Goal: Information Seeking & Learning: Compare options

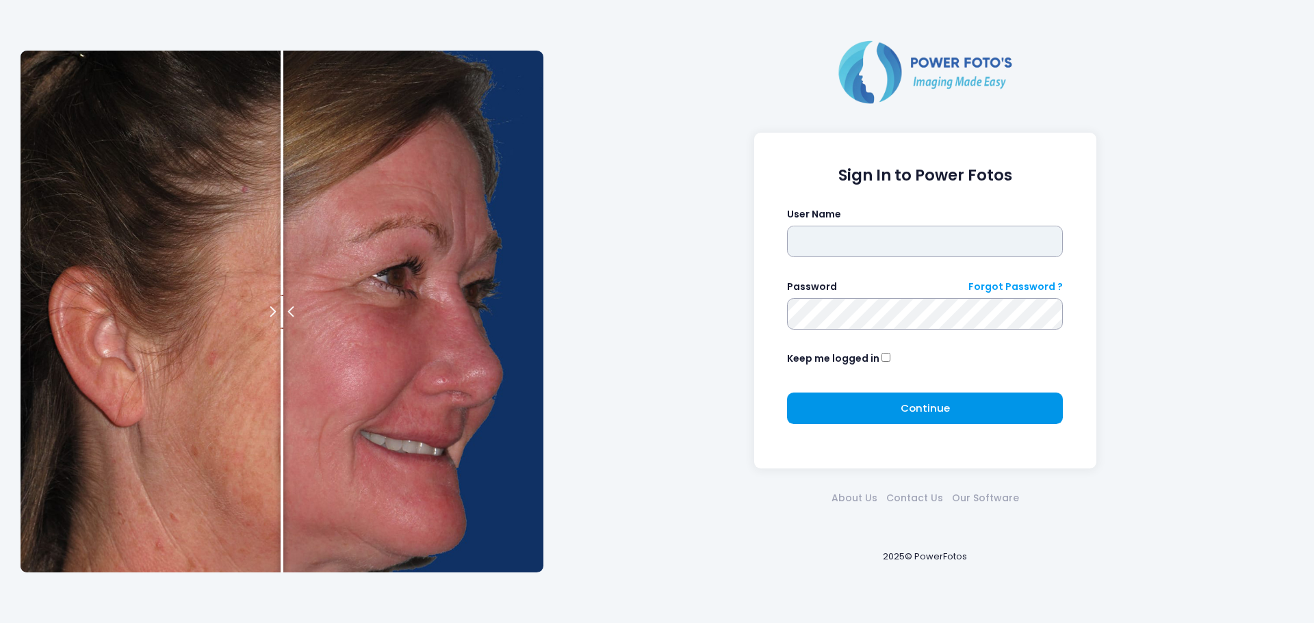
type input "******"
click at [940, 408] on span "Continue" at bounding box center [925, 408] width 49 height 14
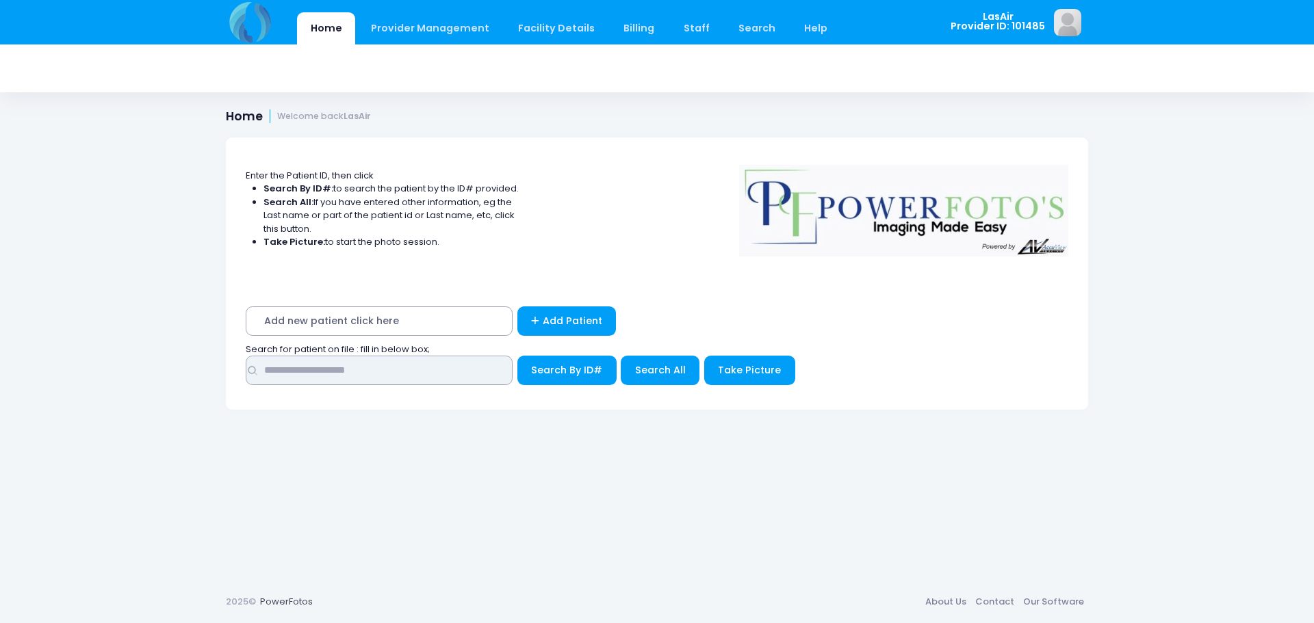
click at [376, 376] on input "text" at bounding box center [379, 370] width 267 height 29
type input "**********"
click at [545, 384] on button "Search By ID#" at bounding box center [566, 370] width 99 height 29
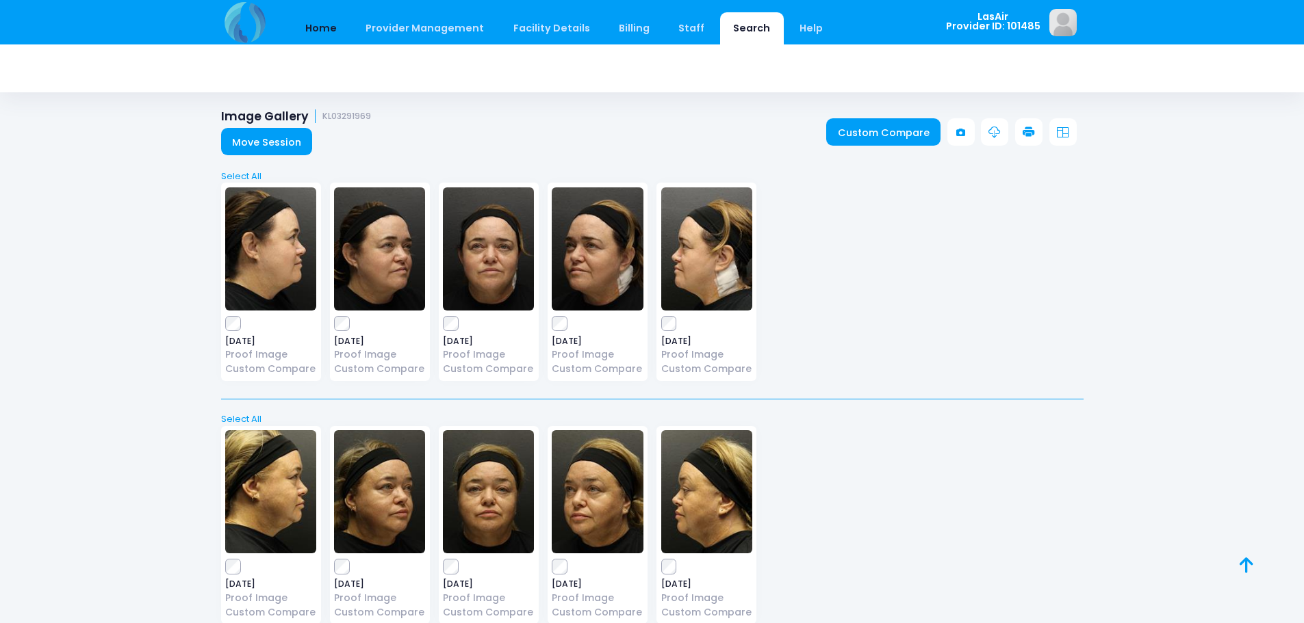
click at [317, 33] on link "Home" at bounding box center [321, 28] width 58 height 32
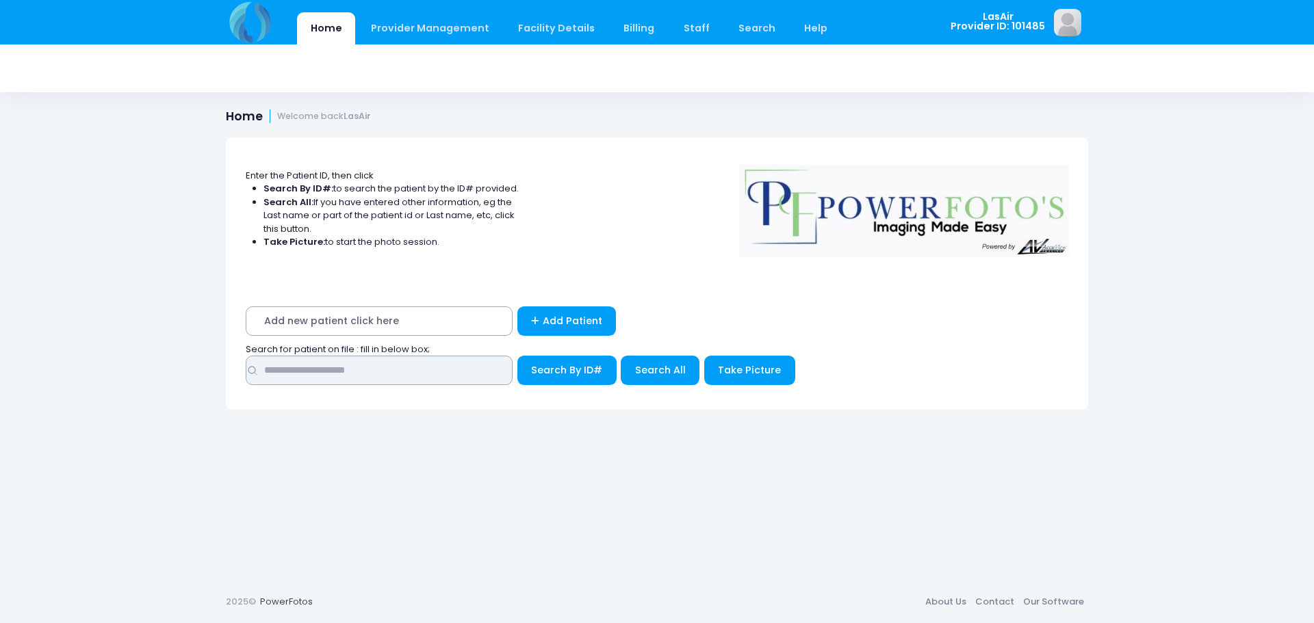
click at [361, 369] on input "text" at bounding box center [379, 370] width 267 height 29
type input "*********"
click at [683, 370] on button "Search All" at bounding box center [660, 370] width 79 height 29
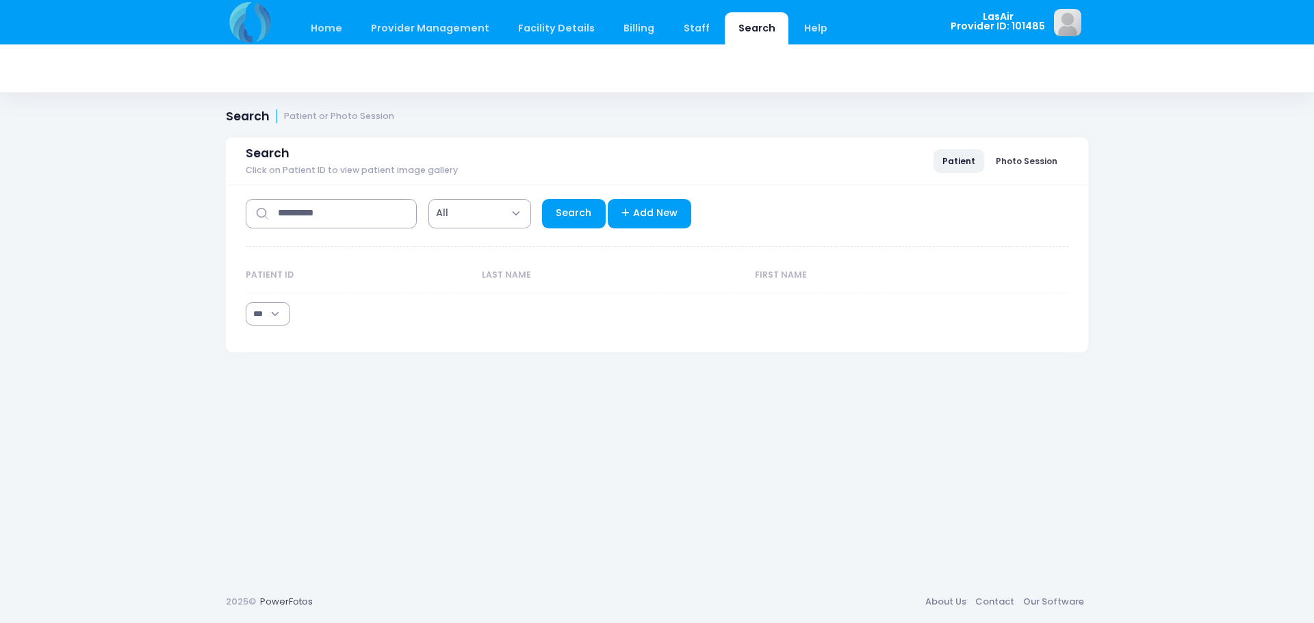
select select "***"
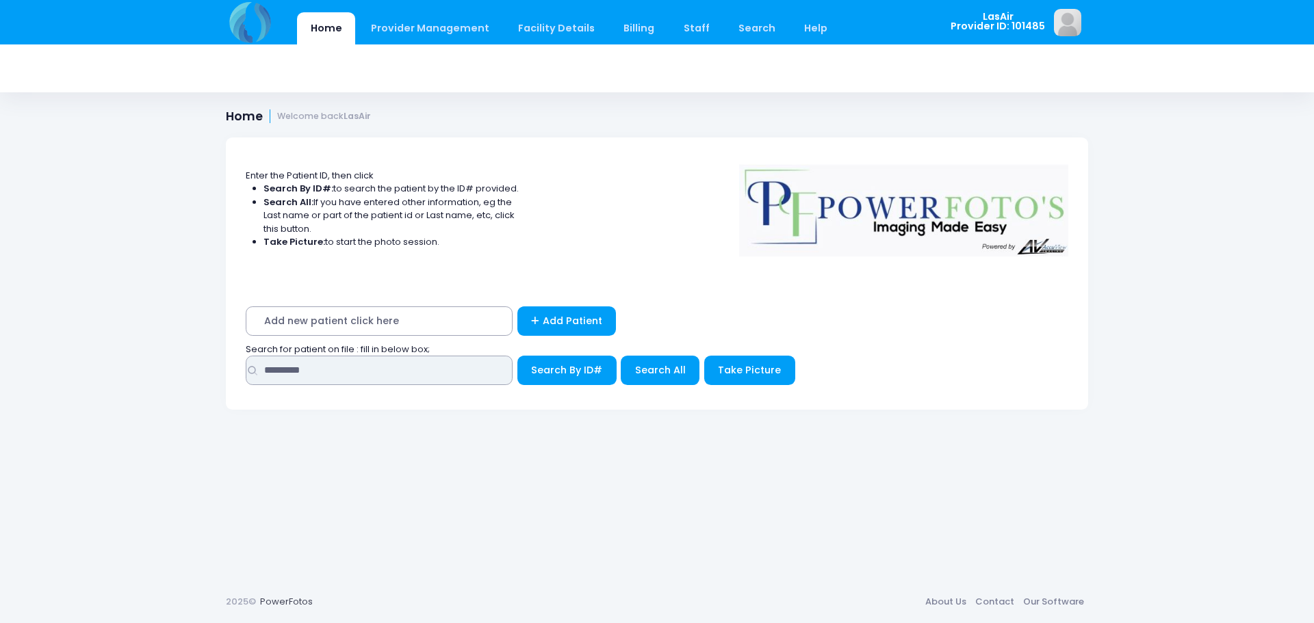
click at [334, 376] on input "*********" at bounding box center [379, 370] width 267 height 29
type input "*********"
click at [728, 375] on span "Take Picture" at bounding box center [749, 370] width 63 height 14
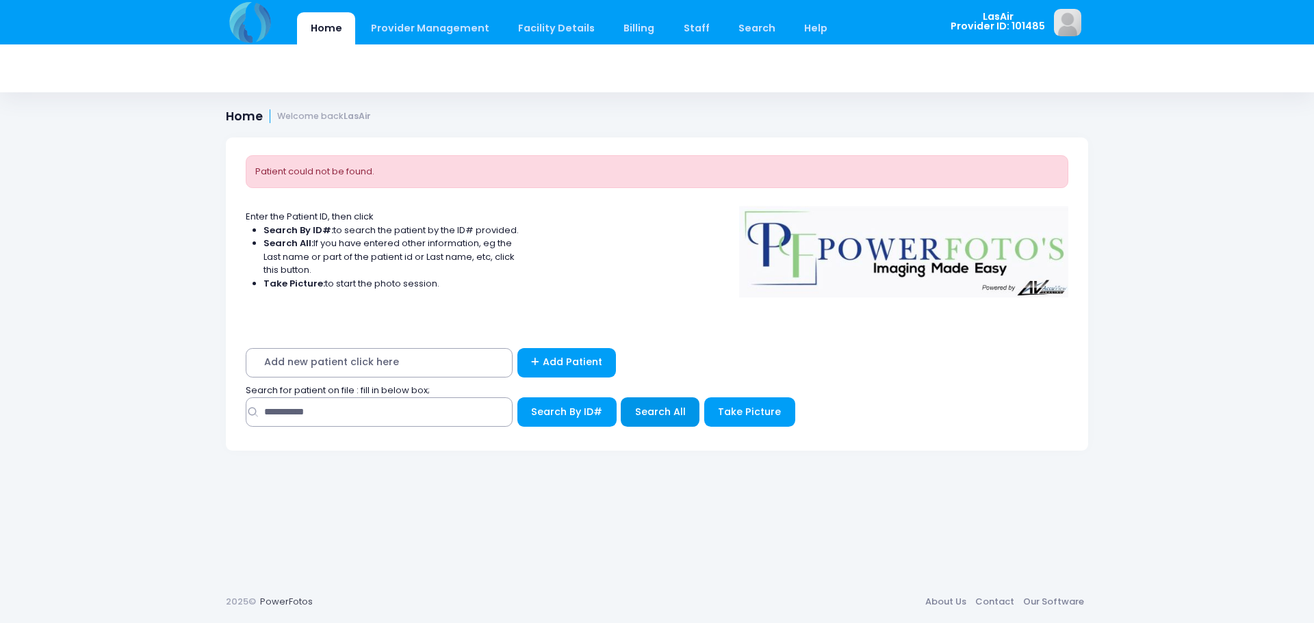
click at [634, 419] on button "Search All" at bounding box center [660, 412] width 79 height 29
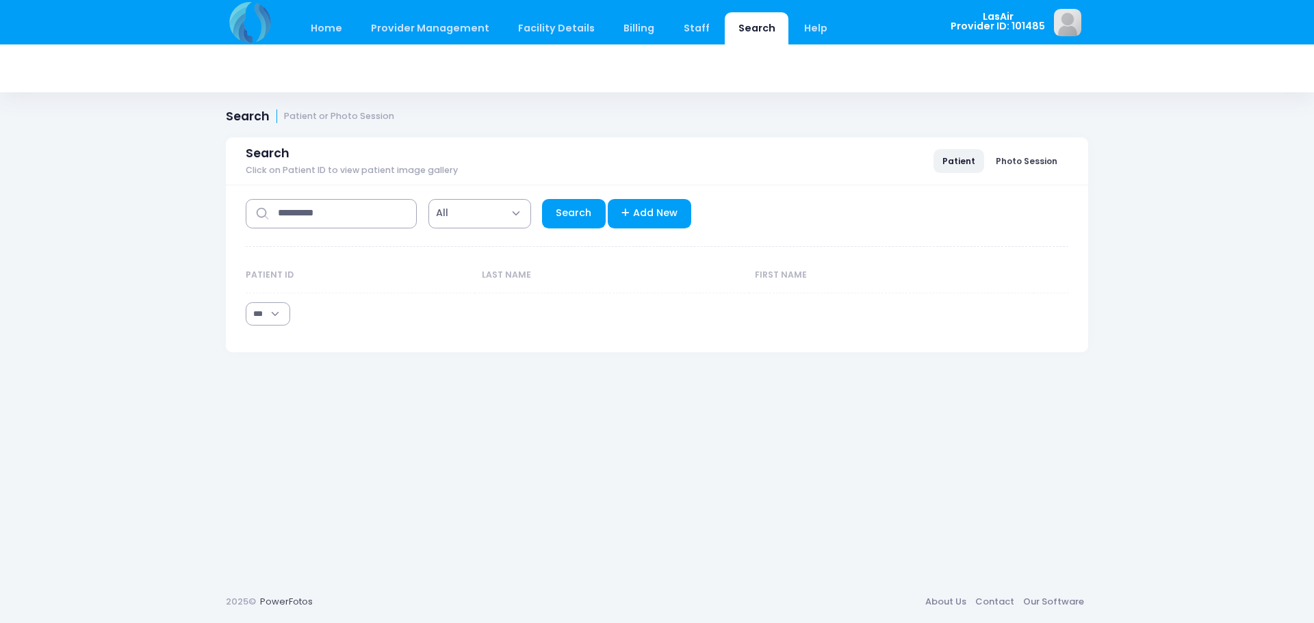
select select "***"
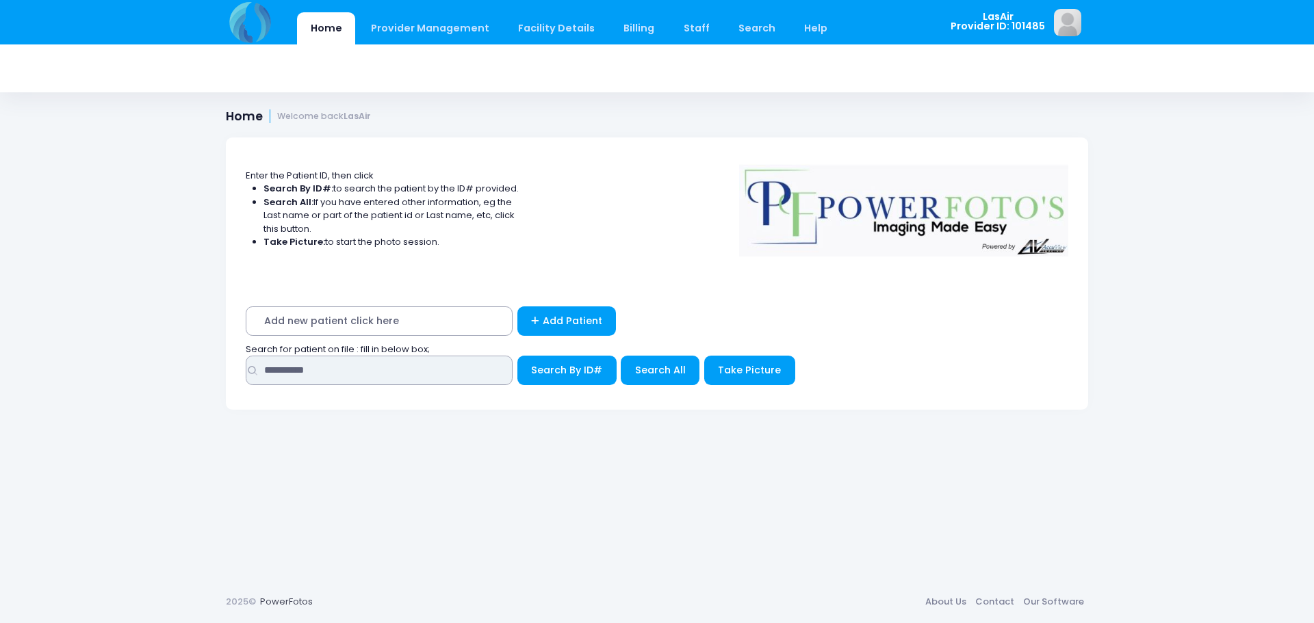
drag, startPoint x: 350, startPoint y: 367, endPoint x: 166, endPoint y: 387, distance: 185.8
click at [166, 387] on div "Home Provider Management Provider Management Add User View Users Billing" at bounding box center [657, 311] width 1314 height 623
click at [337, 365] on input "text" at bounding box center [379, 370] width 267 height 29
click at [452, 370] on input "text" at bounding box center [379, 370] width 267 height 29
click at [437, 326] on span "Add new patient click here" at bounding box center [379, 321] width 267 height 29
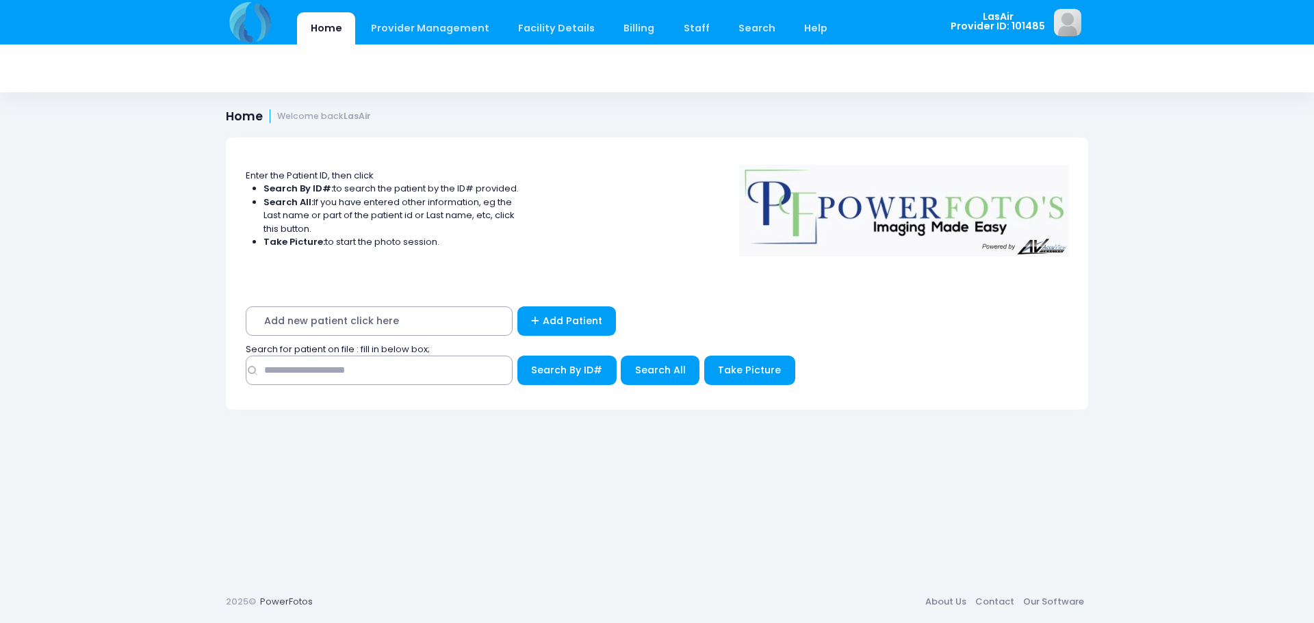
click at [347, 319] on span "Add new patient click here" at bounding box center [379, 321] width 267 height 29
click at [564, 324] on link "Add Patient" at bounding box center [566, 321] width 99 height 29
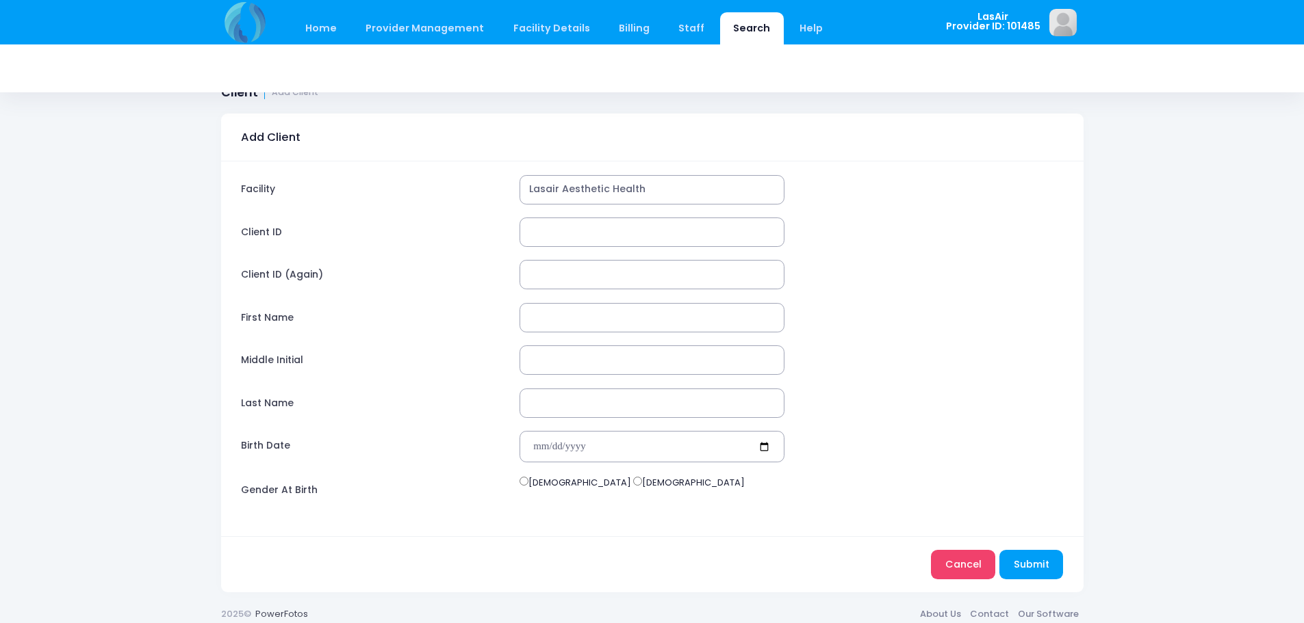
scroll to position [36, 0]
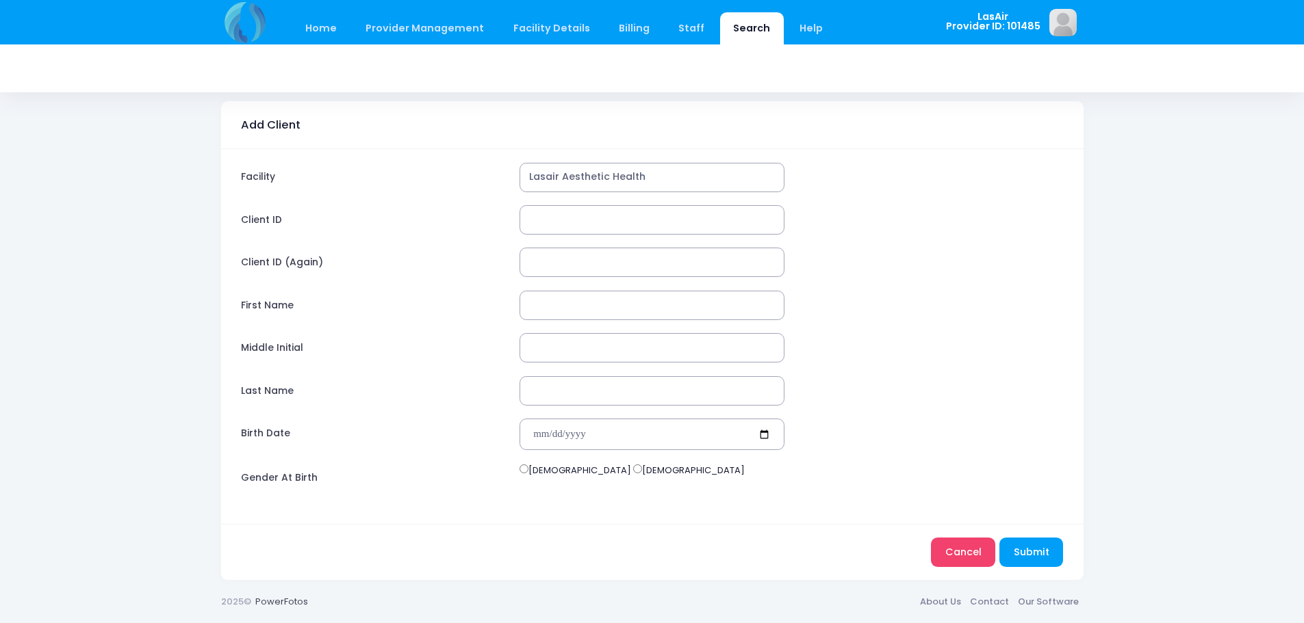
click at [543, 231] on input "Client ID" at bounding box center [652, 219] width 266 height 29
click at [563, 260] on input "Client ID (Again)" at bounding box center [652, 262] width 266 height 29
click at [623, 308] on input "First Name" at bounding box center [652, 305] width 266 height 29
click at [530, 355] on input "Middle Initial" at bounding box center [652, 347] width 266 height 29
click at [541, 391] on input "Last Name" at bounding box center [652, 390] width 266 height 29
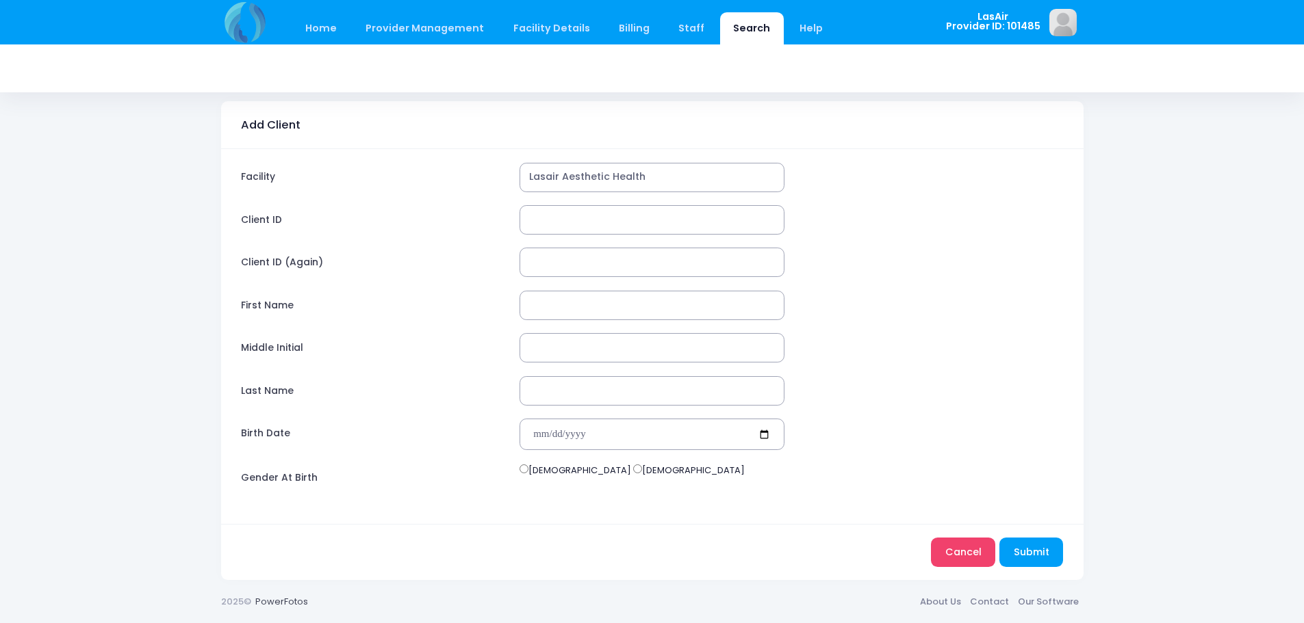
click at [492, 448] on label "Birth Date" at bounding box center [373, 434] width 279 height 31
click at [519, 448] on input "Birth Date" at bounding box center [652, 434] width 266 height 31
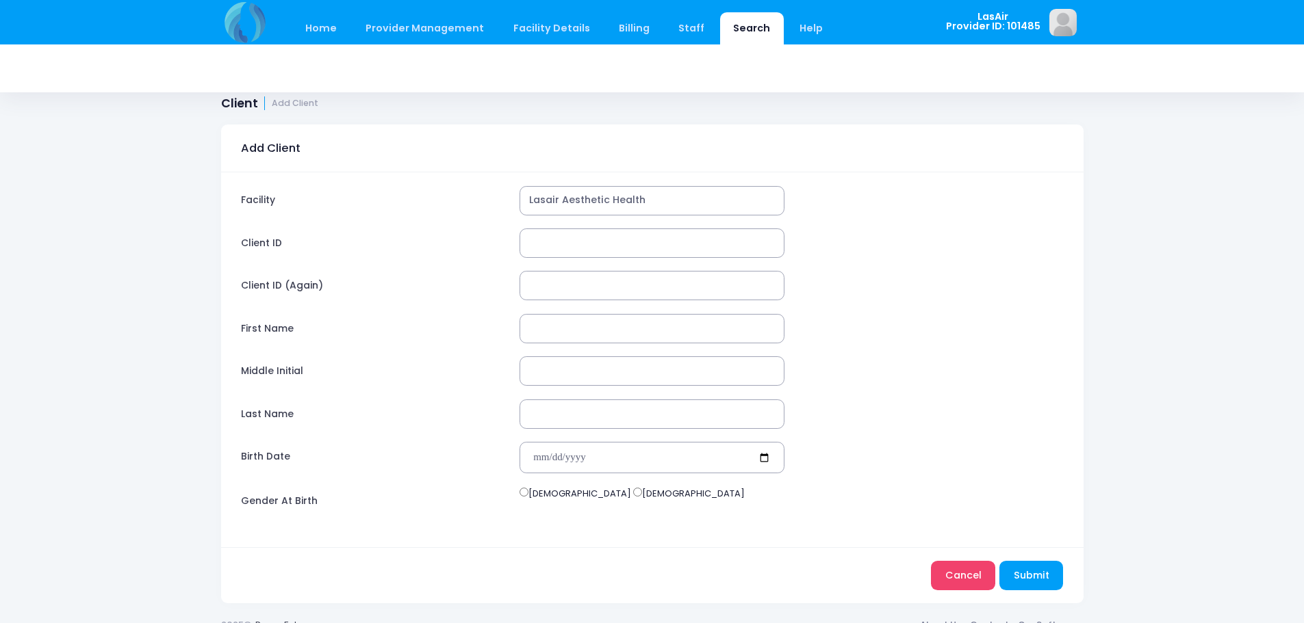
scroll to position [0, 0]
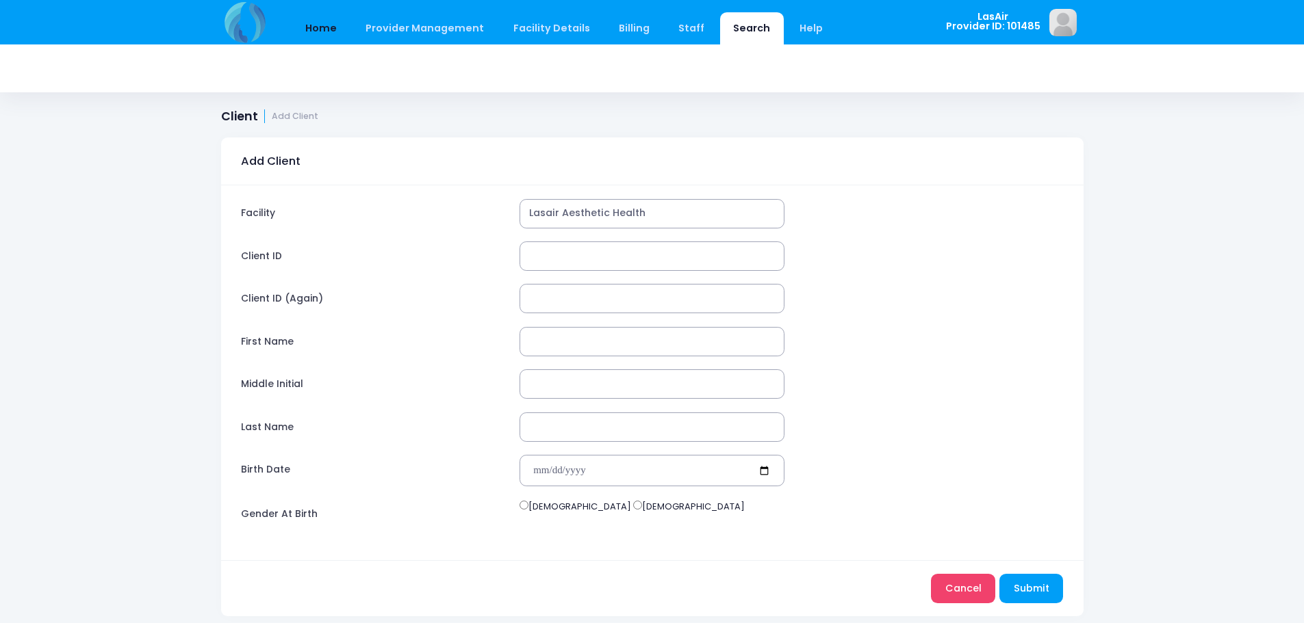
click at [316, 28] on link "Home" at bounding box center [321, 28] width 58 height 32
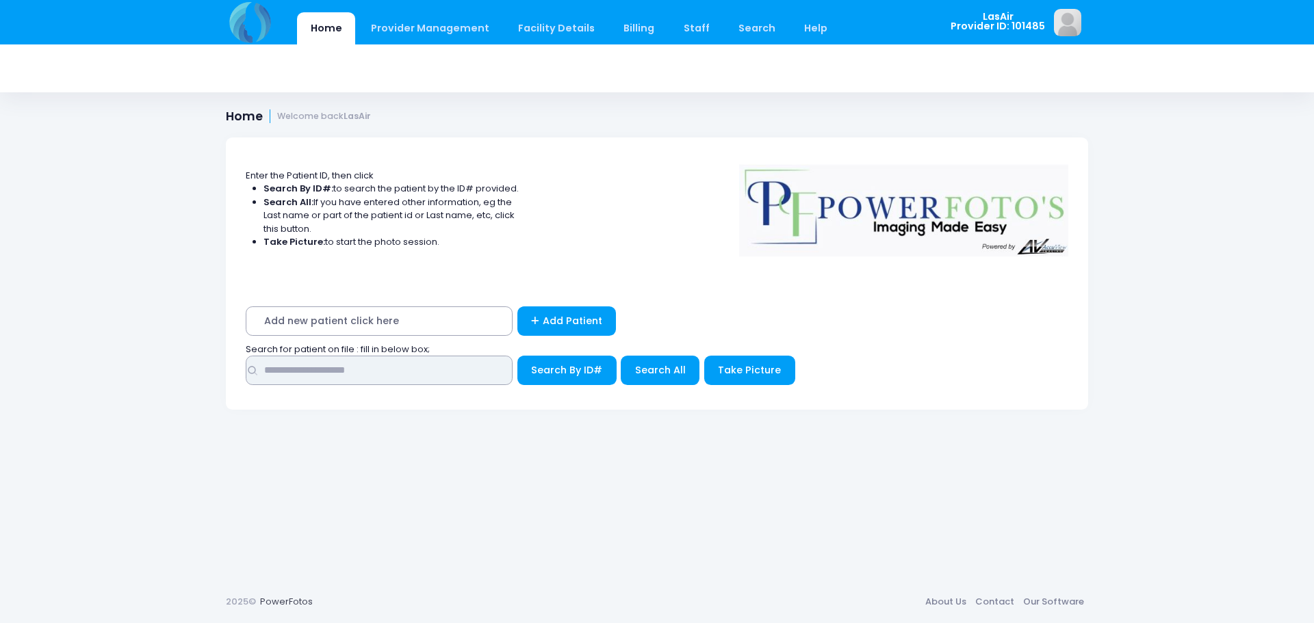
click at [371, 375] on input "text" at bounding box center [379, 370] width 267 height 29
click at [480, 365] on input "text" at bounding box center [379, 370] width 267 height 29
click at [464, 376] on input "text" at bounding box center [379, 370] width 267 height 29
click at [428, 370] on input "text" at bounding box center [379, 370] width 267 height 29
type input "**********"
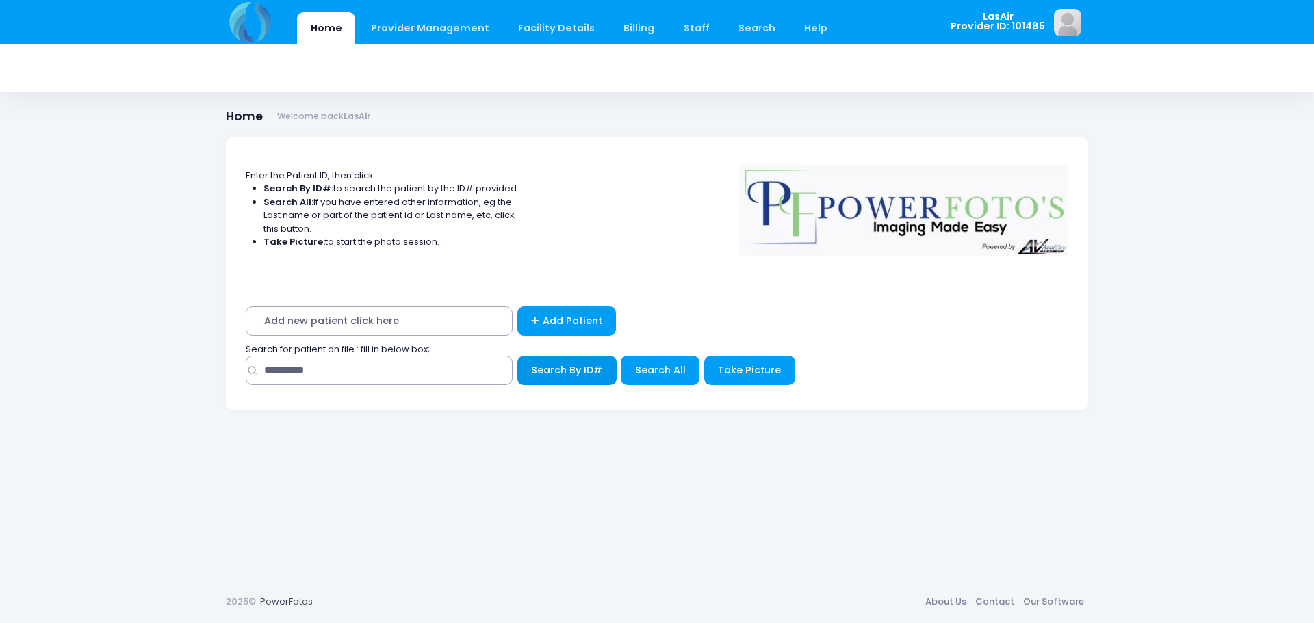
click at [541, 376] on span "Search By ID#" at bounding box center [566, 370] width 71 height 14
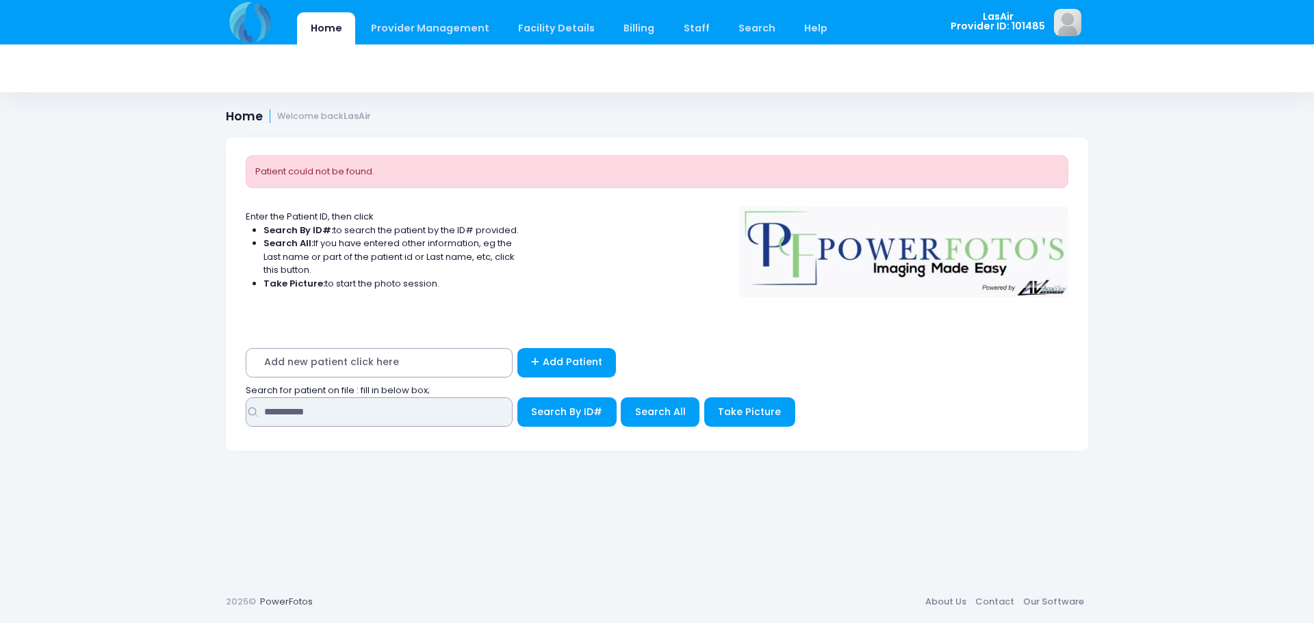
drag, startPoint x: 409, startPoint y: 409, endPoint x: 219, endPoint y: 406, distance: 189.6
click at [219, 406] on div "Patient could not be found. Enter the Patient ID, then click Search By ID#: to …" at bounding box center [656, 349] width 903 height 464
type input "**********"
click at [564, 409] on span "Search By ID#" at bounding box center [566, 412] width 71 height 14
click at [272, 413] on input "**********" at bounding box center [379, 412] width 267 height 29
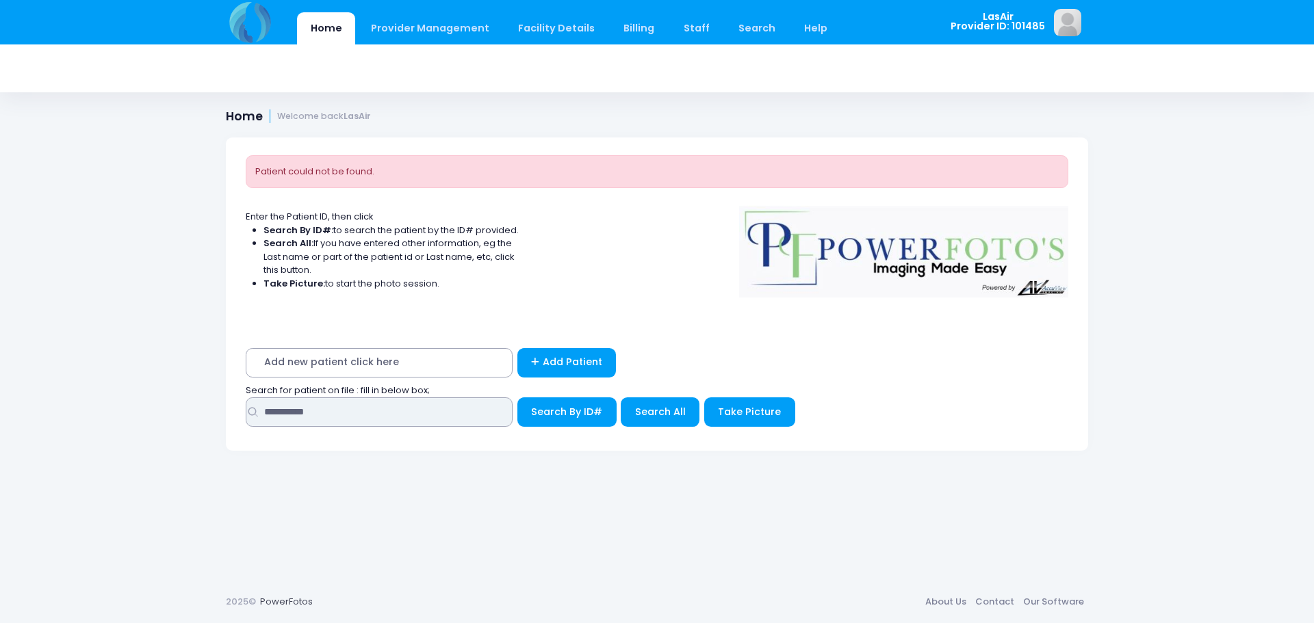
type input "**********"
click at [517, 398] on button "Search By ID#" at bounding box center [566, 412] width 99 height 29
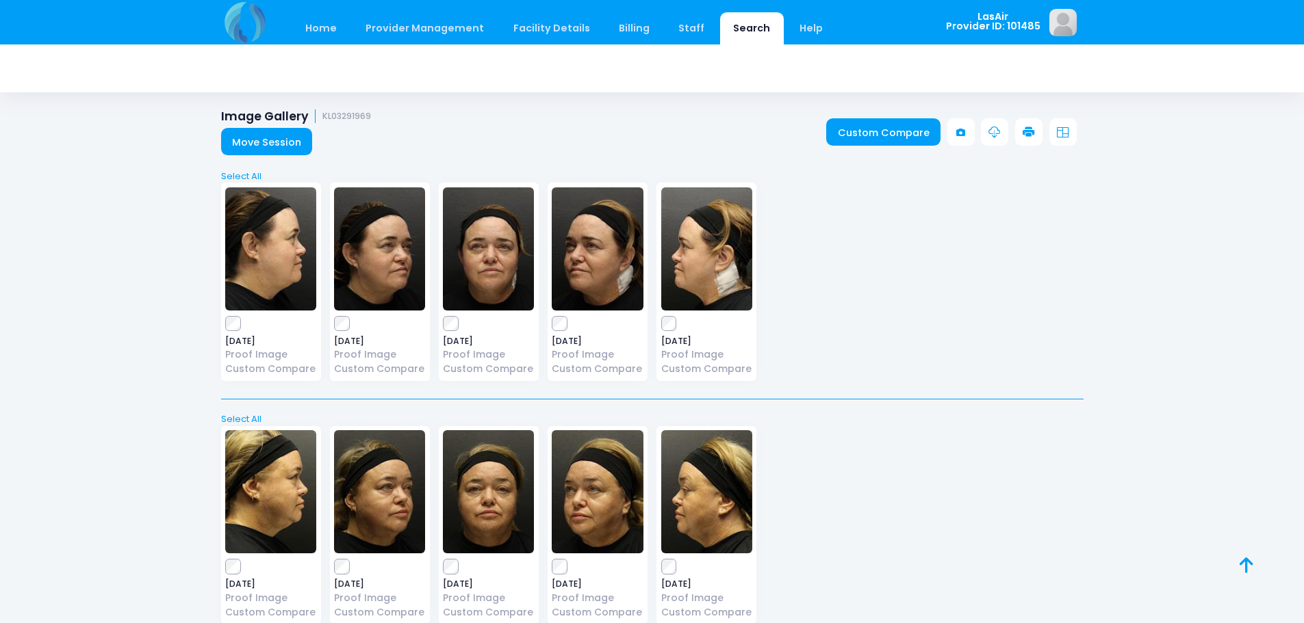
click at [960, 134] on icon at bounding box center [960, 132] width 9 height 9
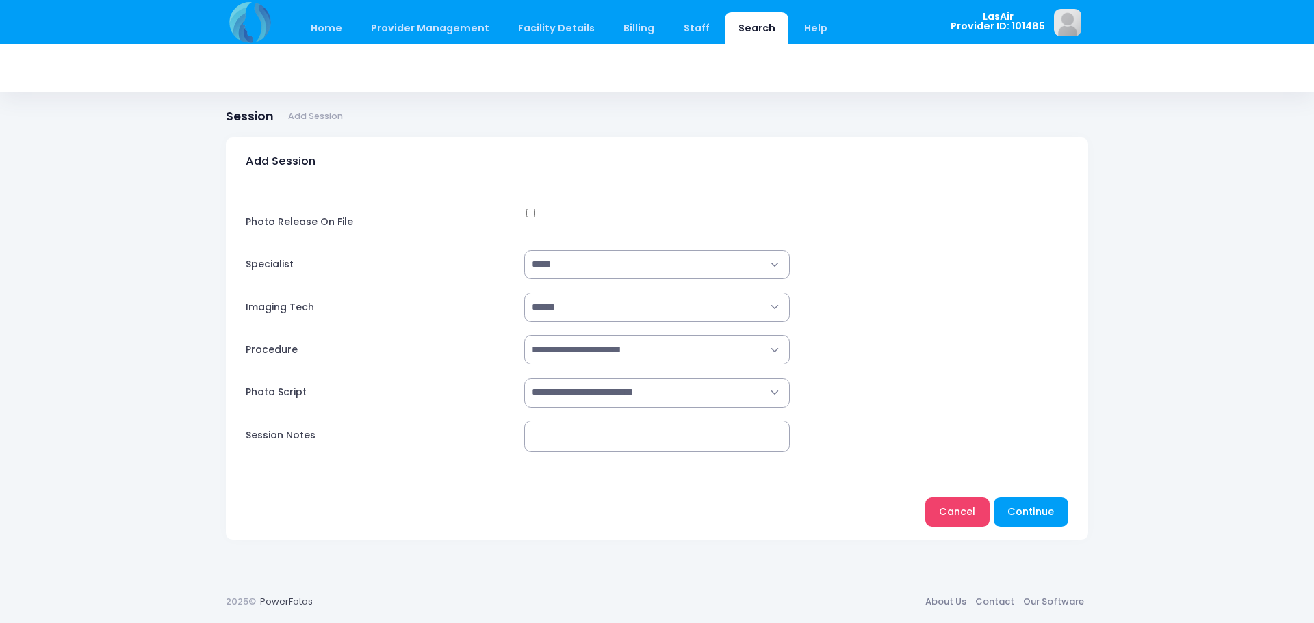
click at [589, 272] on select "**********" at bounding box center [657, 264] width 266 height 29
select select "**********"
click at [524, 250] on select "**********" at bounding box center [657, 264] width 266 height 29
click at [711, 352] on select "**********" at bounding box center [657, 349] width 266 height 29
select select "*****"
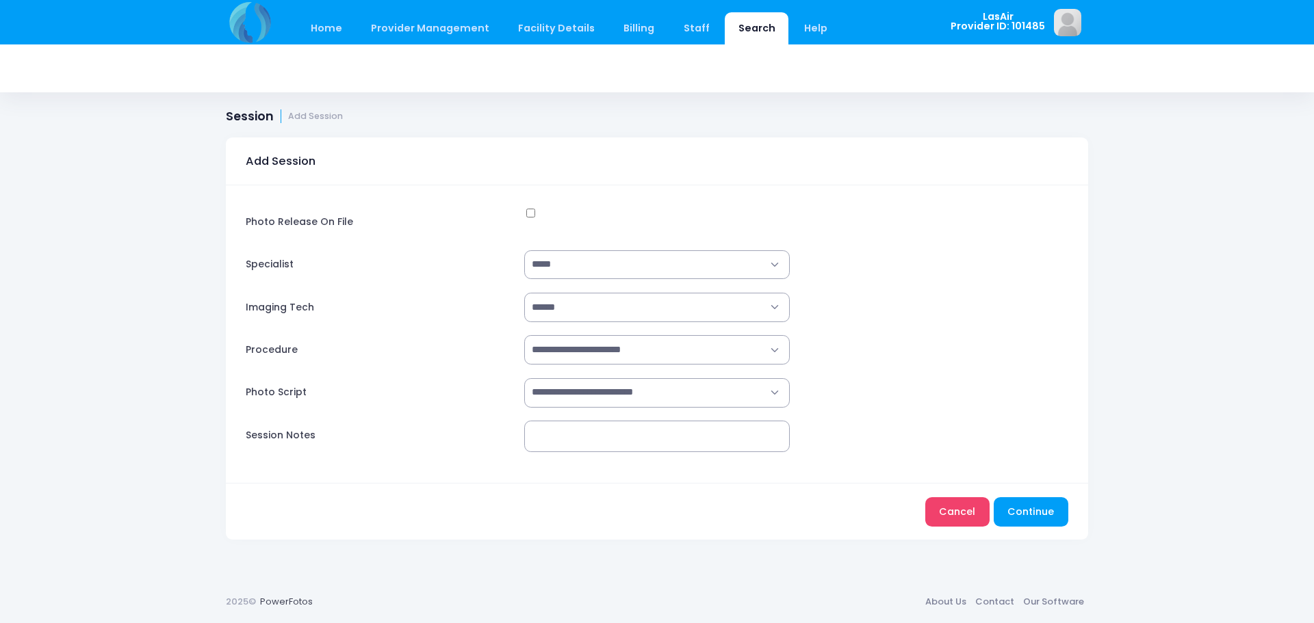
click at [524, 335] on select "**********" at bounding box center [657, 349] width 266 height 29
click at [704, 394] on select "**********" at bounding box center [657, 392] width 266 height 29
click at [916, 331] on div "**********" at bounding box center [657, 334] width 862 height 298
click at [654, 404] on select "**********" at bounding box center [657, 392] width 266 height 29
select select "**********"
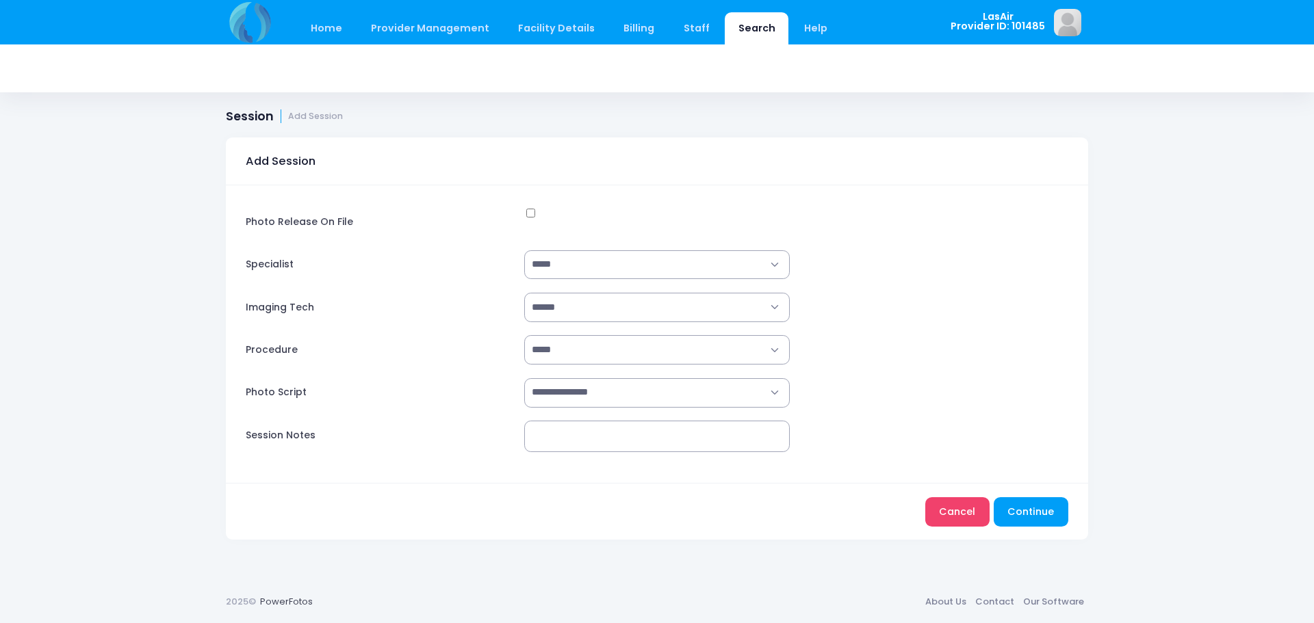
click at [524, 378] on select "**********" at bounding box center [657, 392] width 266 height 29
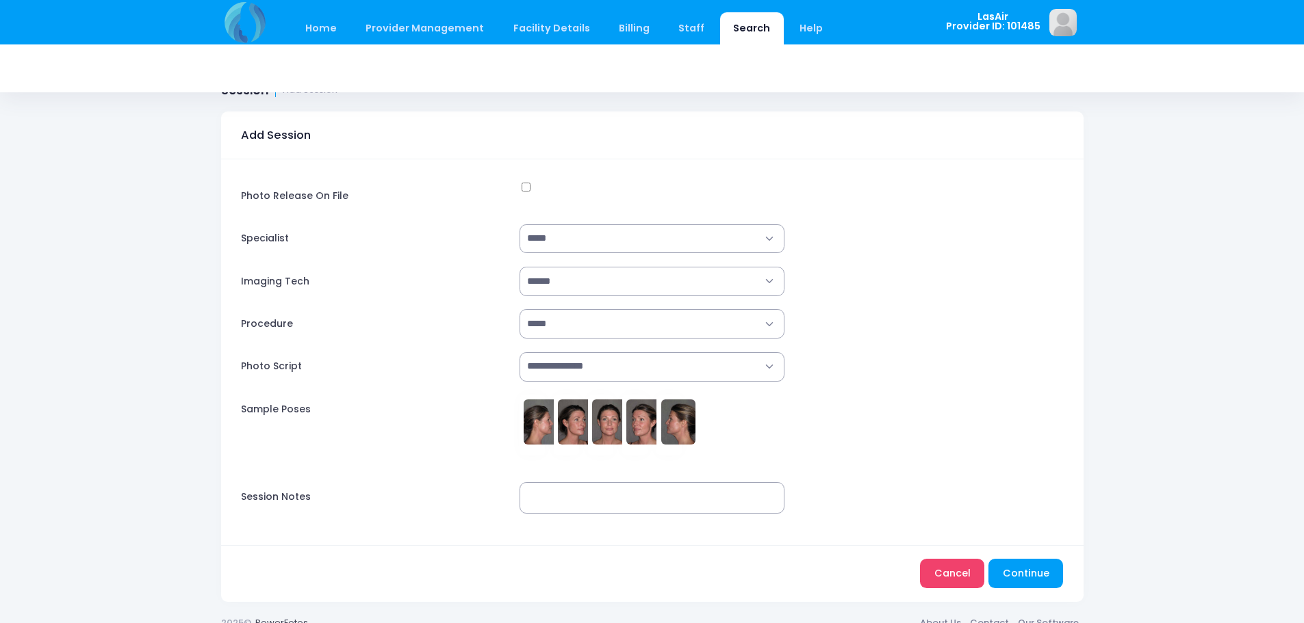
scroll to position [47, 0]
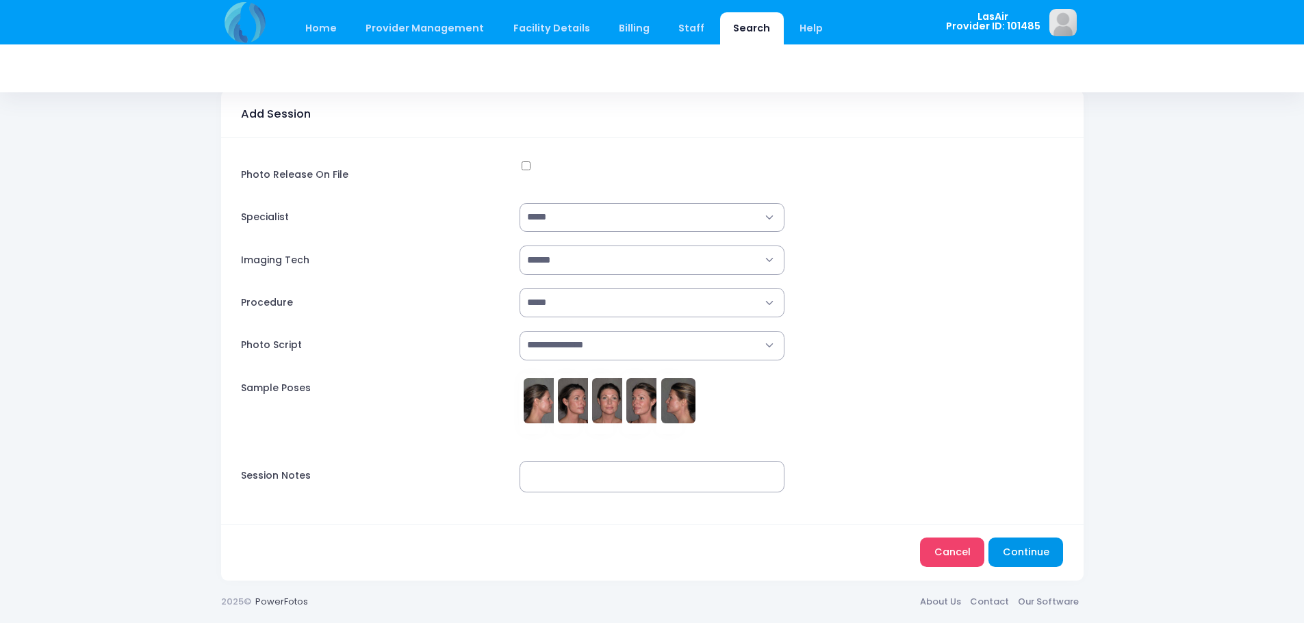
click at [1043, 544] on button "Continue" at bounding box center [1025, 552] width 75 height 29
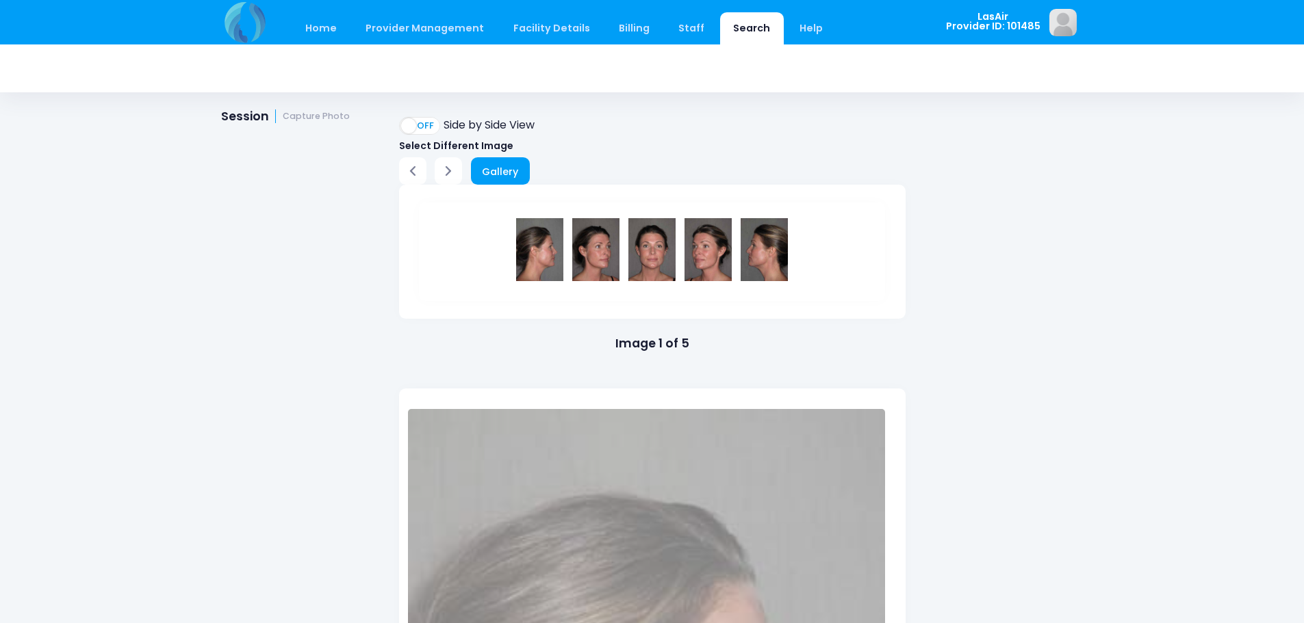
click at [413, 127] on label "Side by Side View" at bounding box center [467, 125] width 136 height 16
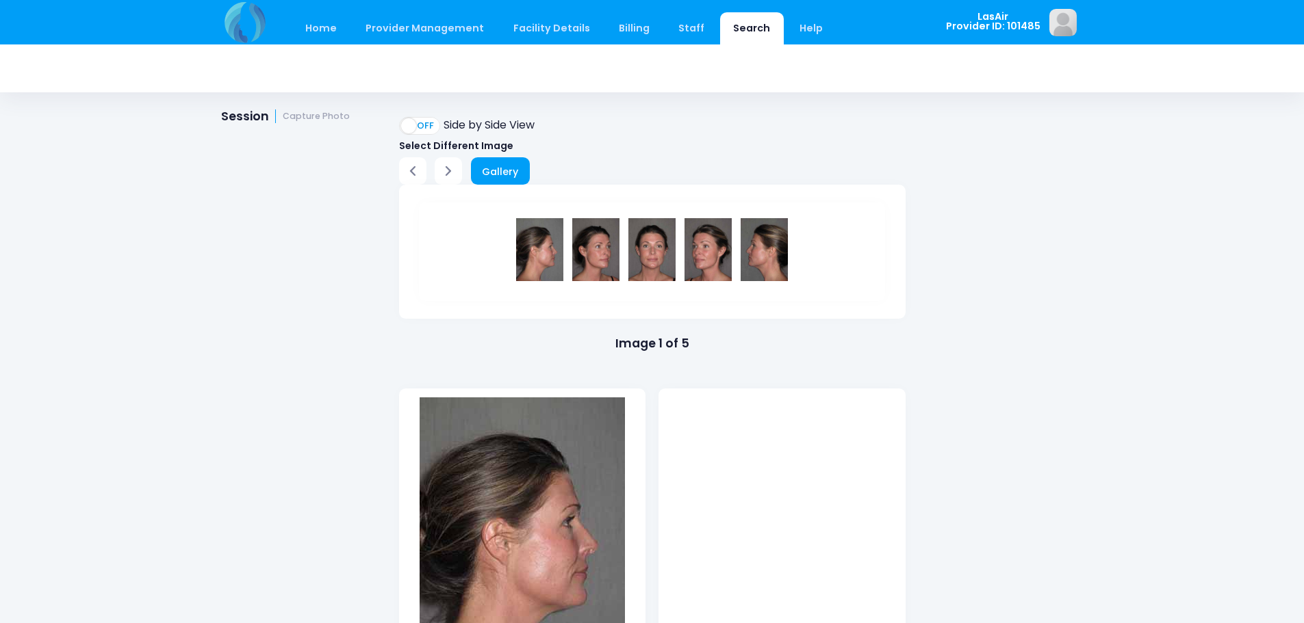
click at [413, 127] on label "Side by Side View" at bounding box center [467, 125] width 136 height 16
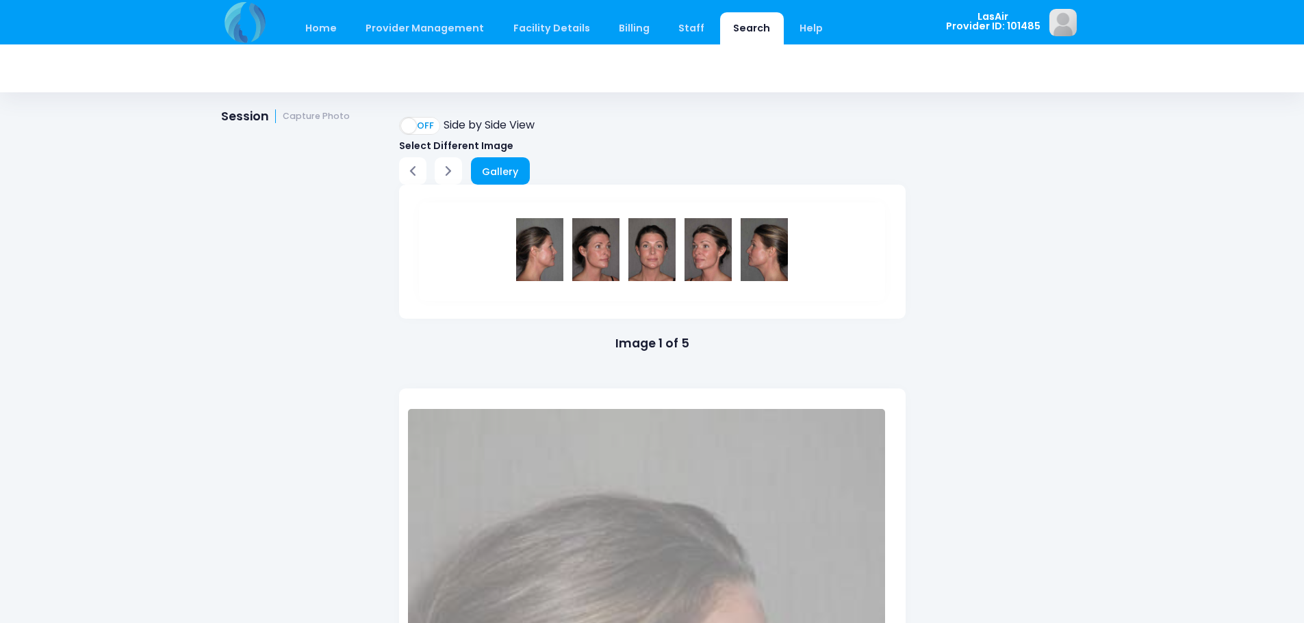
click at [423, 118] on label "Side by Side View" at bounding box center [467, 125] width 136 height 16
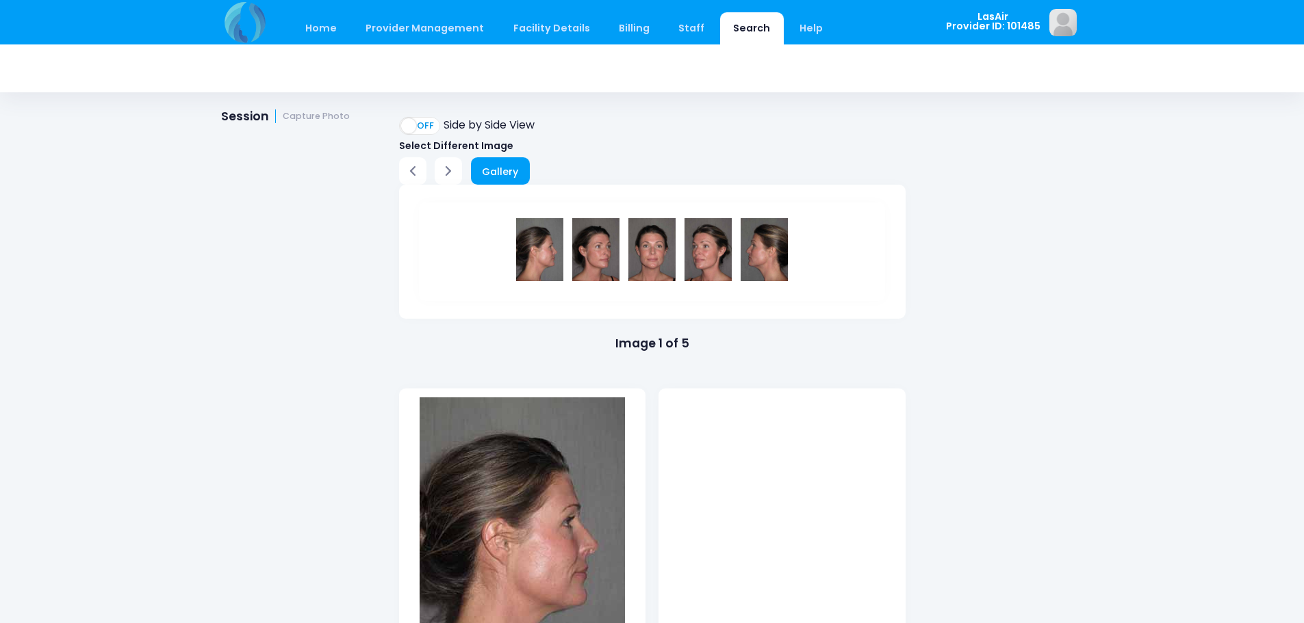
click at [424, 126] on label "Side by Side View" at bounding box center [467, 125] width 136 height 16
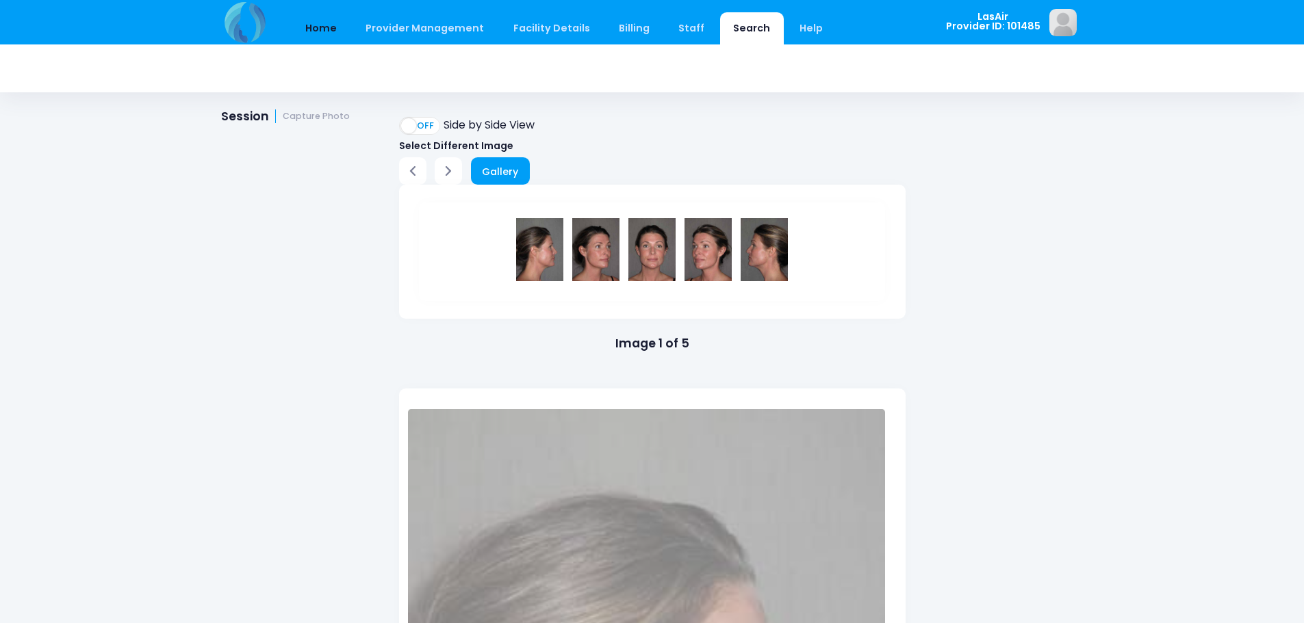
click at [318, 35] on link "Home" at bounding box center [321, 28] width 58 height 32
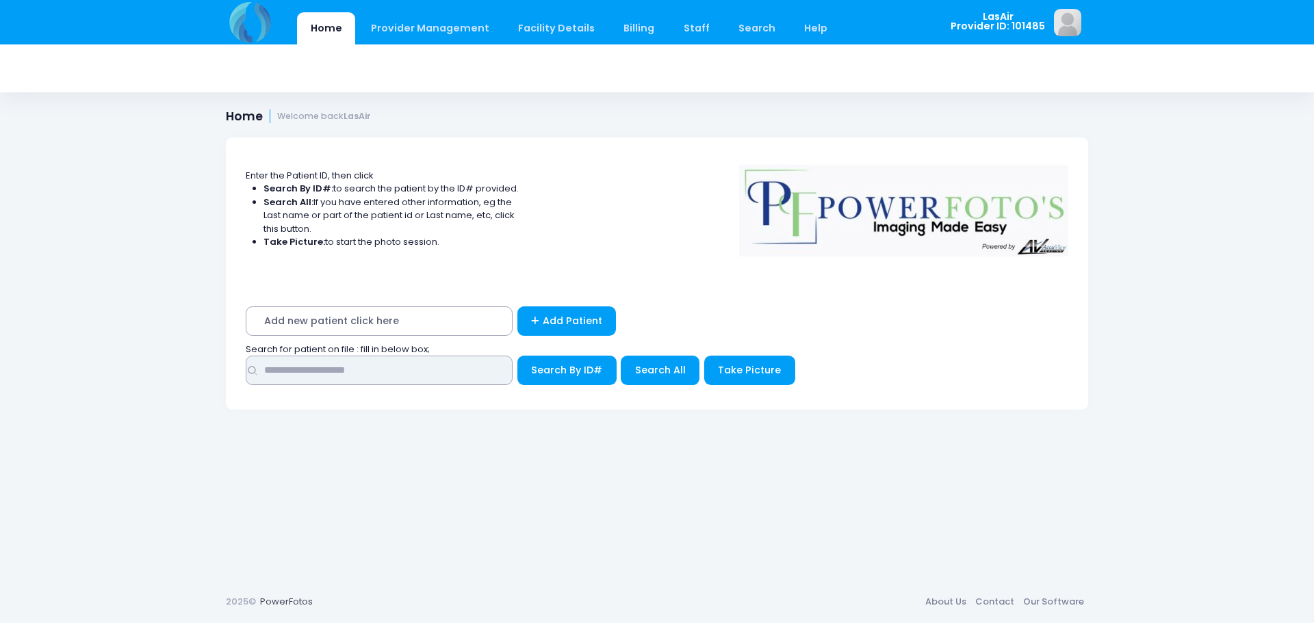
click at [391, 384] on input "text" at bounding box center [379, 370] width 267 height 29
type input "**********"
click at [580, 364] on span "Search By ID#" at bounding box center [566, 370] width 71 height 14
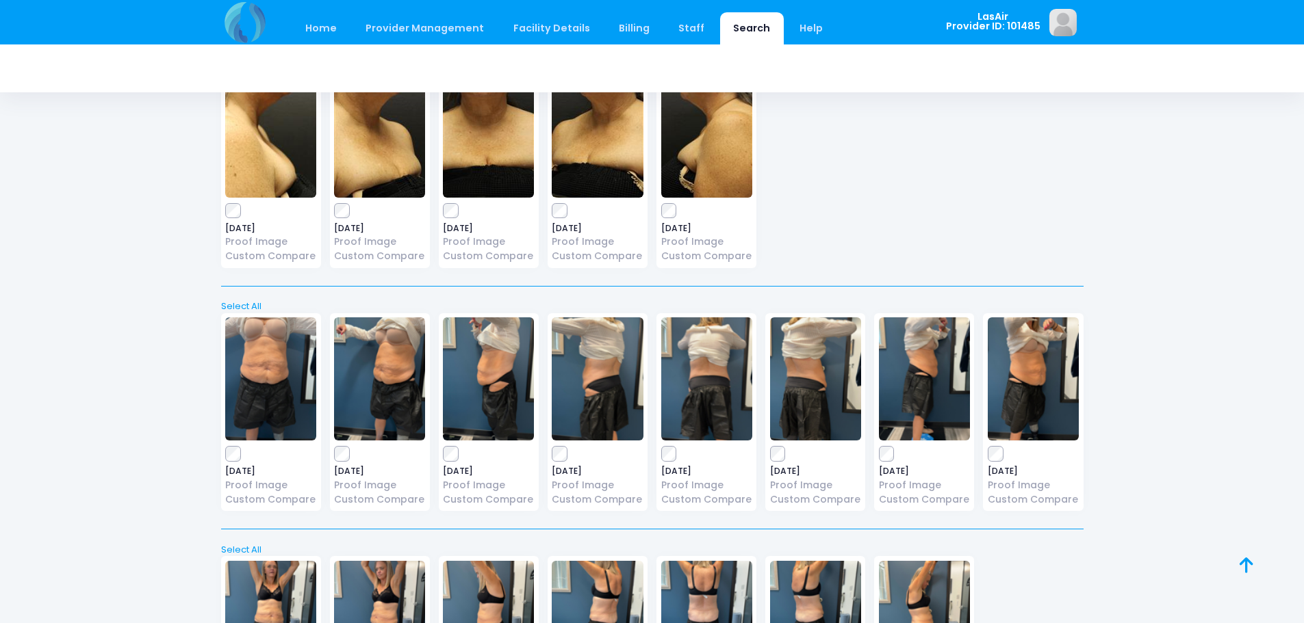
scroll to position [805, 0]
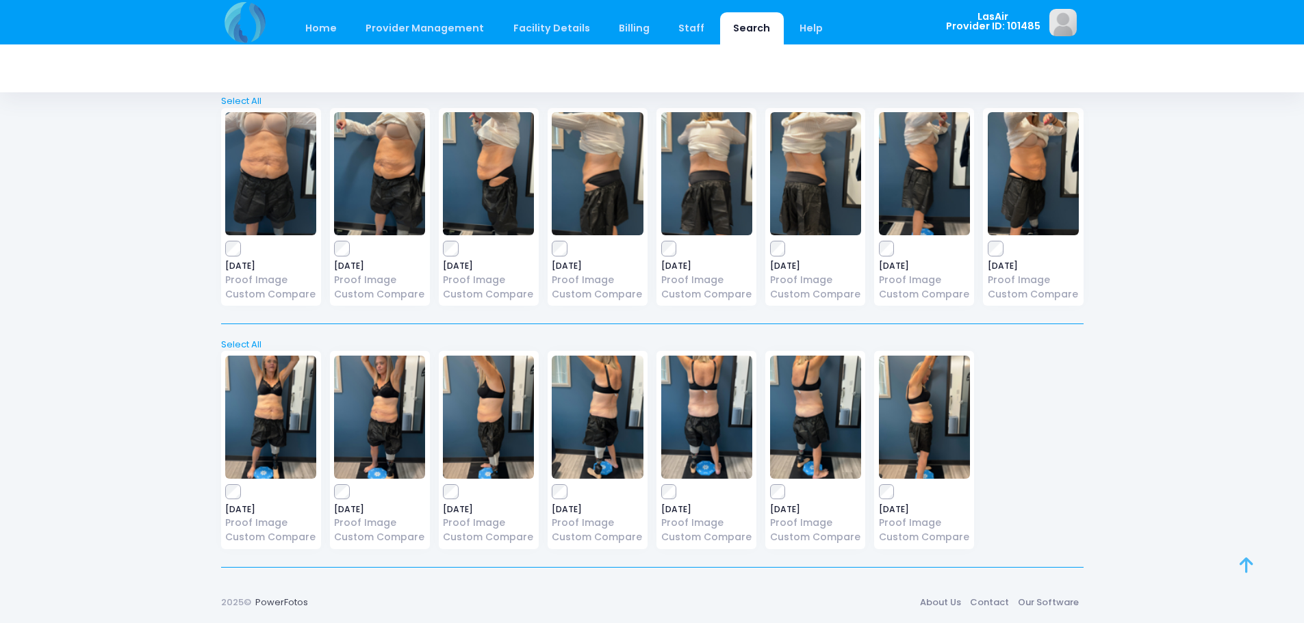
click at [1245, 565] on icon at bounding box center [1246, 565] width 14 height 1
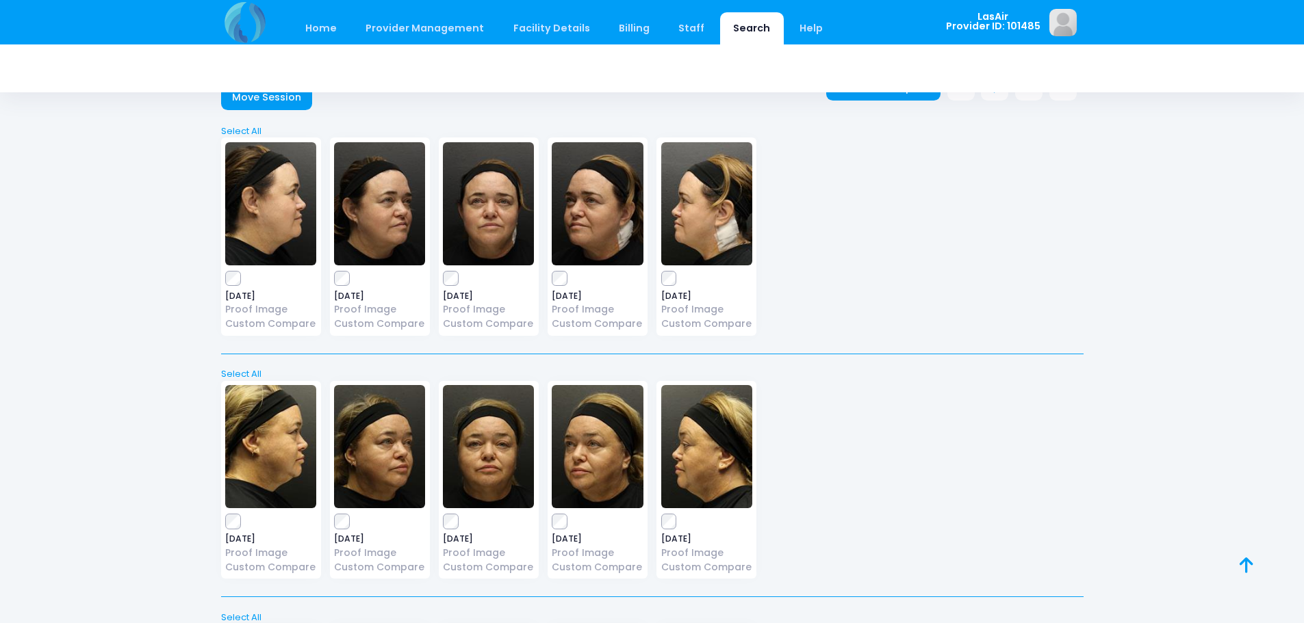
scroll to position [0, 0]
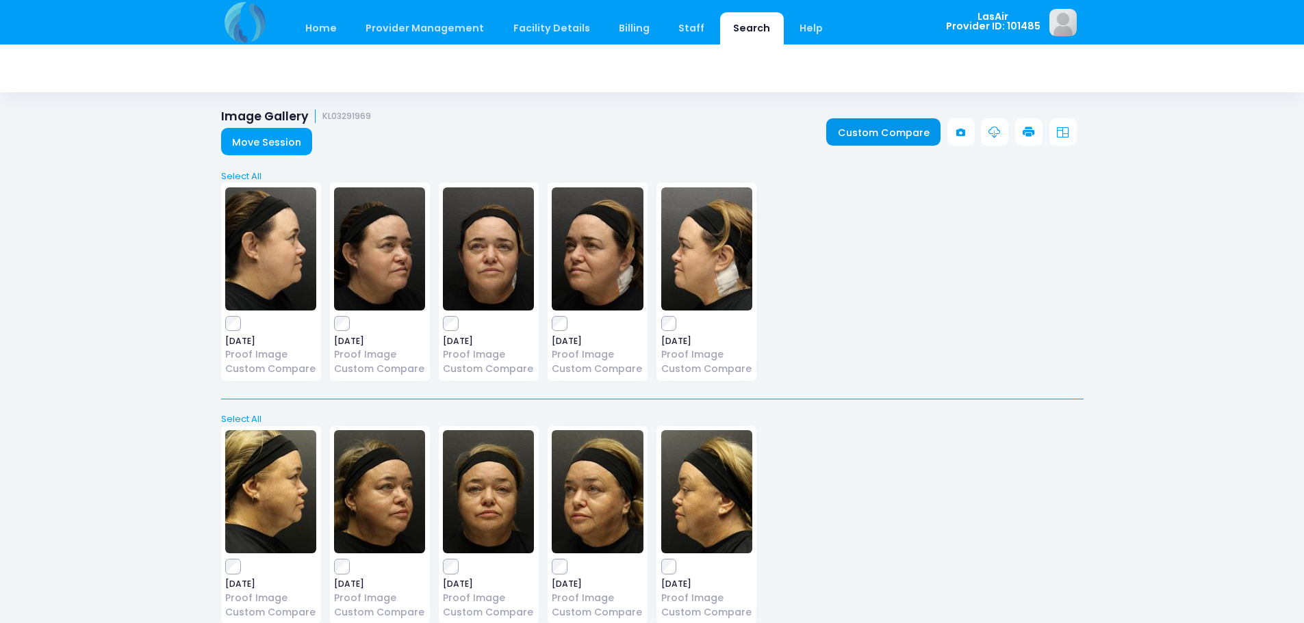
click at [870, 129] on link "Custom Compare" at bounding box center [883, 131] width 114 height 27
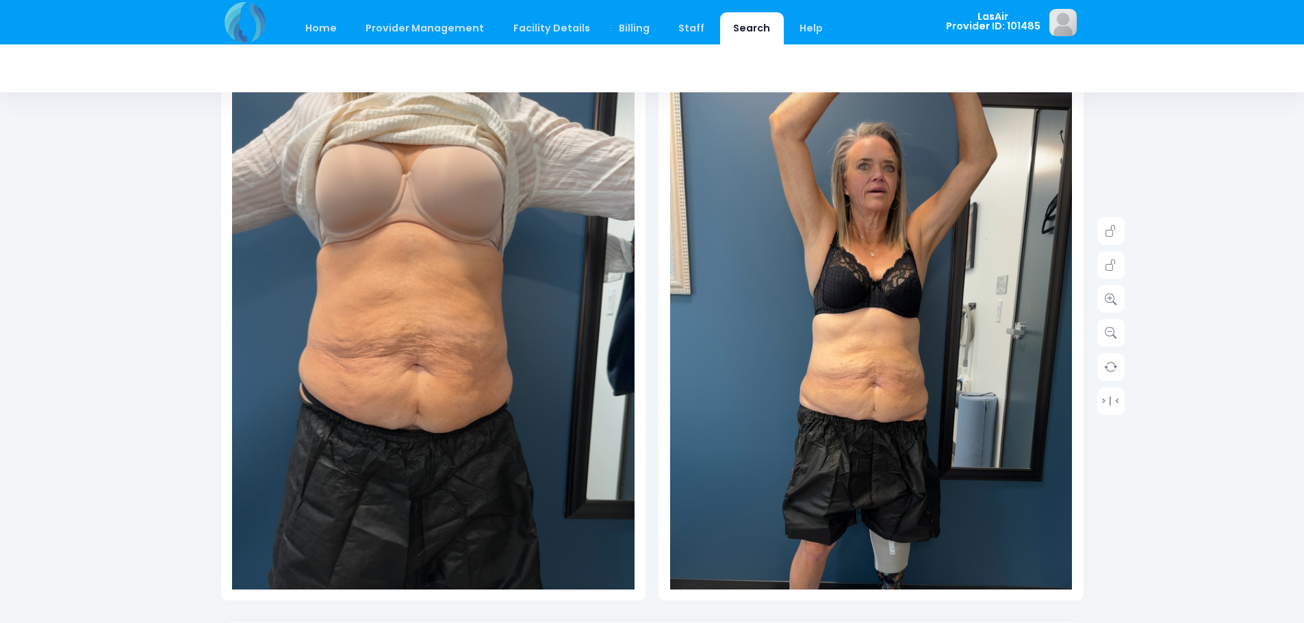
scroll to position [137, 0]
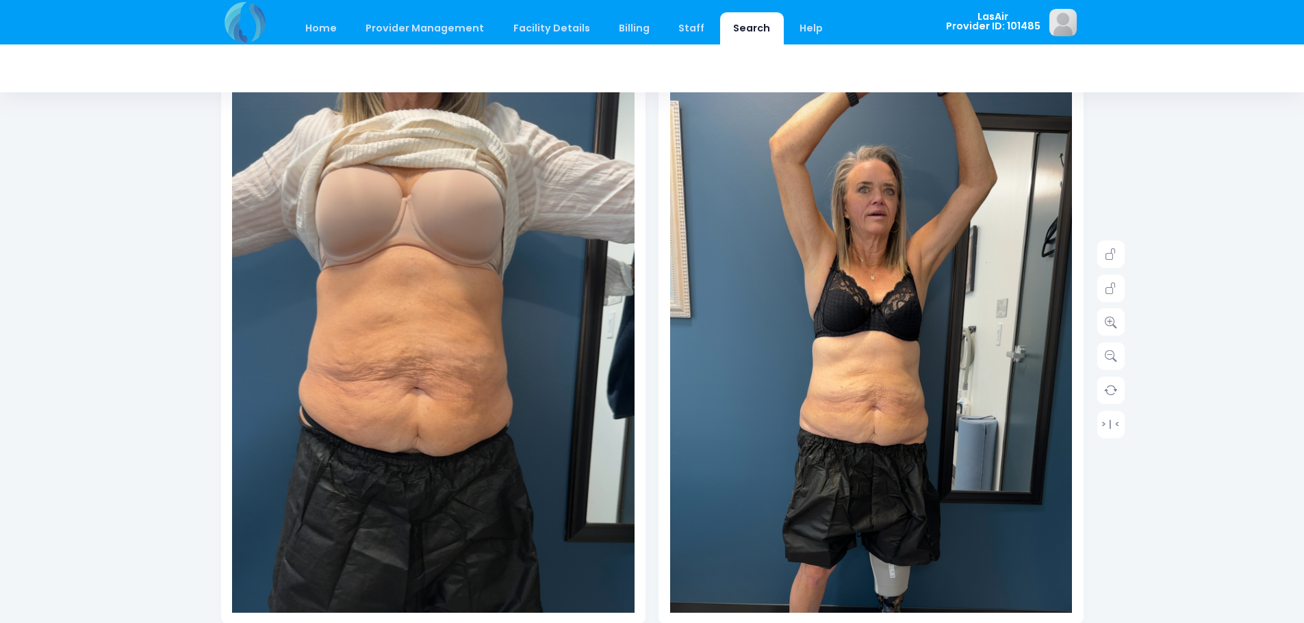
click at [955, 343] on img at bounding box center [871, 433] width 402 height 715
click at [1114, 287] on icon at bounding box center [1111, 289] width 12 height 12
click at [1116, 259] on icon at bounding box center [1111, 254] width 12 height 12
click at [1114, 324] on icon at bounding box center [1111, 322] width 12 height 12
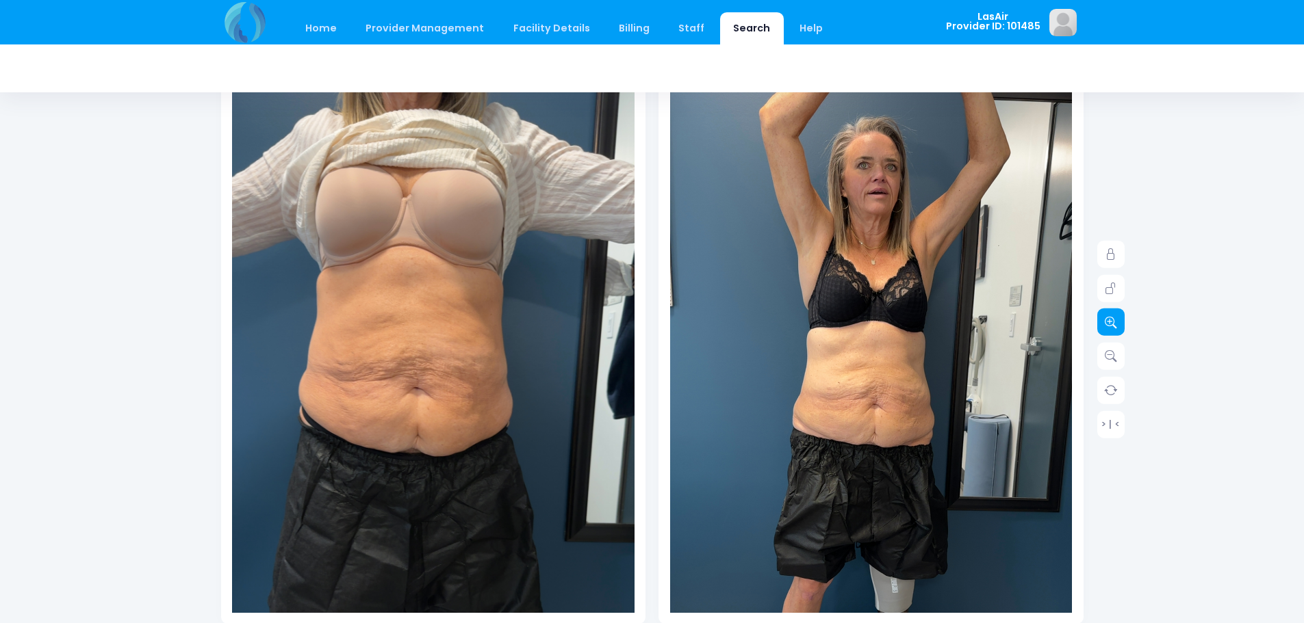
click at [1114, 324] on icon at bounding box center [1111, 322] width 12 height 12
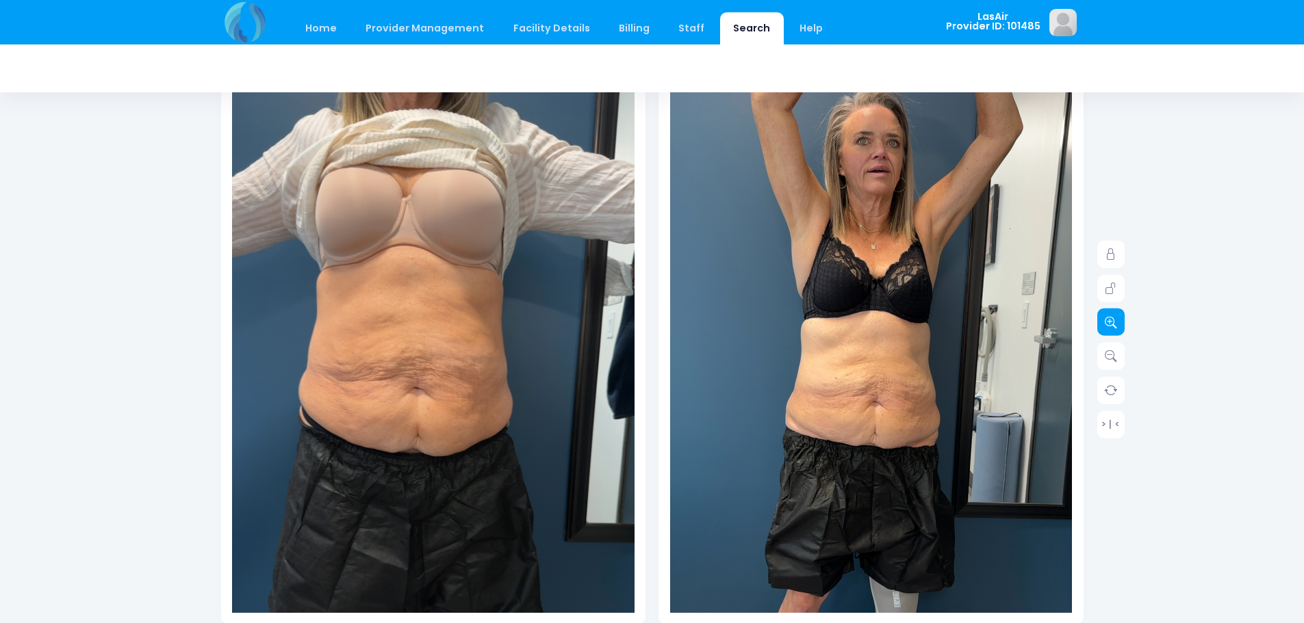
click at [1114, 324] on icon at bounding box center [1111, 322] width 12 height 12
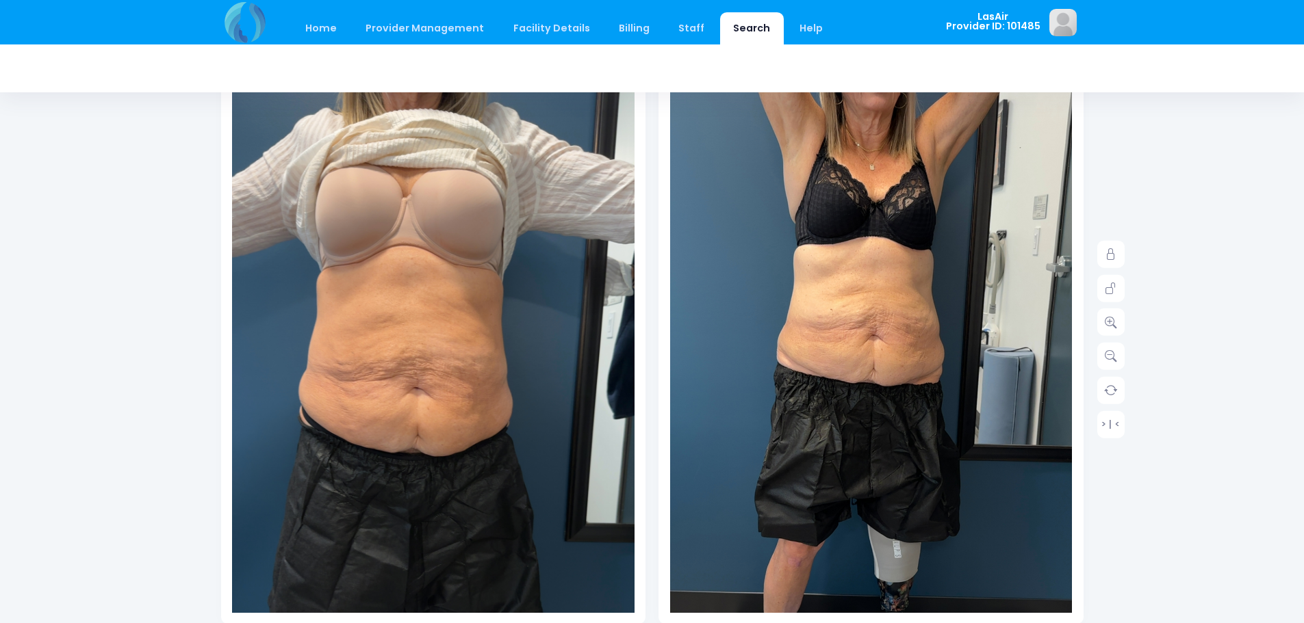
click at [876, 504] on img at bounding box center [869, 368] width 523 height 929
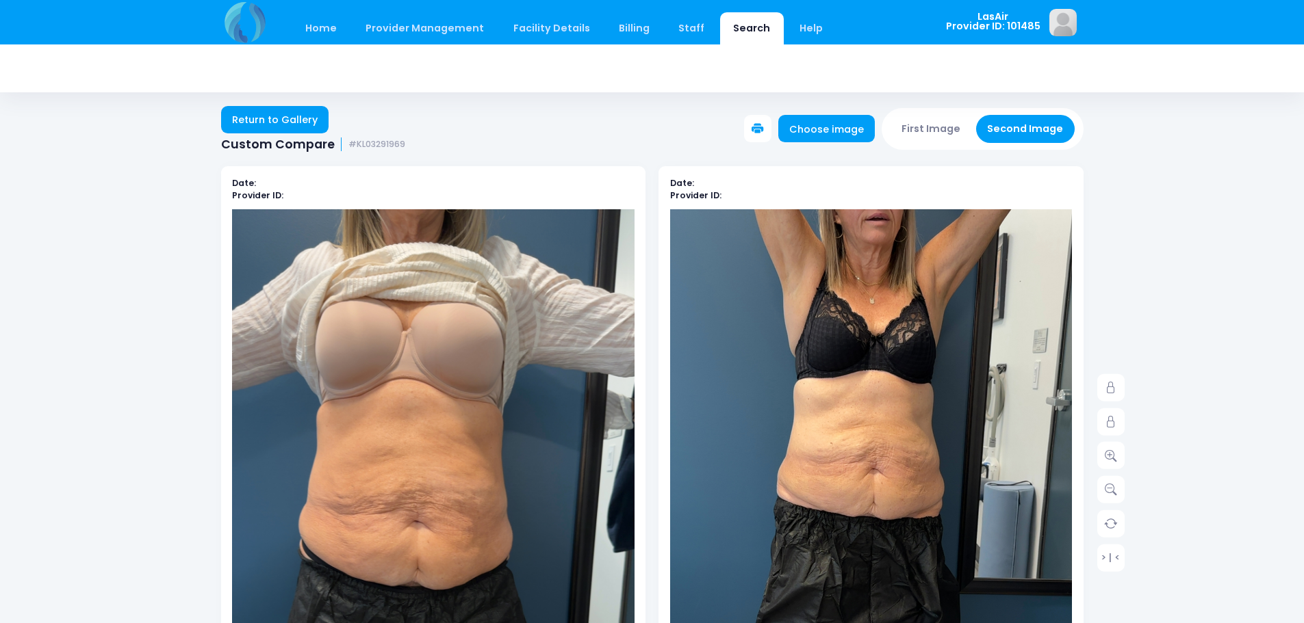
scroll to position [0, 0]
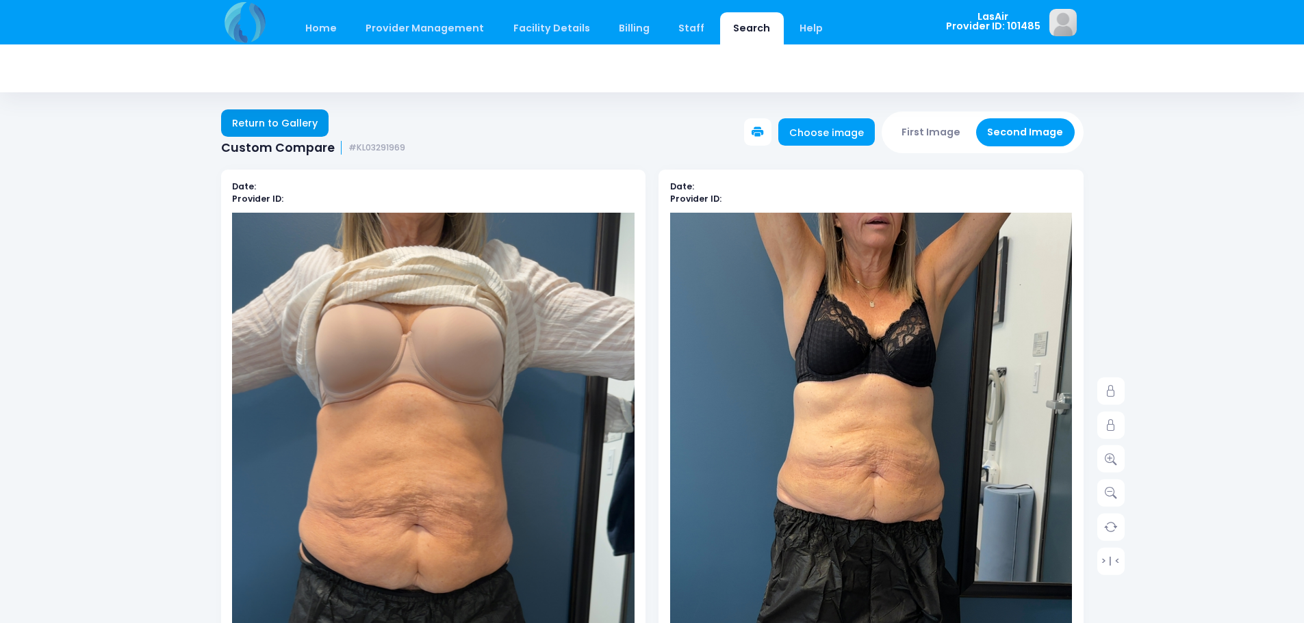
click at [240, 114] on link "Return to Gallery" at bounding box center [275, 123] width 108 height 27
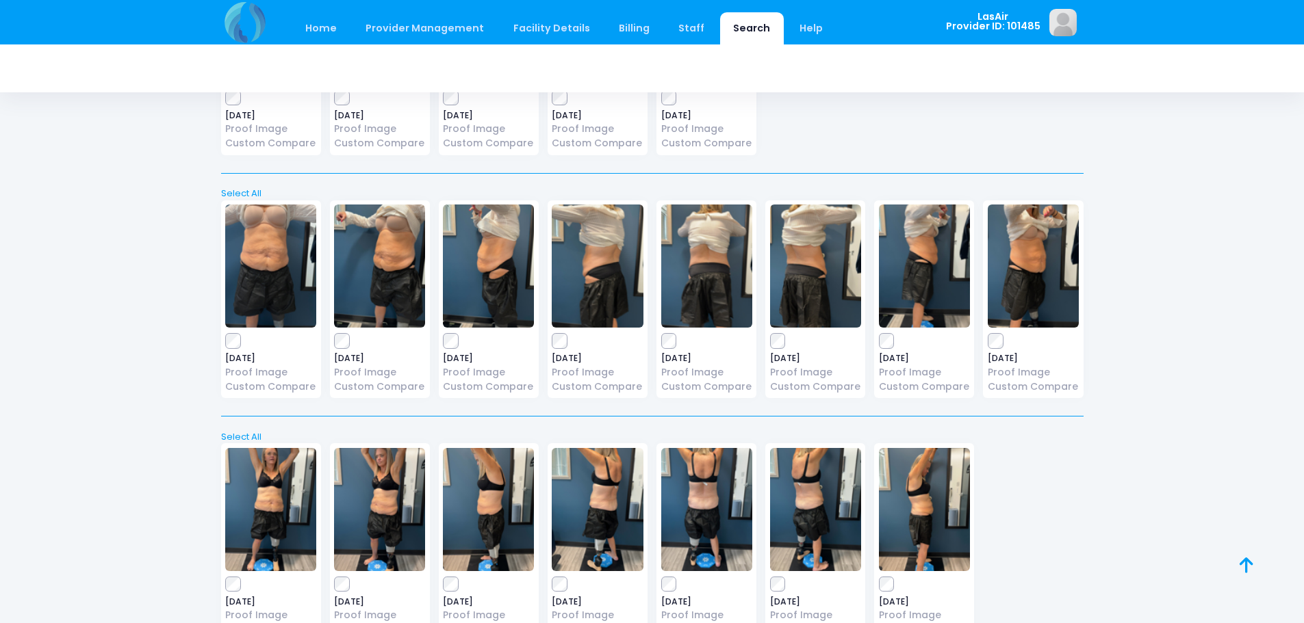
scroll to position [736, 0]
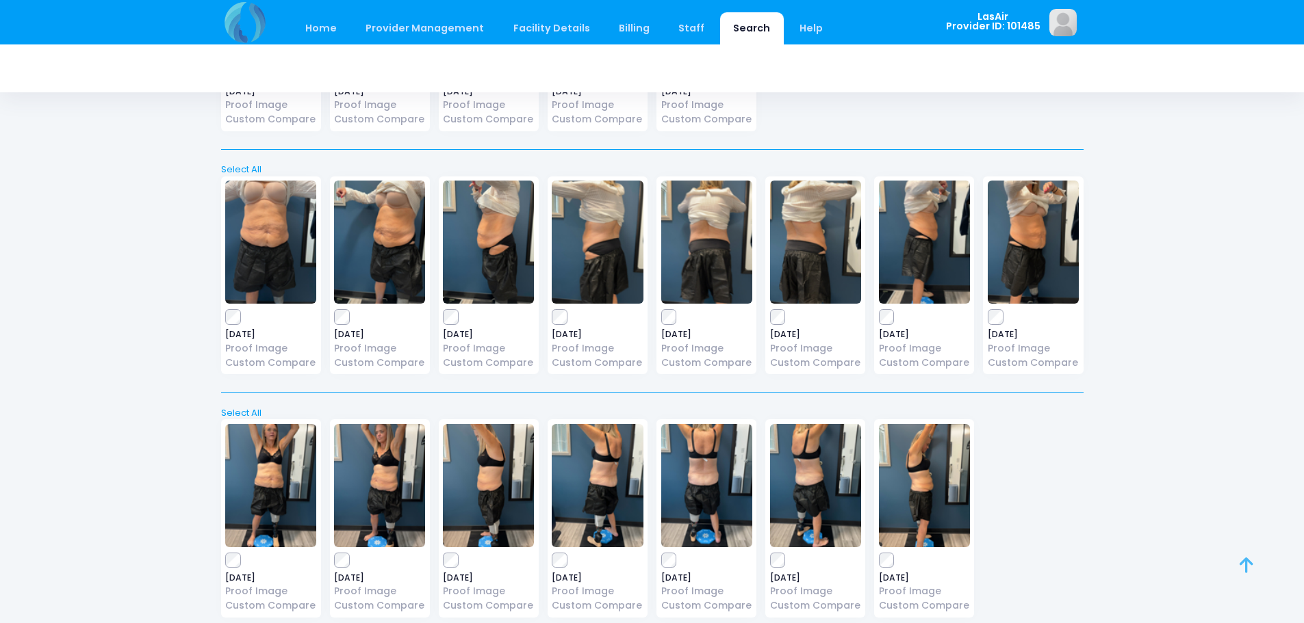
click at [1242, 565] on icon at bounding box center [1246, 565] width 14 height 1
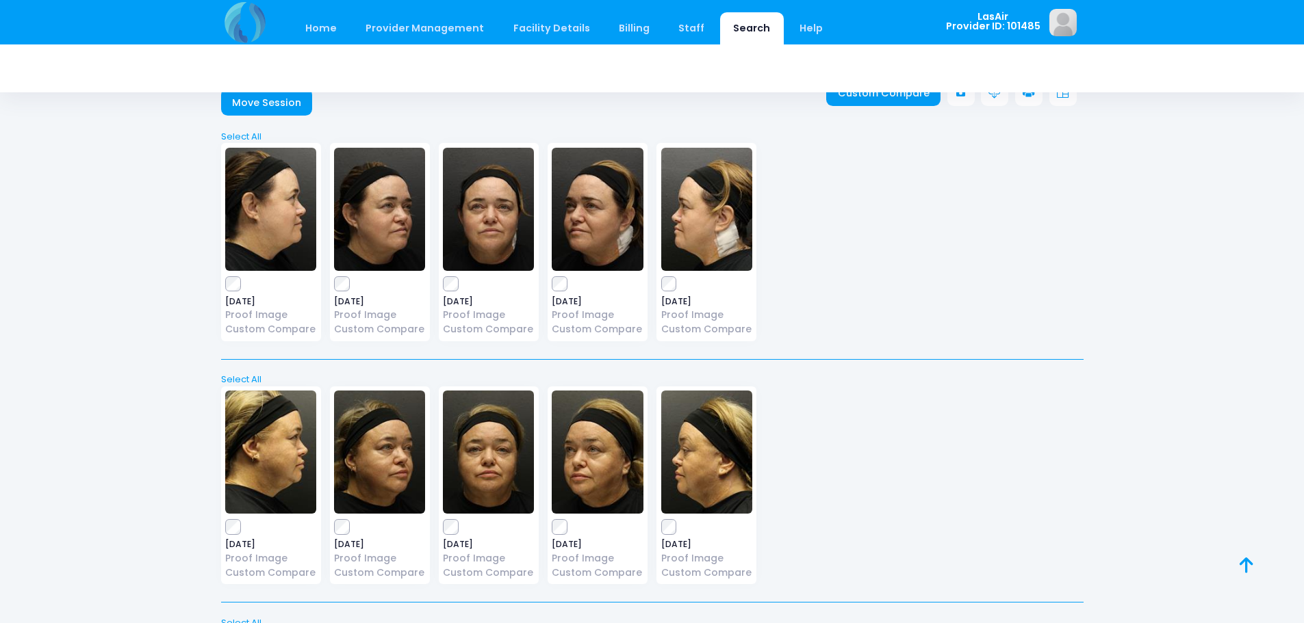
scroll to position [0, 0]
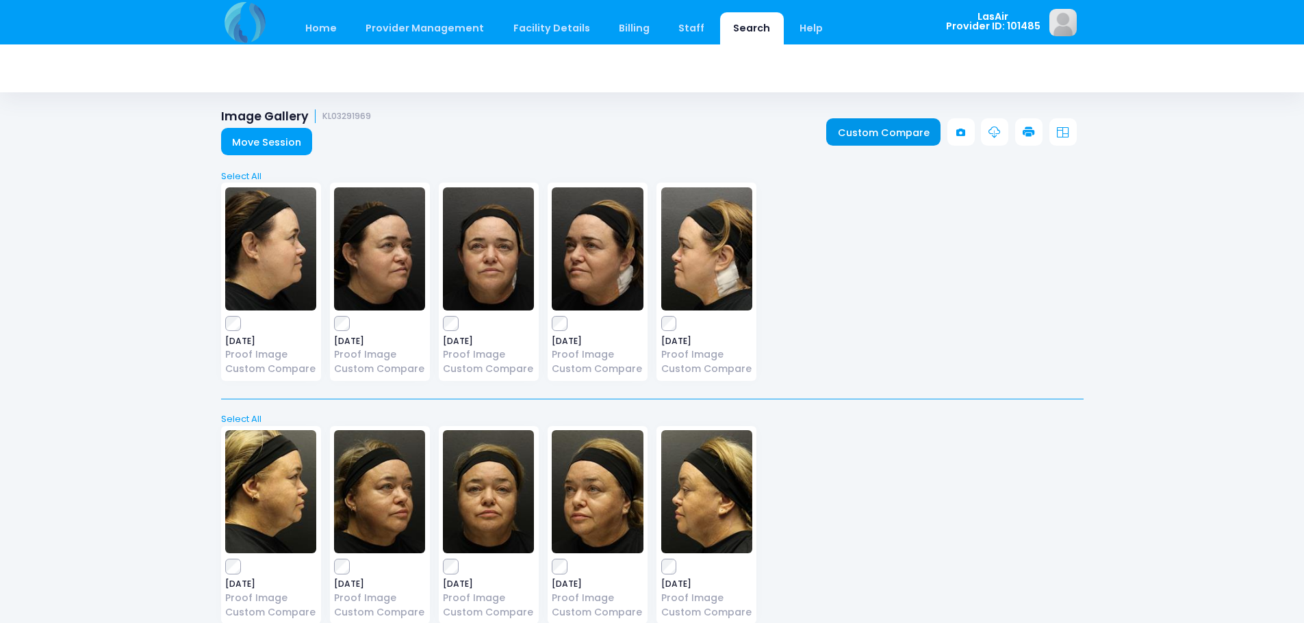
click at [901, 125] on link "Custom Compare" at bounding box center [883, 131] width 114 height 27
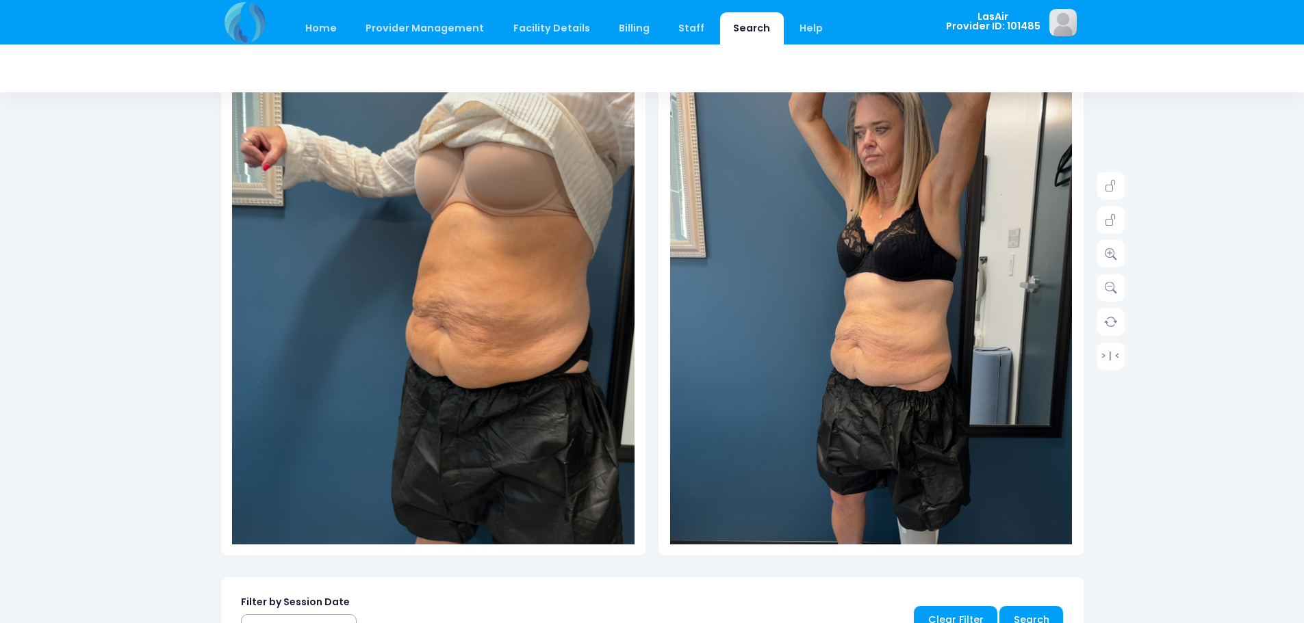
scroll to position [137, 0]
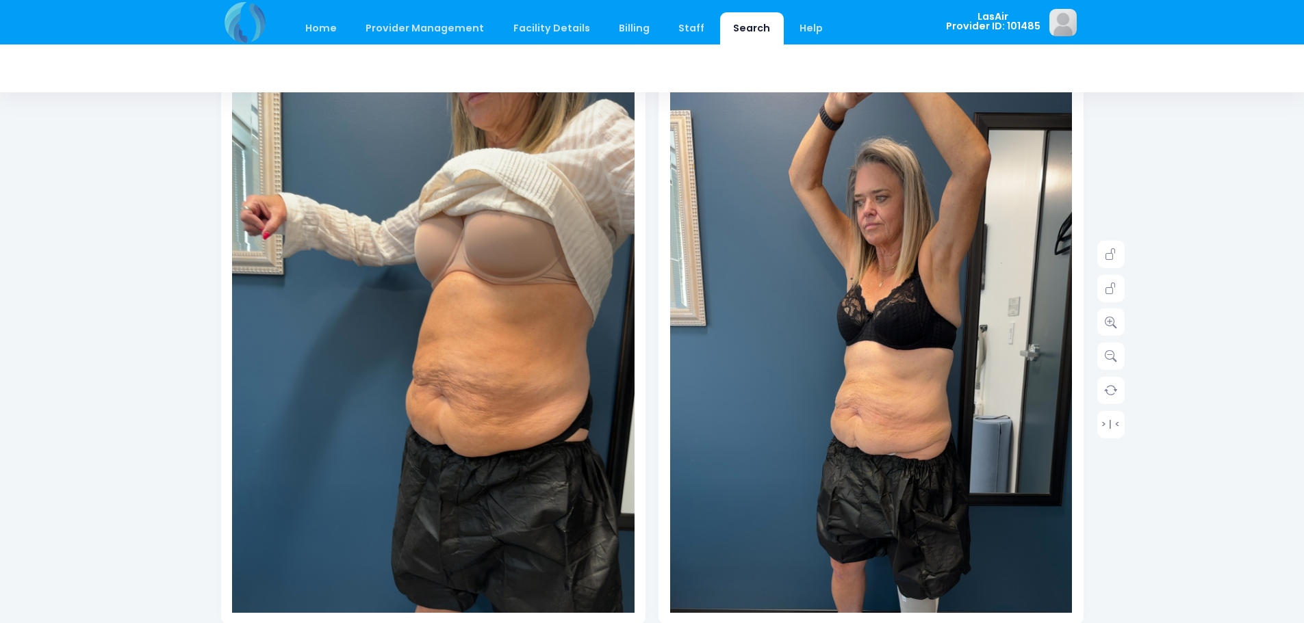
click at [941, 438] on img at bounding box center [871, 433] width 402 height 715
click at [1109, 250] on icon at bounding box center [1111, 254] width 12 height 12
click at [1116, 284] on icon at bounding box center [1111, 289] width 12 height 12
click at [1114, 322] on icon at bounding box center [1111, 322] width 12 height 12
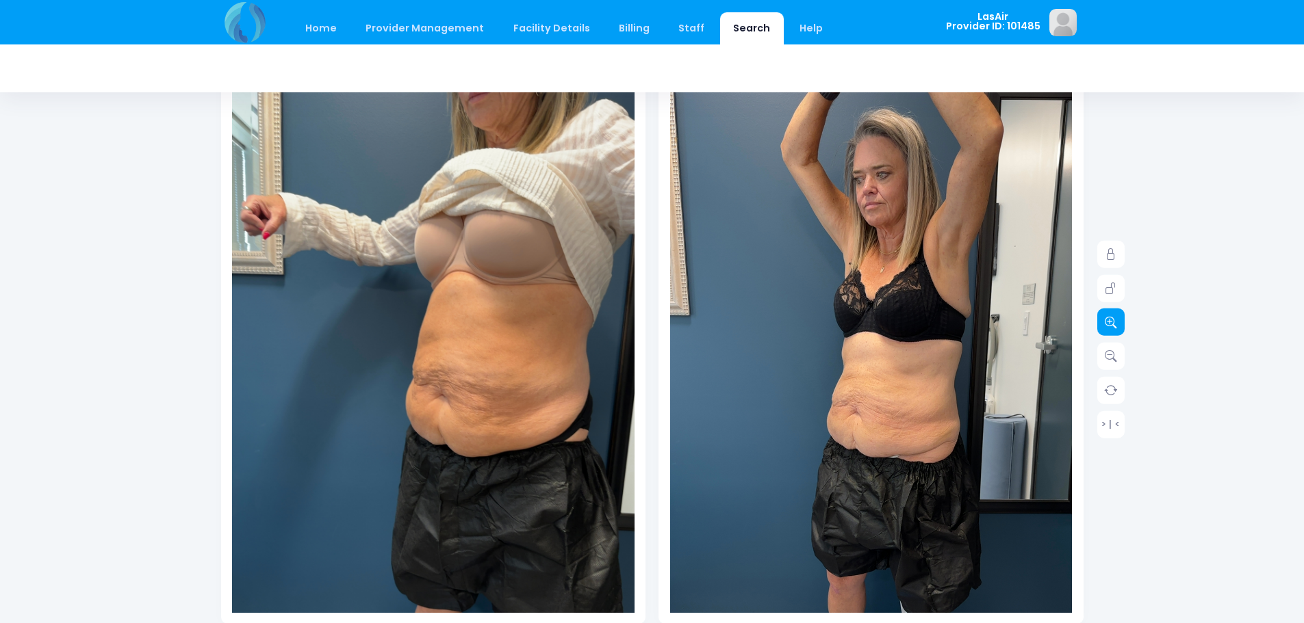
click at [1114, 322] on icon at bounding box center [1111, 322] width 12 height 12
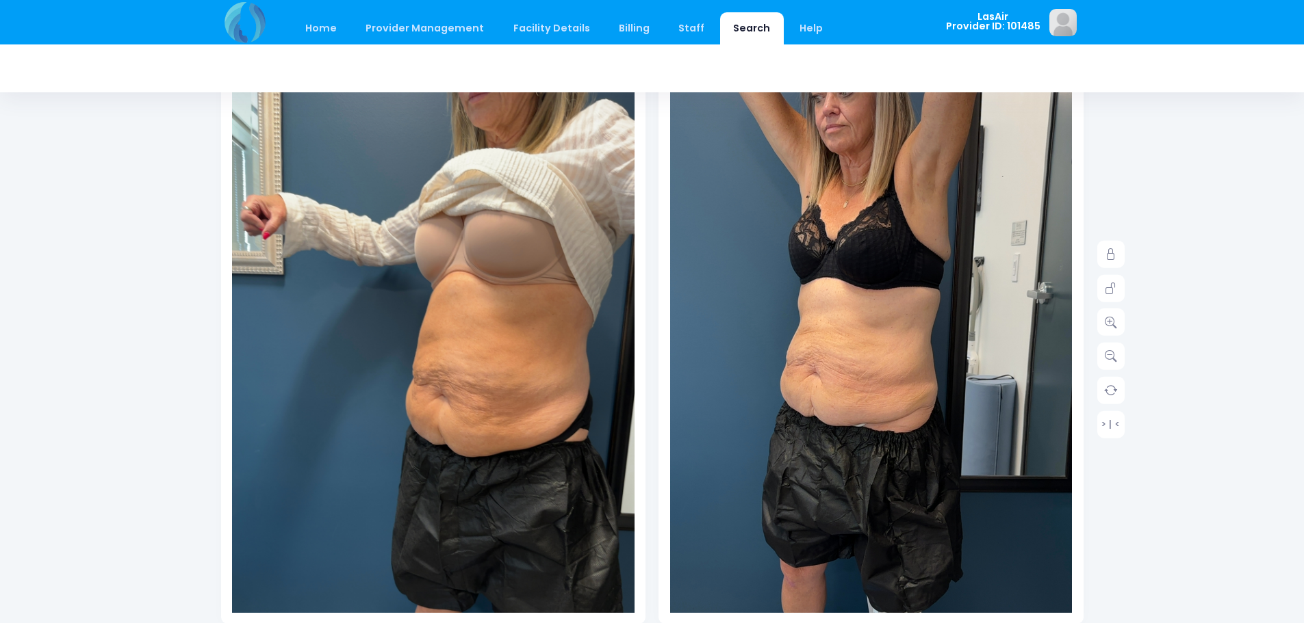
click at [999, 433] on img at bounding box center [832, 397] width 523 height 929
click at [1116, 322] on icon at bounding box center [1111, 322] width 12 height 12
click at [1116, 323] on icon at bounding box center [1111, 322] width 12 height 12
click at [921, 369] on img at bounding box center [832, 397] width 523 height 929
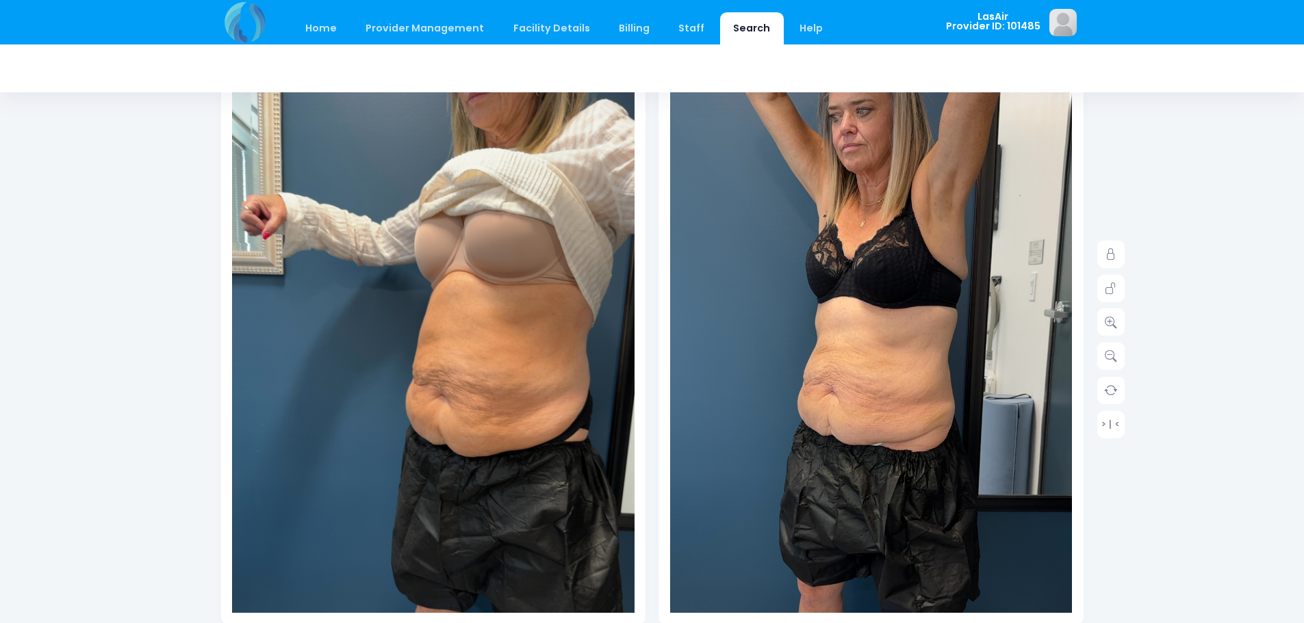
click at [942, 386] on img at bounding box center [849, 416] width 523 height 929
click at [987, 344] on img at bounding box center [849, 416] width 523 height 929
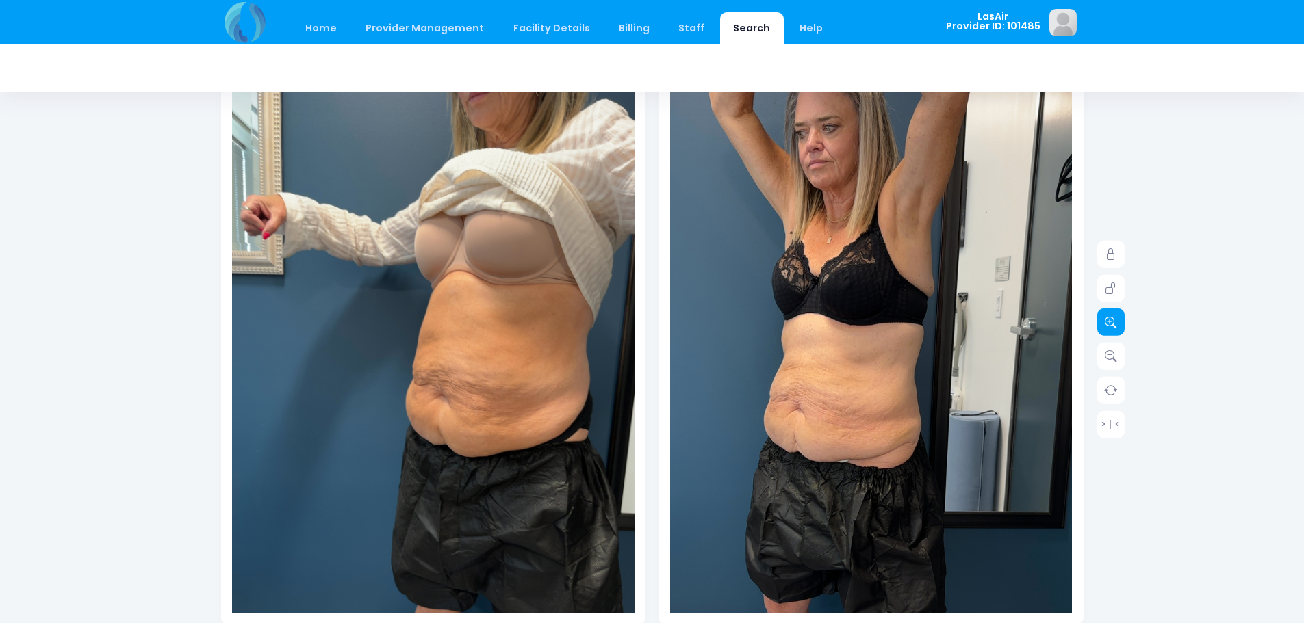
click at [1114, 331] on link at bounding box center [1110, 322] width 27 height 27
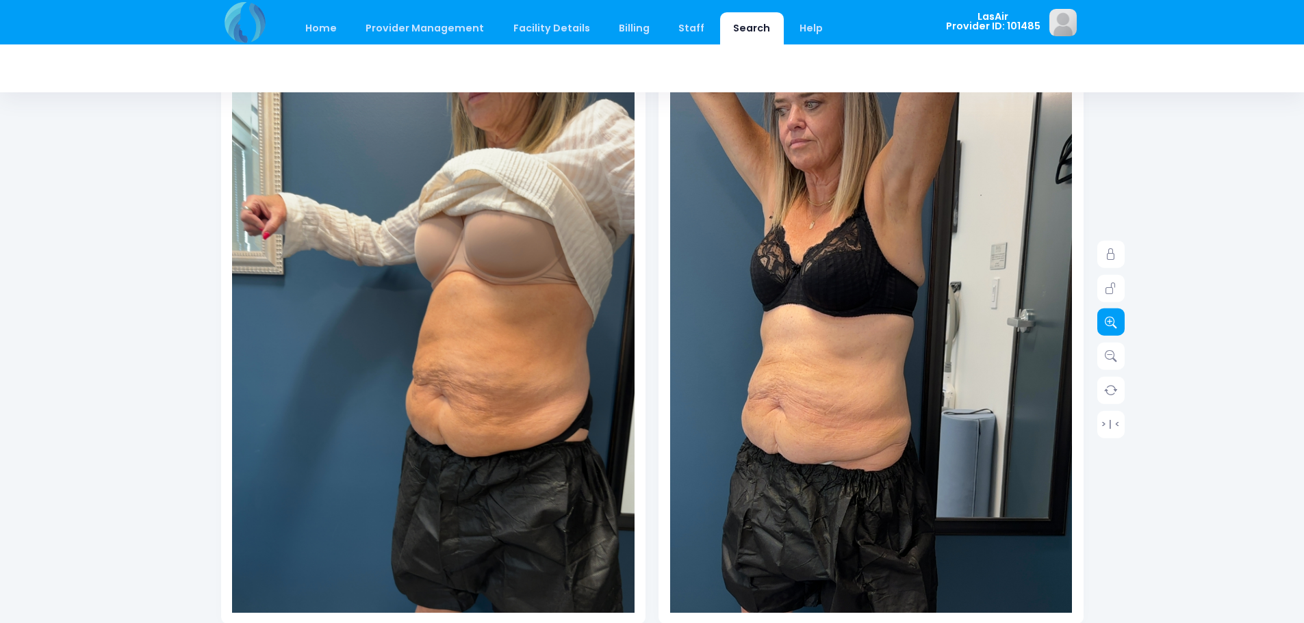
click at [1114, 331] on link at bounding box center [1110, 322] width 27 height 27
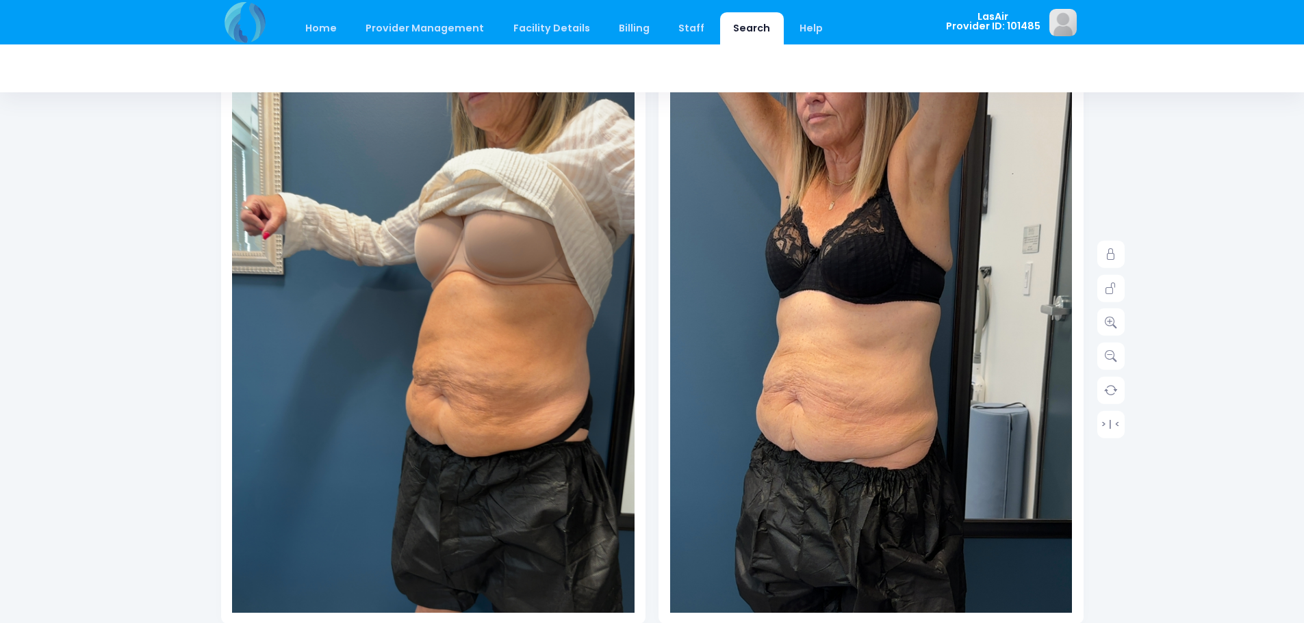
click at [980, 351] on img at bounding box center [817, 429] width 604 height 1072
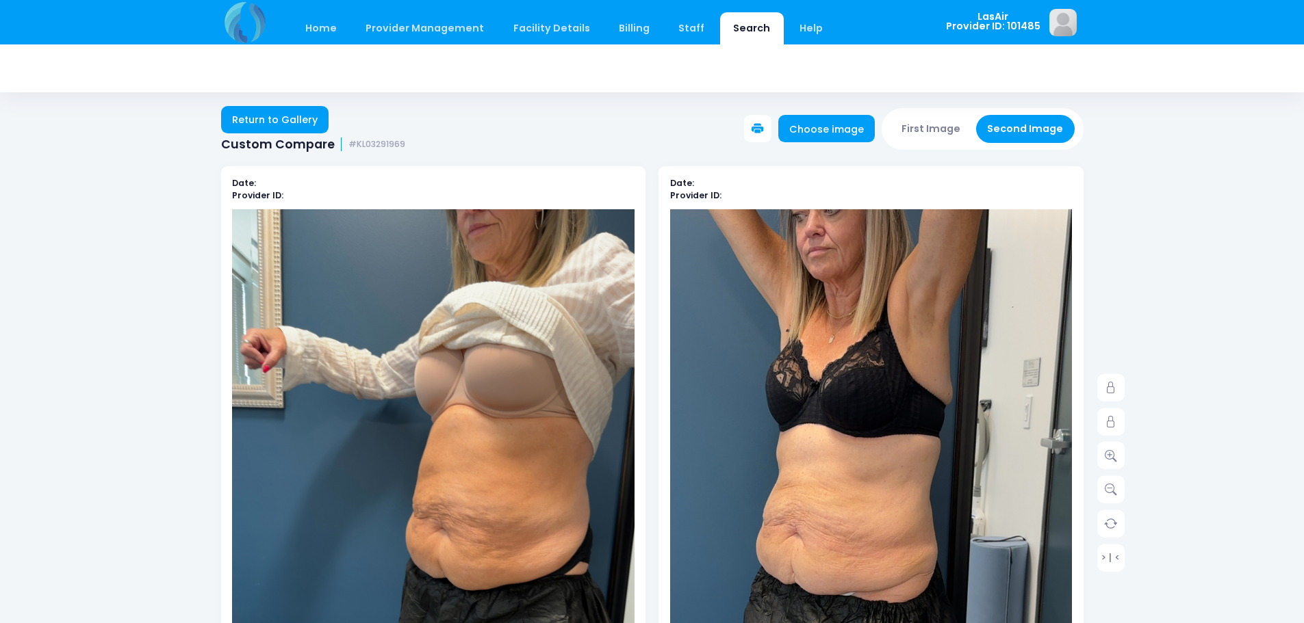
scroll to position [0, 0]
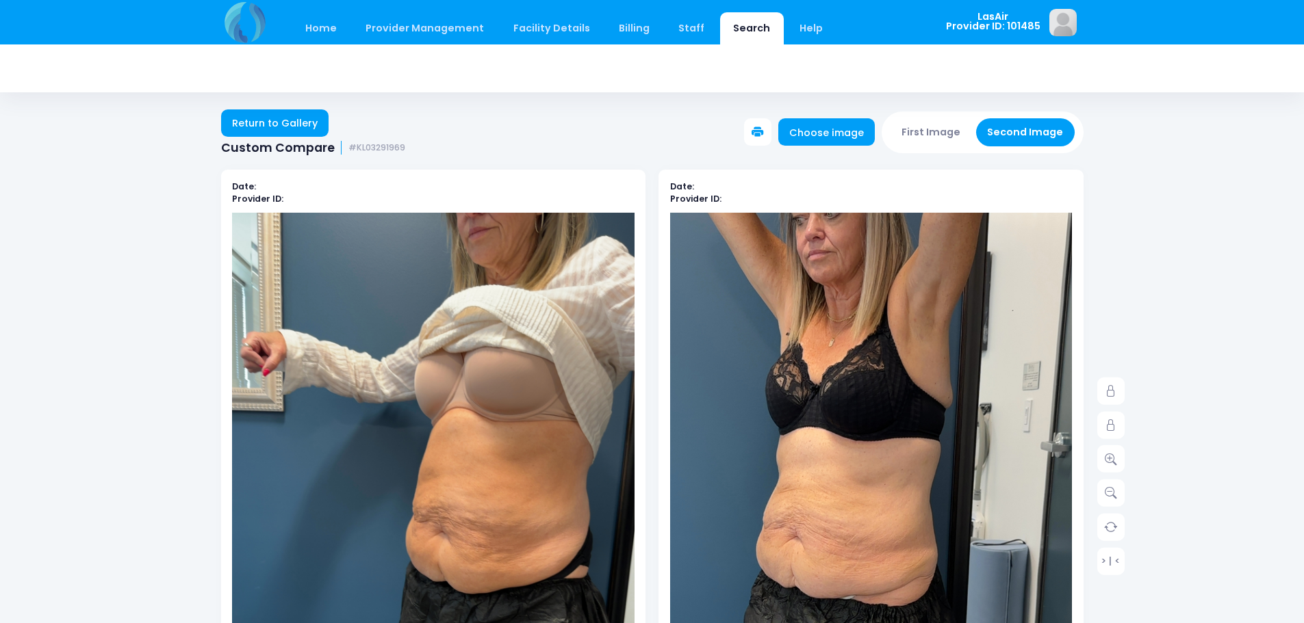
click at [763, 129] on icon at bounding box center [757, 133] width 12 height 12
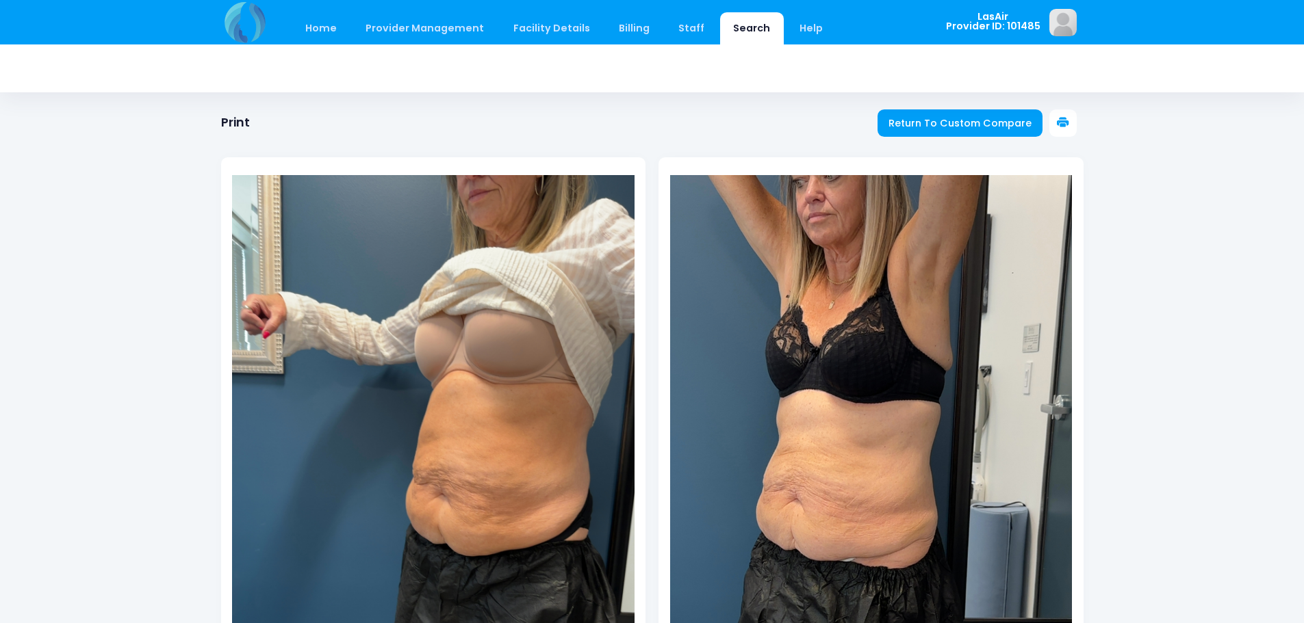
click at [1066, 127] on icon at bounding box center [1063, 123] width 12 height 12
click at [951, 127] on span "Return To Custom Compare" at bounding box center [959, 123] width 143 height 14
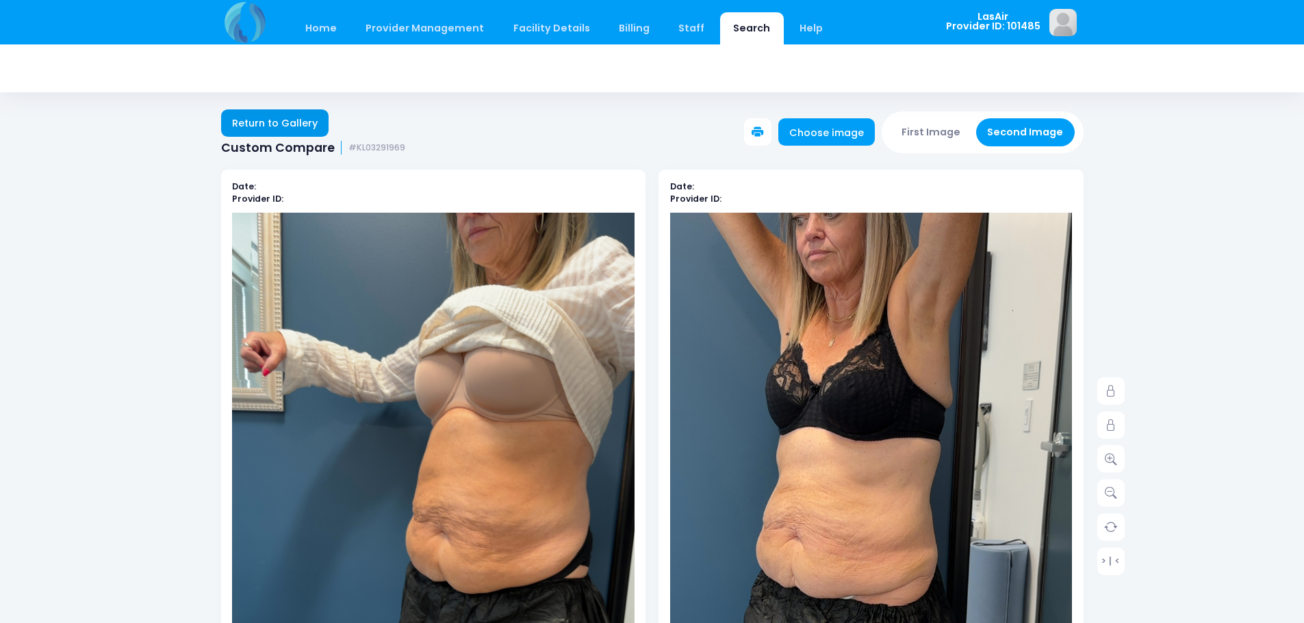
click at [276, 125] on link "Return to Gallery" at bounding box center [275, 123] width 108 height 27
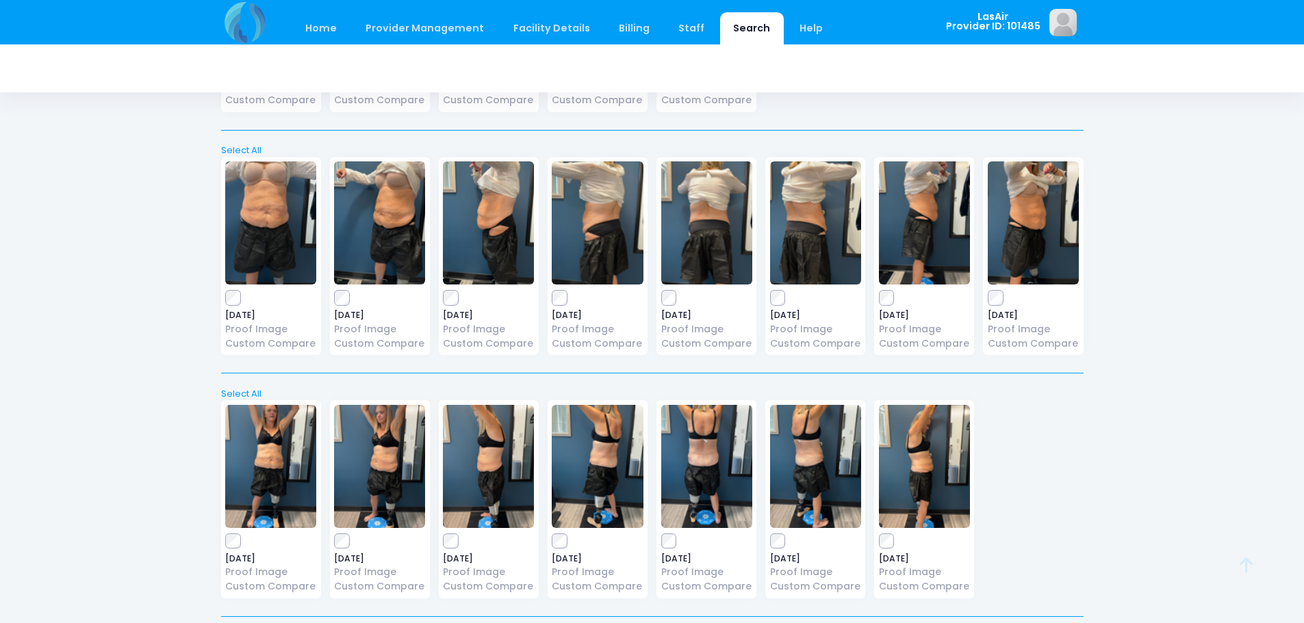
scroll to position [805, 0]
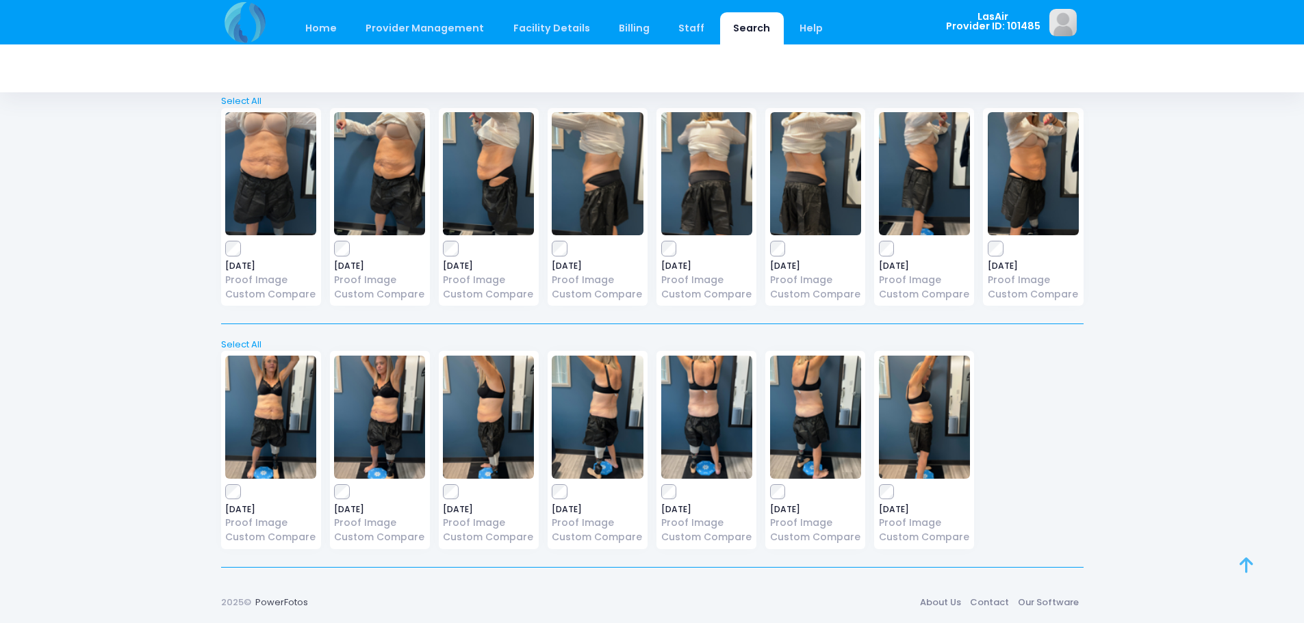
click at [1249, 566] on icon at bounding box center [1246, 565] width 14 height 1
click at [1245, 565] on icon at bounding box center [1246, 565] width 14 height 1
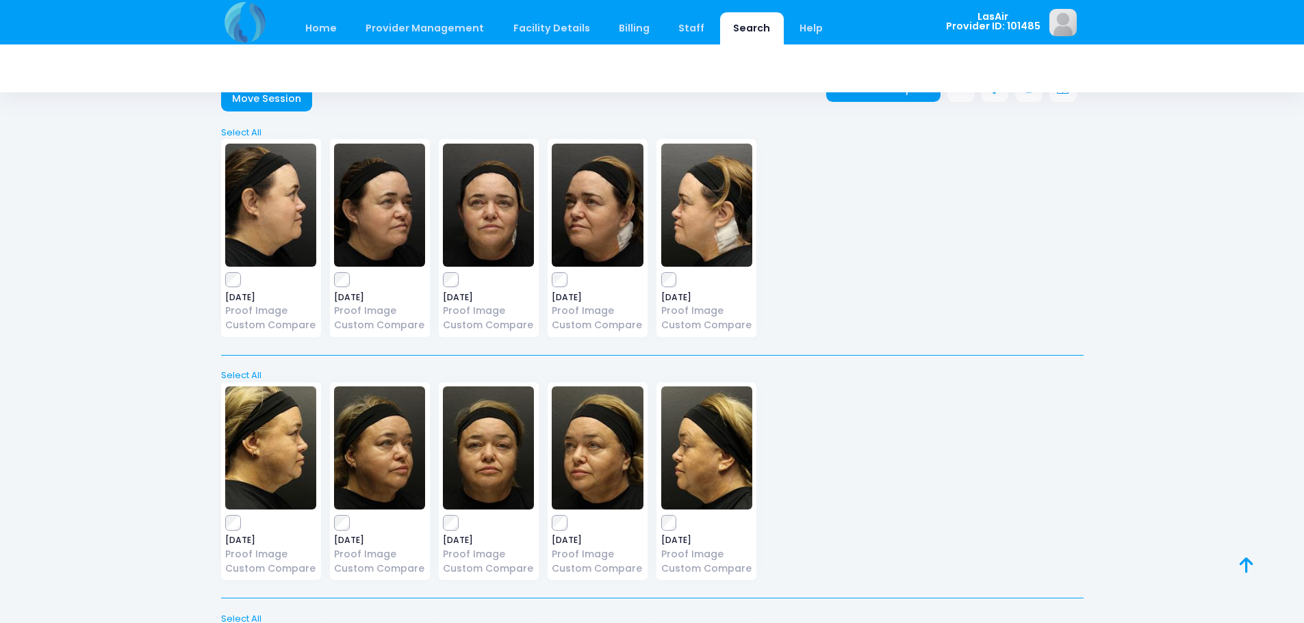
scroll to position [0, 0]
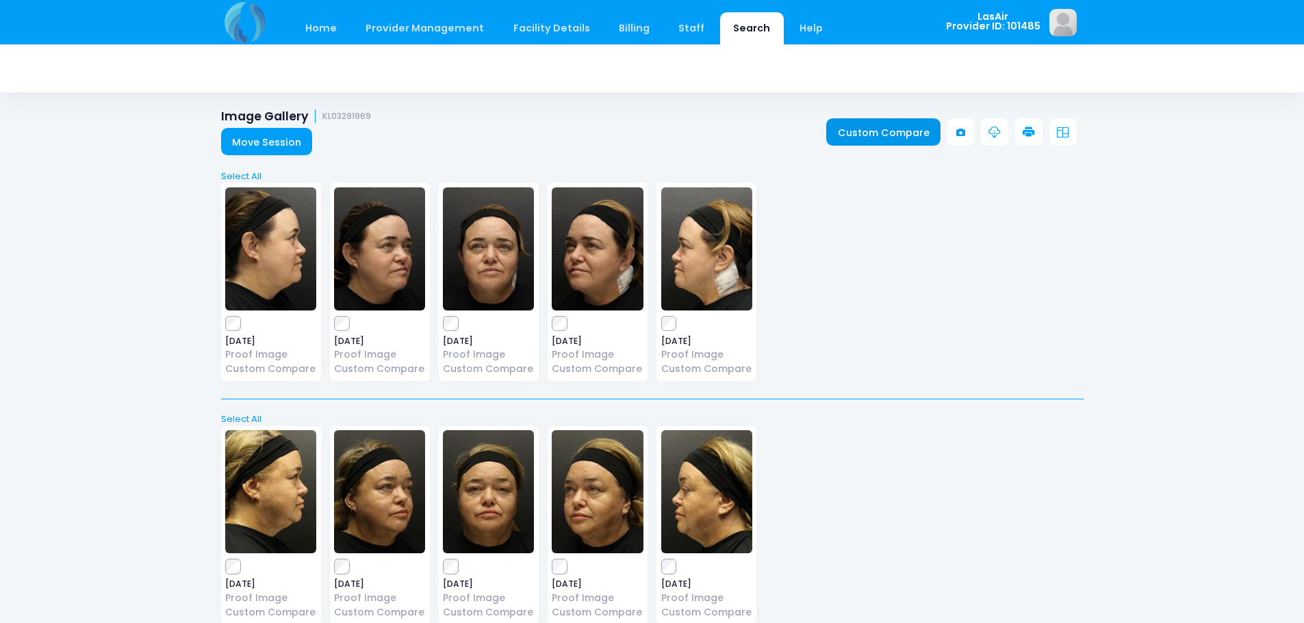
click at [872, 130] on link "Custom Compare" at bounding box center [883, 131] width 114 height 27
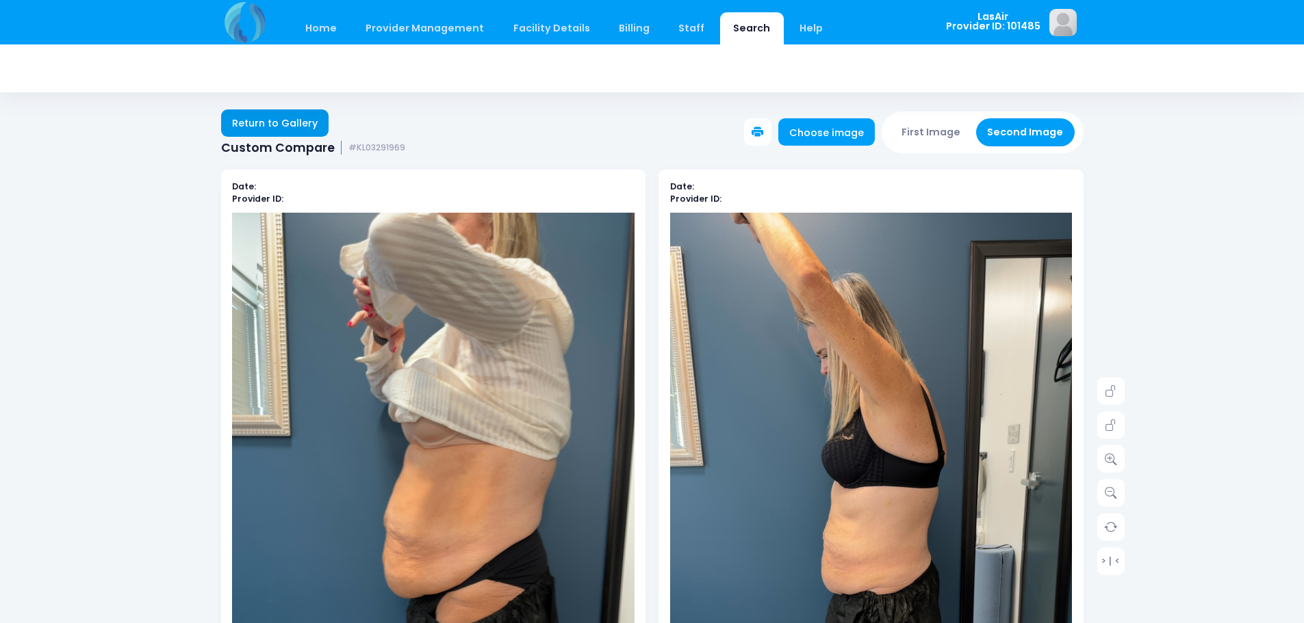
click at [285, 129] on link "Return to Gallery" at bounding box center [275, 123] width 108 height 27
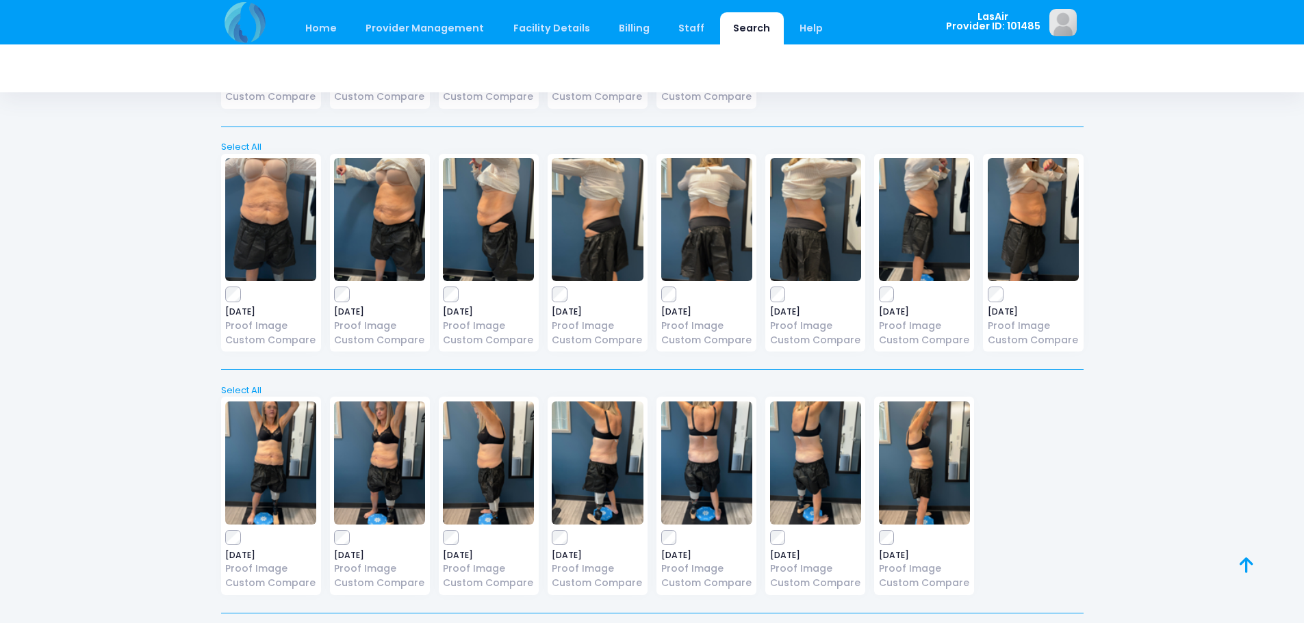
scroll to position [736, 0]
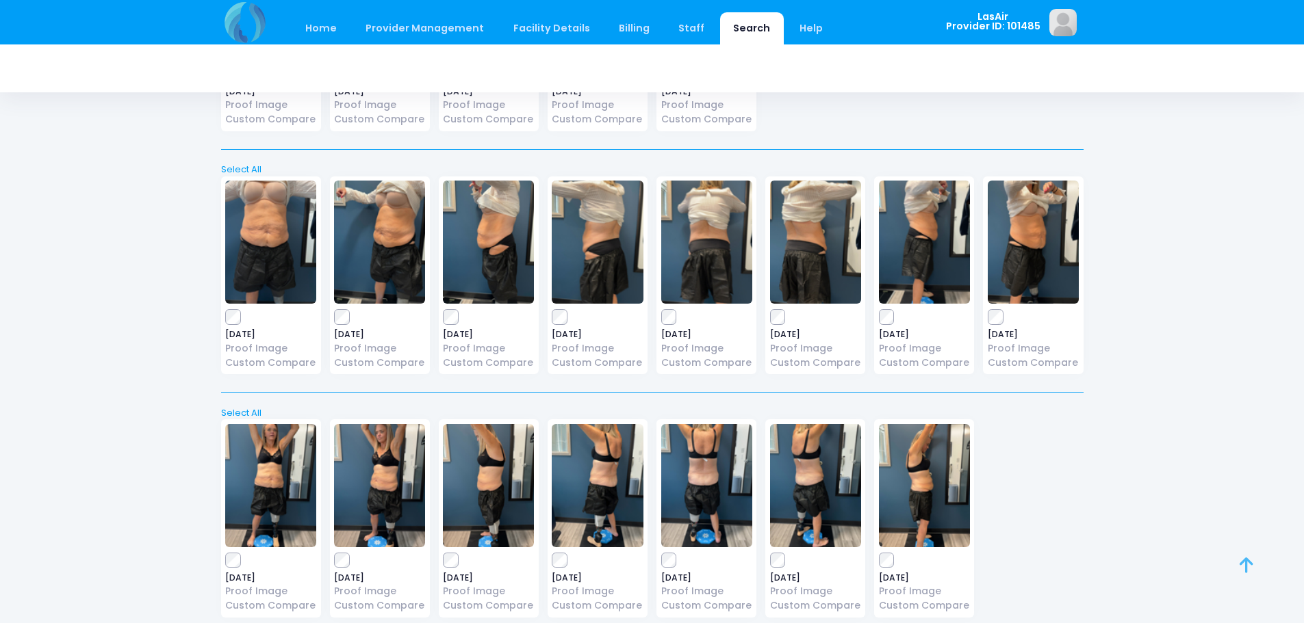
click at [1249, 566] on icon at bounding box center [1246, 565] width 14 height 1
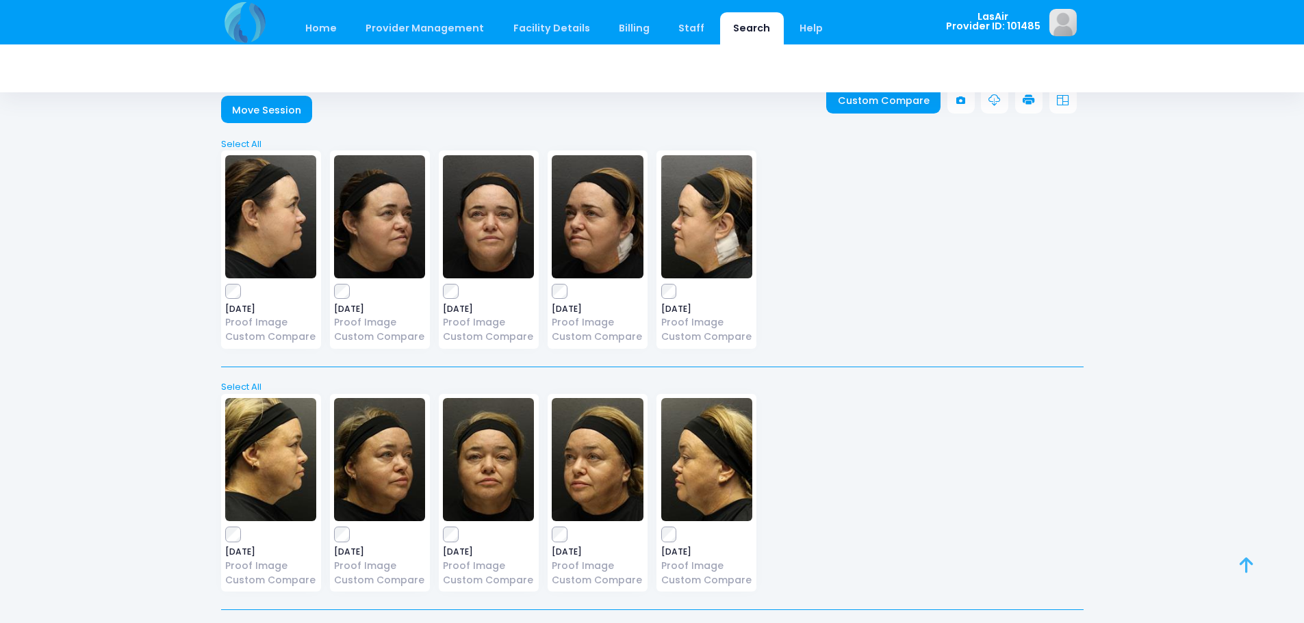
scroll to position [0, 0]
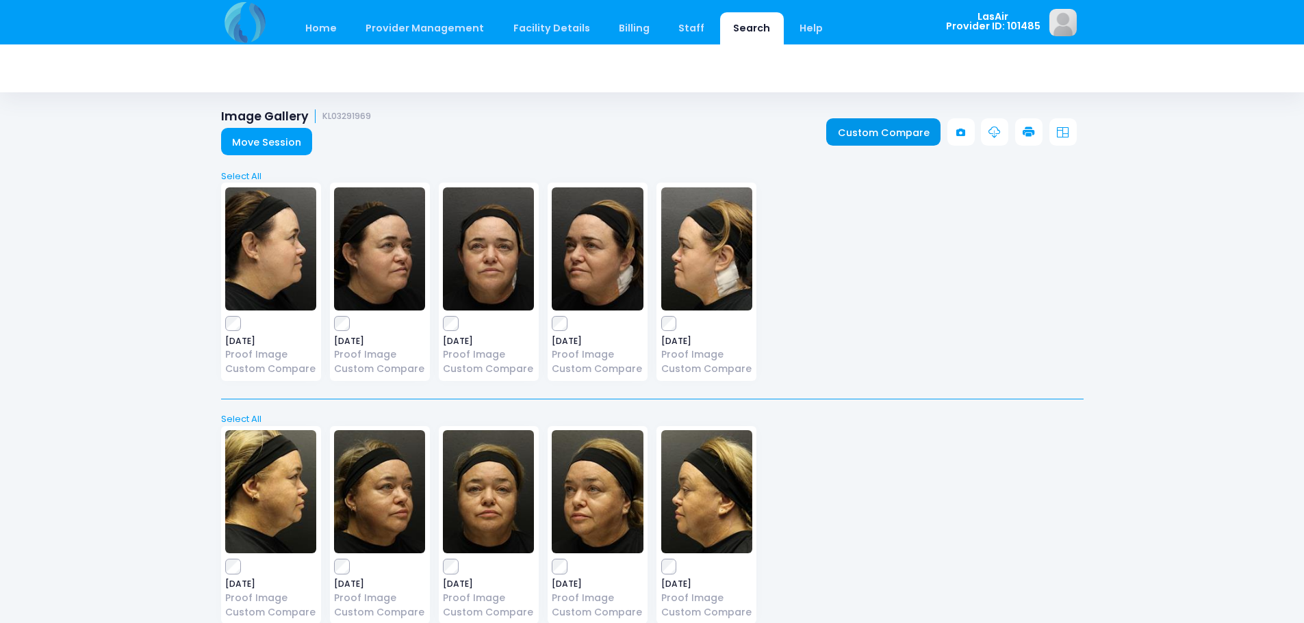
click at [879, 126] on link "Custom Compare" at bounding box center [883, 131] width 114 height 27
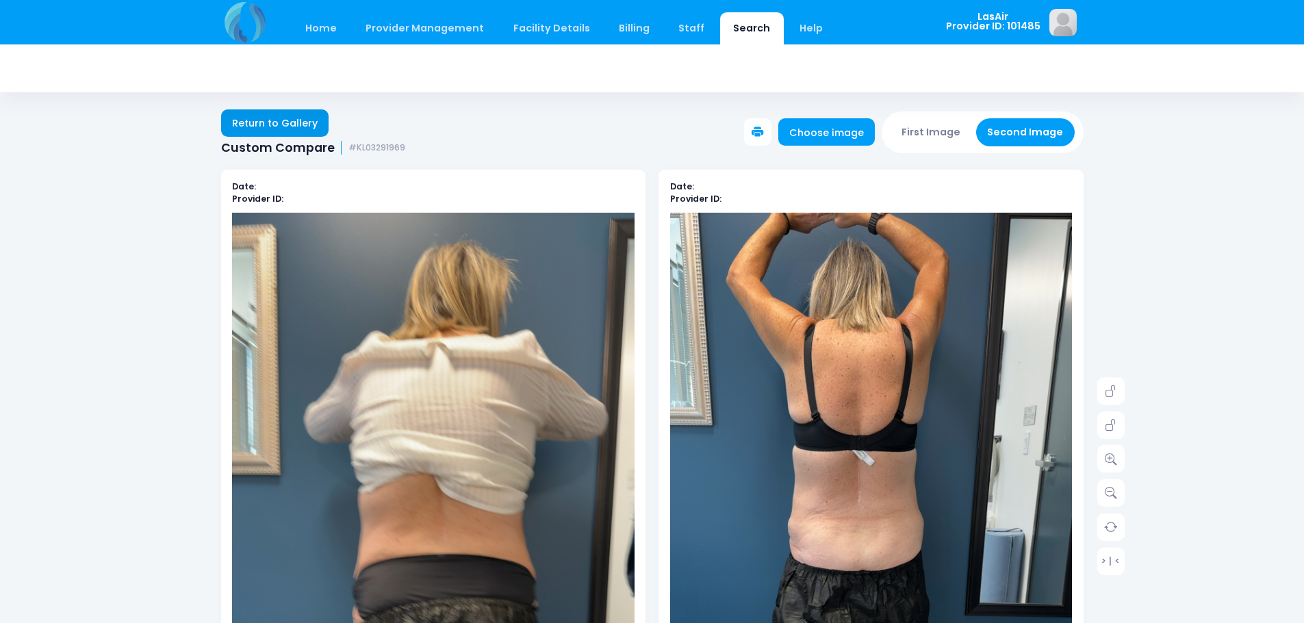
click at [298, 119] on link "Return to Gallery" at bounding box center [275, 123] width 108 height 27
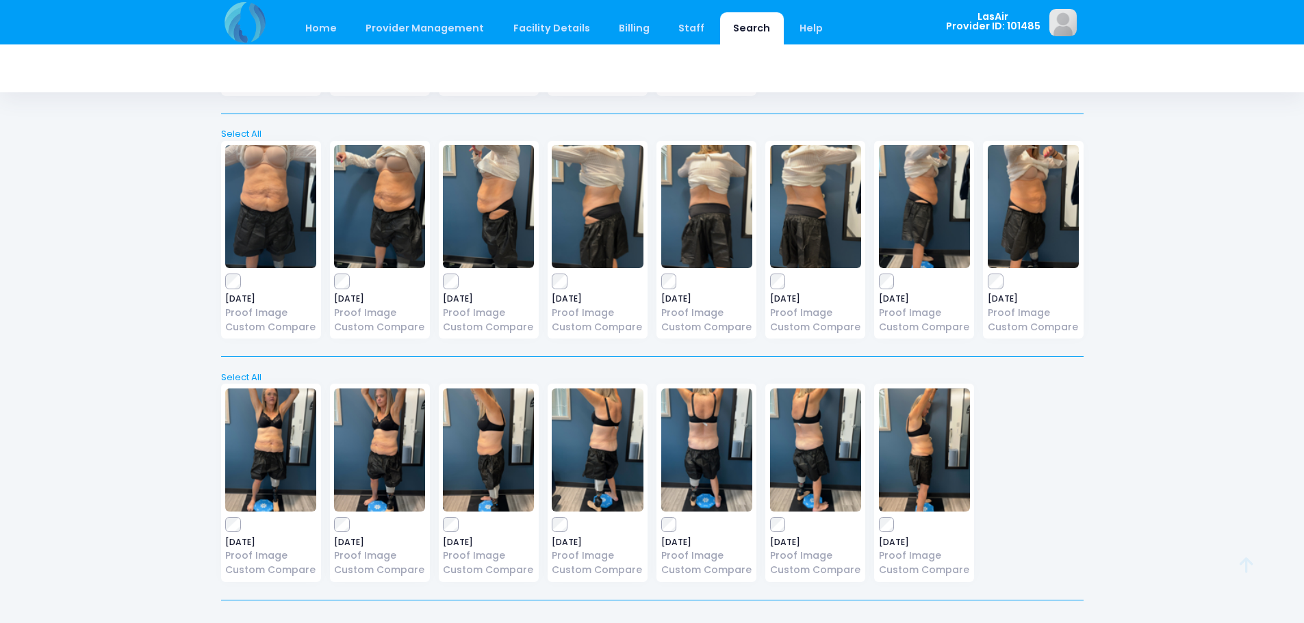
scroll to position [805, 0]
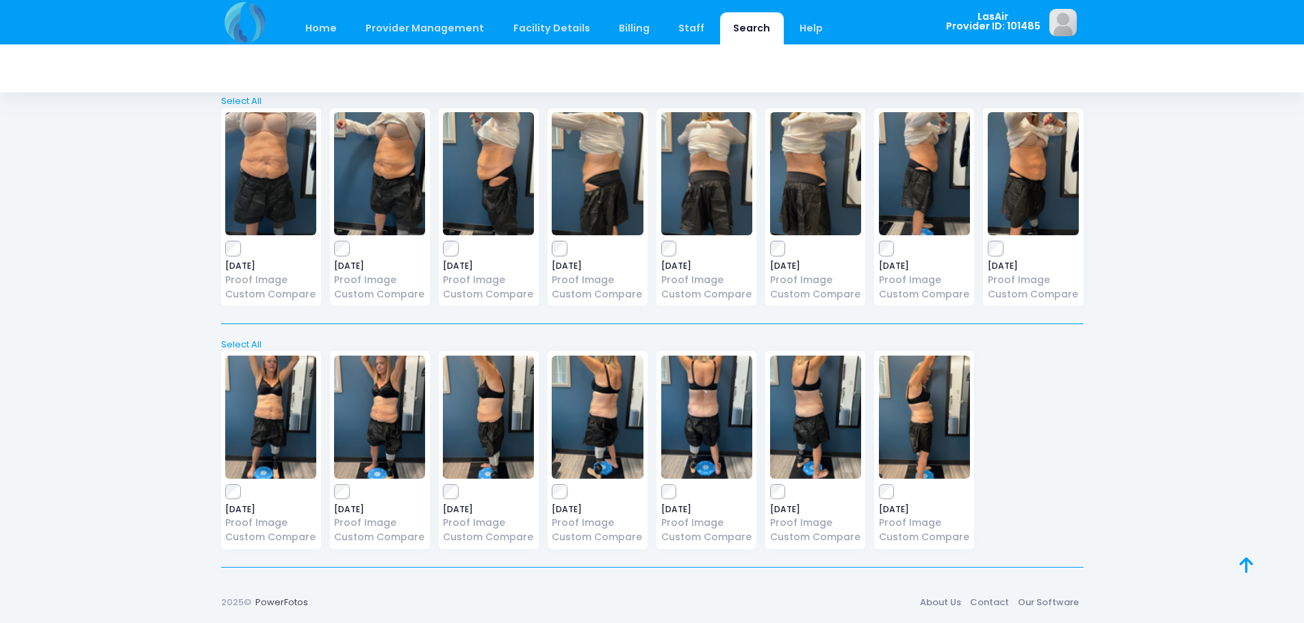
click at [783, 240] on div "2025-06-26 Proof Image Custom Compare" at bounding box center [815, 207] width 100 height 198
click at [1254, 564] on link at bounding box center [1261, 581] width 44 height 44
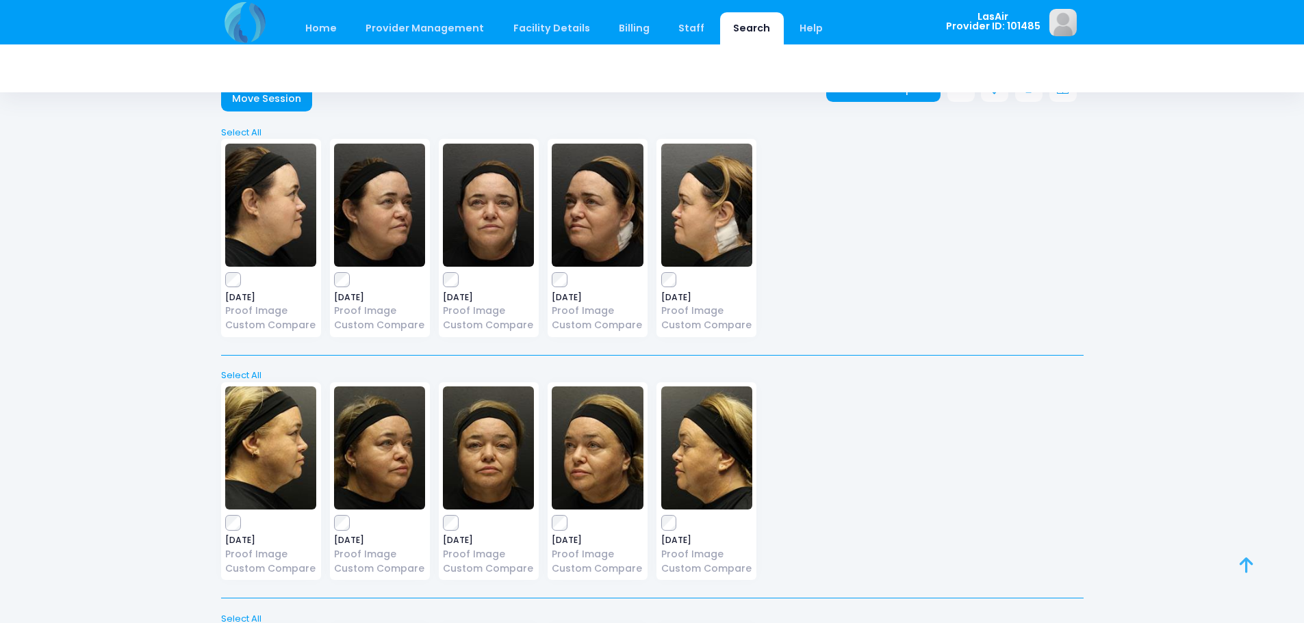
scroll to position [0, 0]
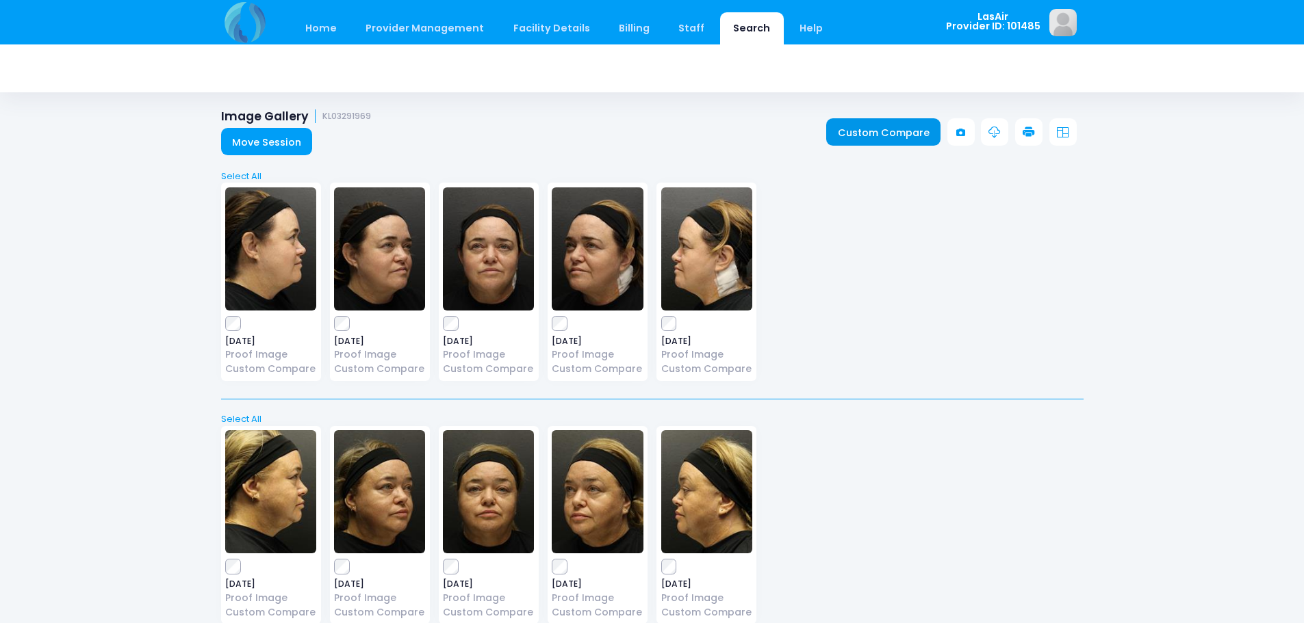
click at [880, 136] on link "Custom Compare" at bounding box center [883, 131] width 114 height 27
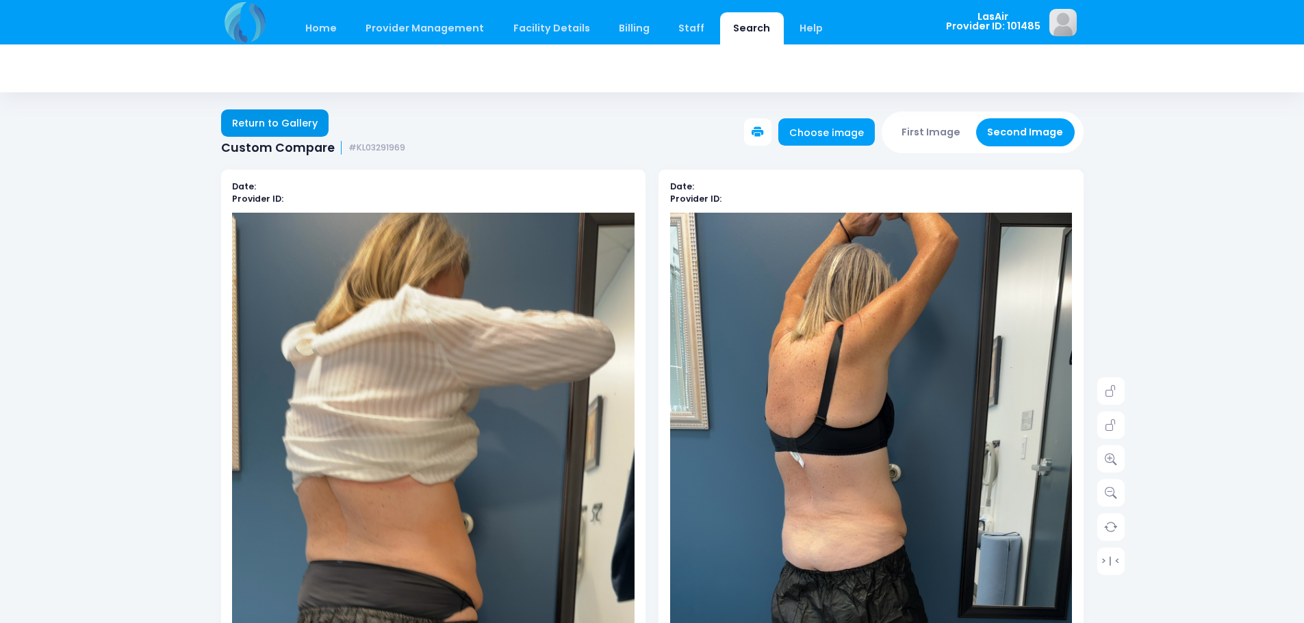
click at [244, 124] on link "Return to Gallery" at bounding box center [275, 123] width 108 height 27
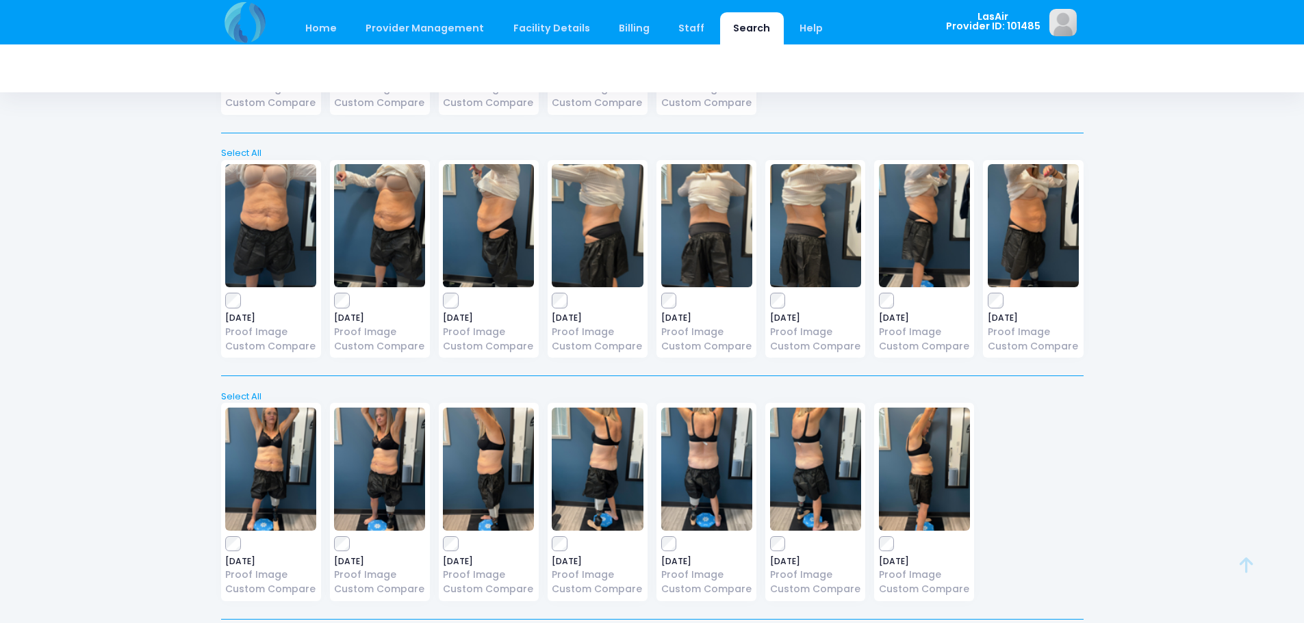
scroll to position [805, 0]
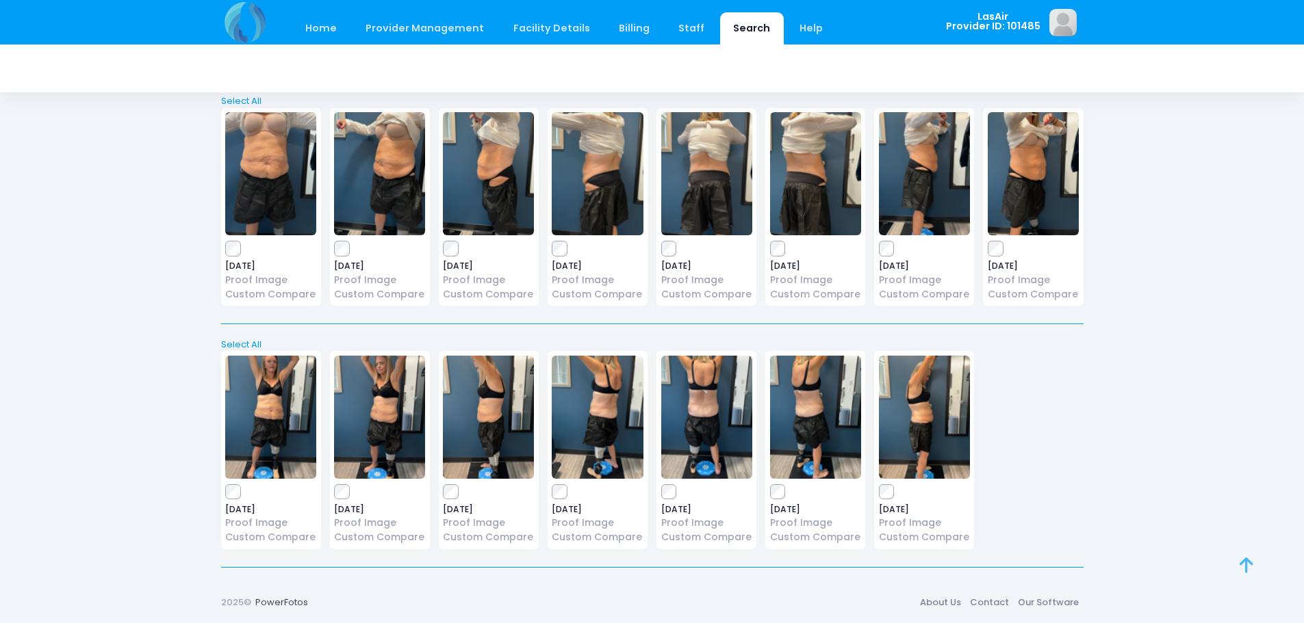
click at [1247, 565] on icon at bounding box center [1246, 565] width 14 height 1
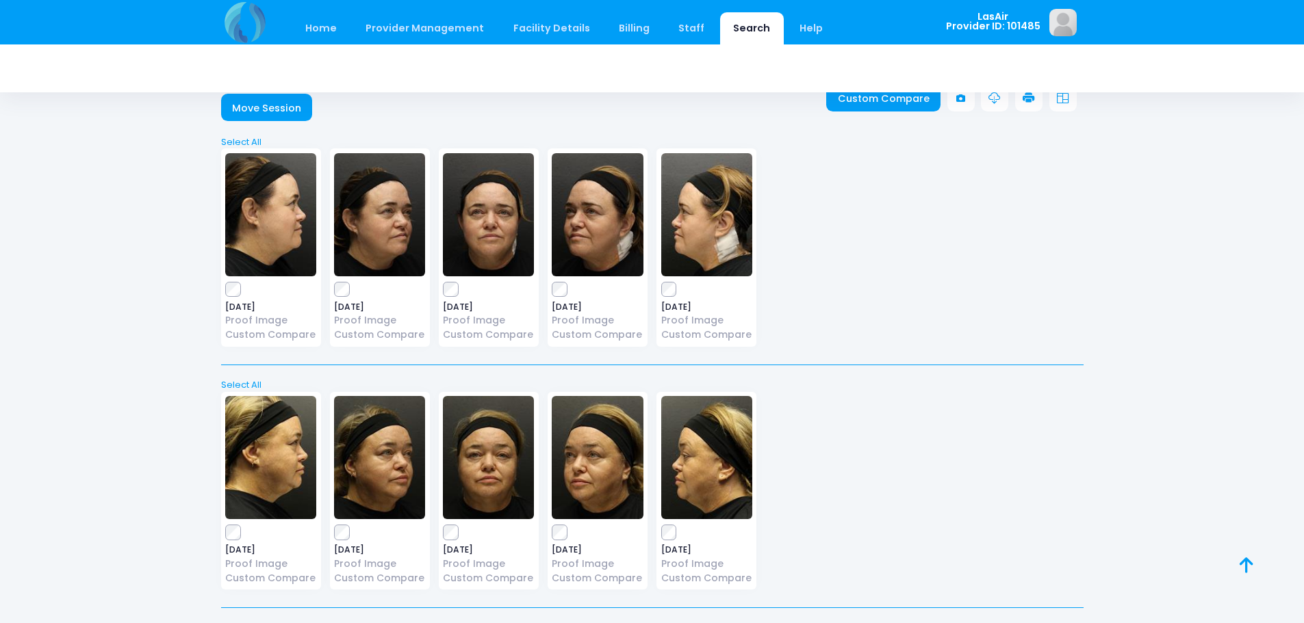
scroll to position [0, 0]
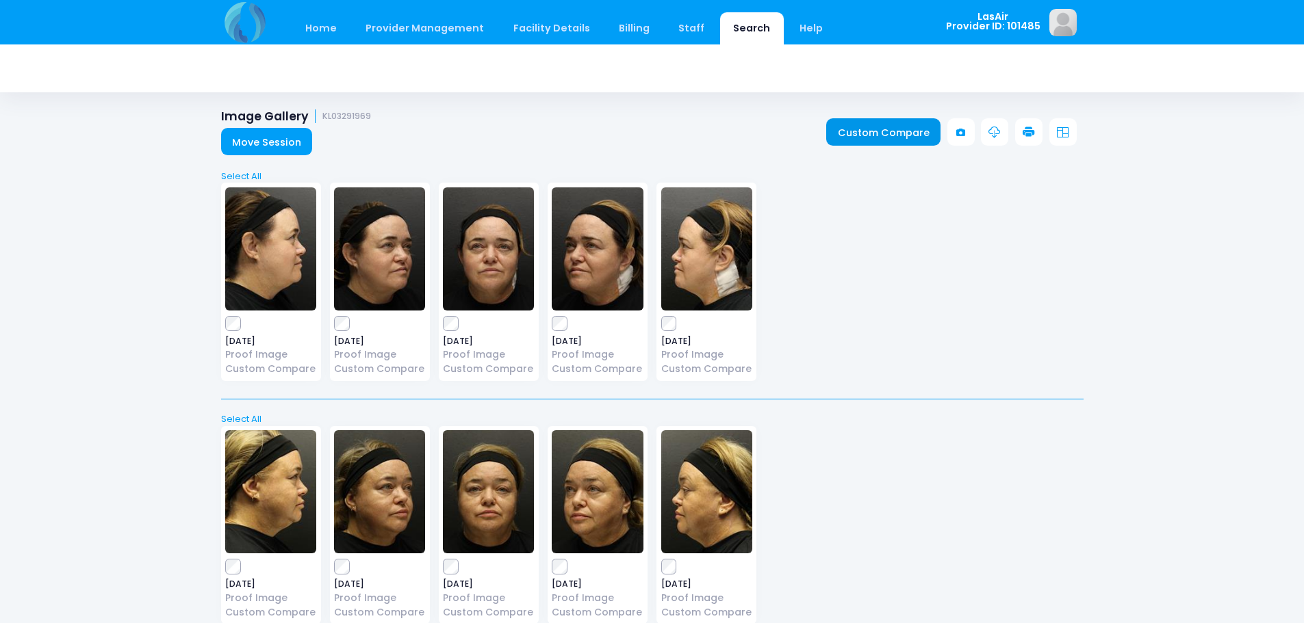
click at [838, 136] on link "Custom Compare" at bounding box center [883, 131] width 114 height 27
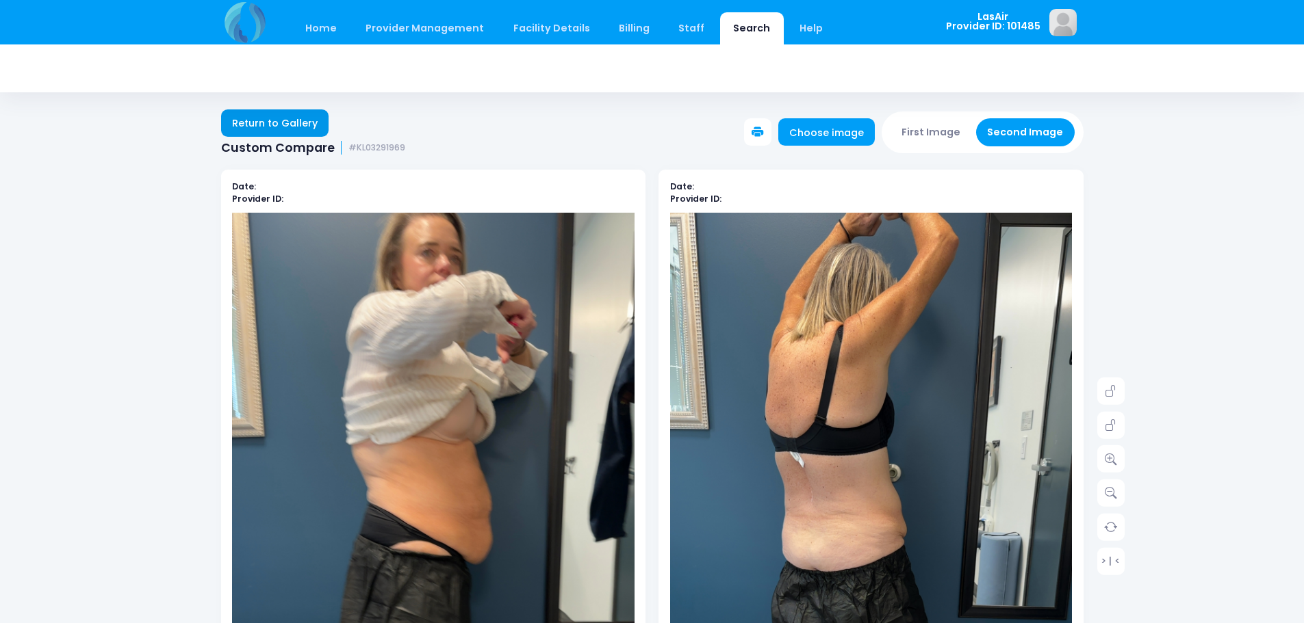
click at [307, 127] on link "Return to Gallery" at bounding box center [275, 123] width 108 height 27
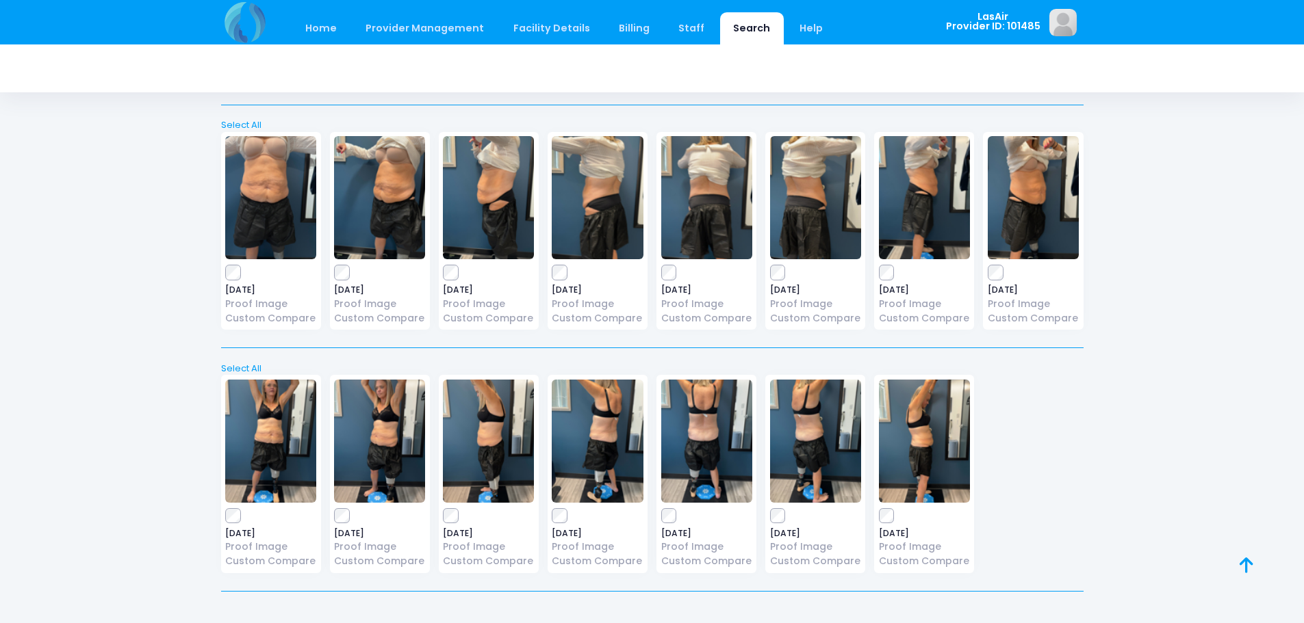
scroll to position [805, 0]
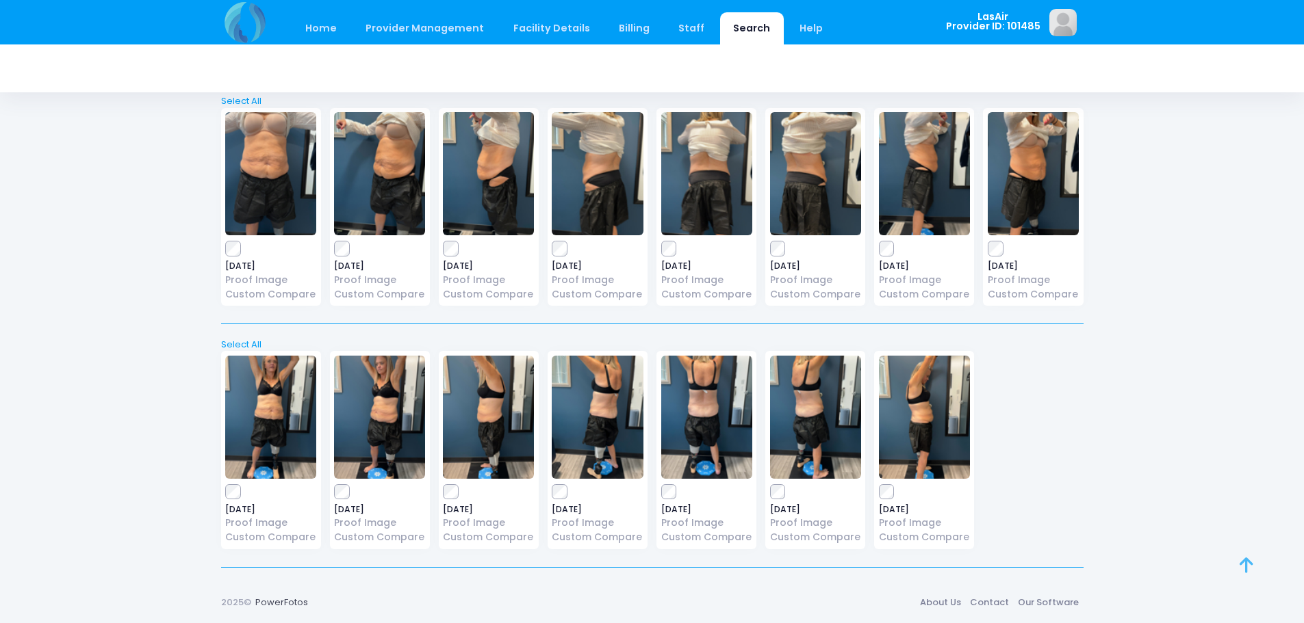
click at [1244, 565] on icon at bounding box center [1246, 565] width 14 height 1
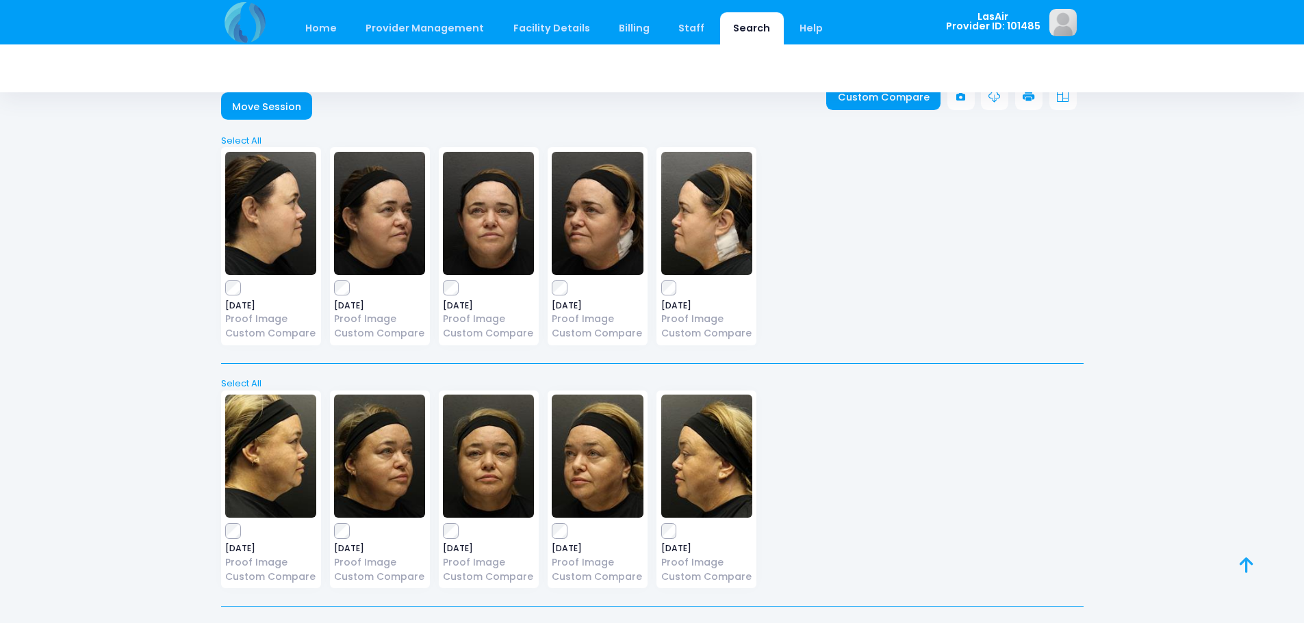
scroll to position [0, 0]
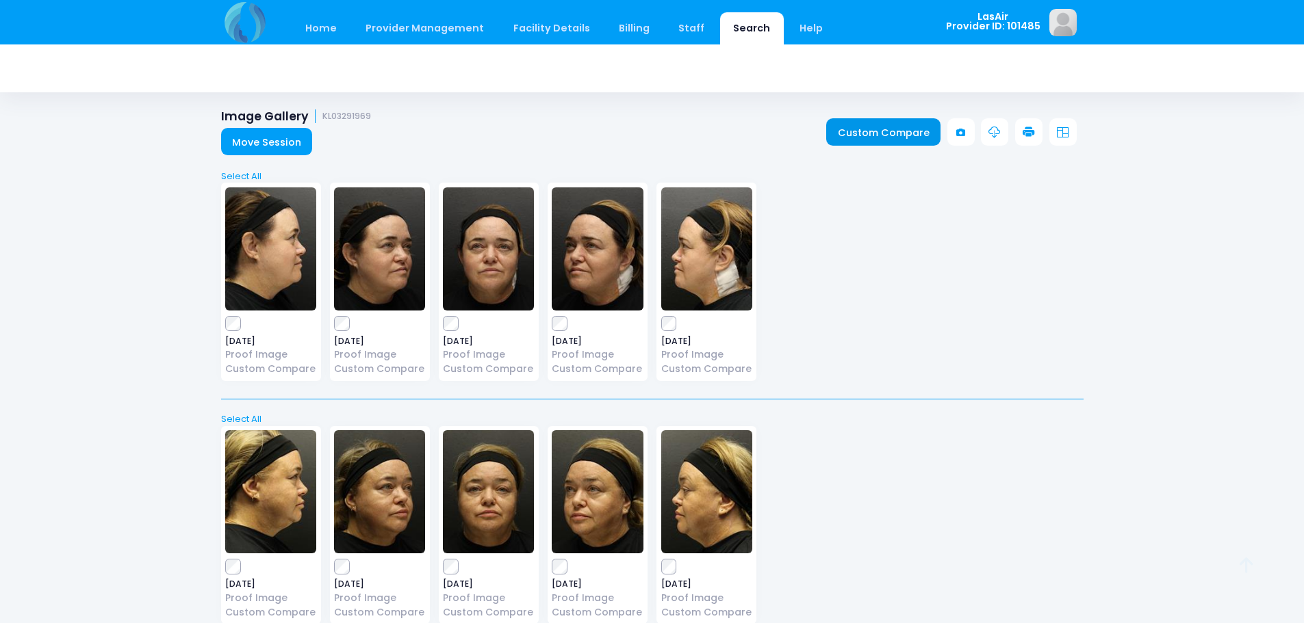
click at [884, 138] on link "Custom Compare" at bounding box center [883, 131] width 114 height 27
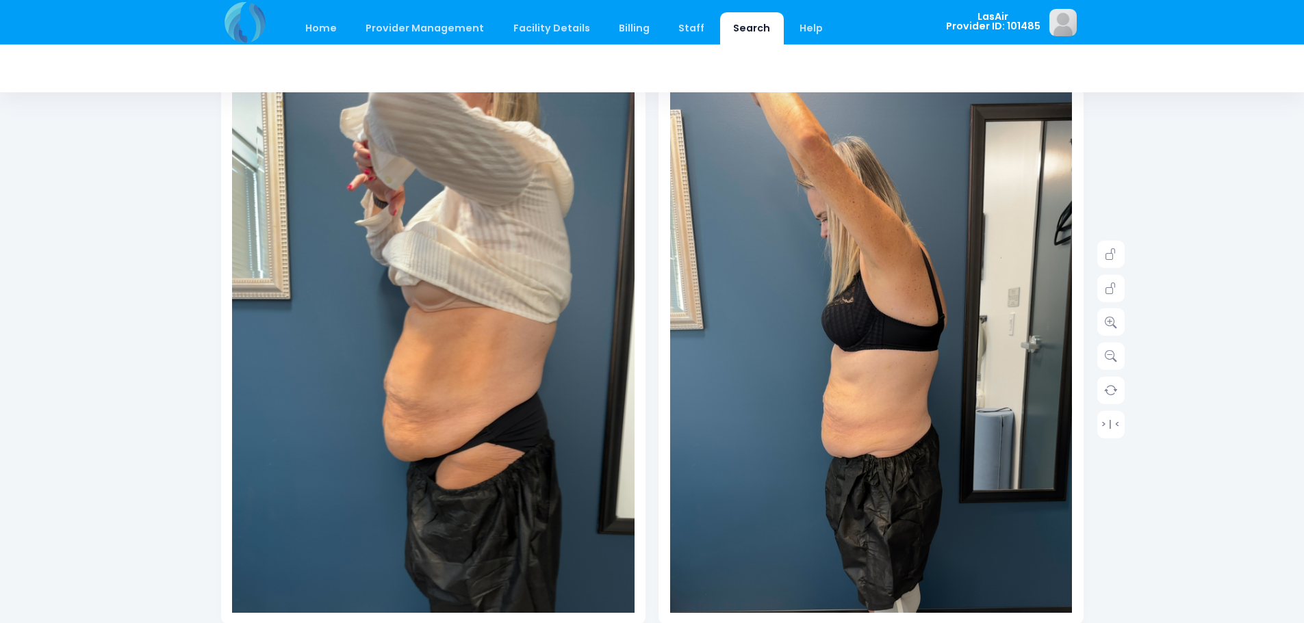
scroll to position [205, 0]
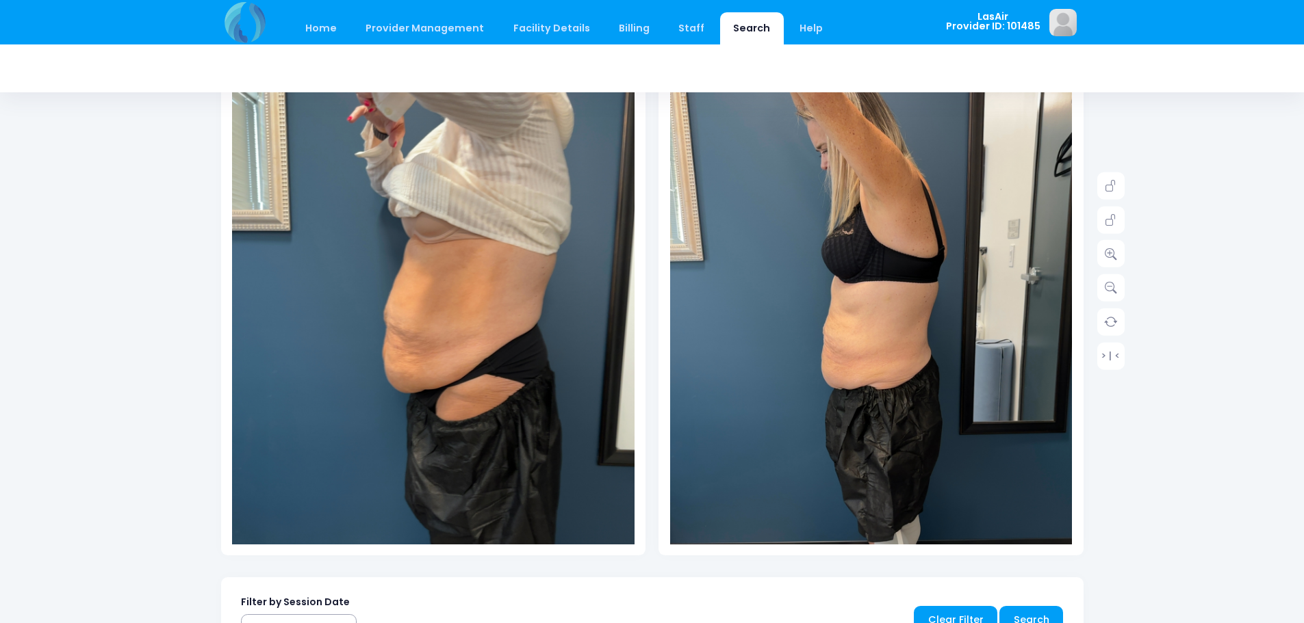
click at [953, 312] on img at bounding box center [871, 365] width 402 height 715
click at [1114, 220] on icon at bounding box center [1111, 220] width 12 height 12
click at [1109, 252] on icon at bounding box center [1111, 254] width 12 height 12
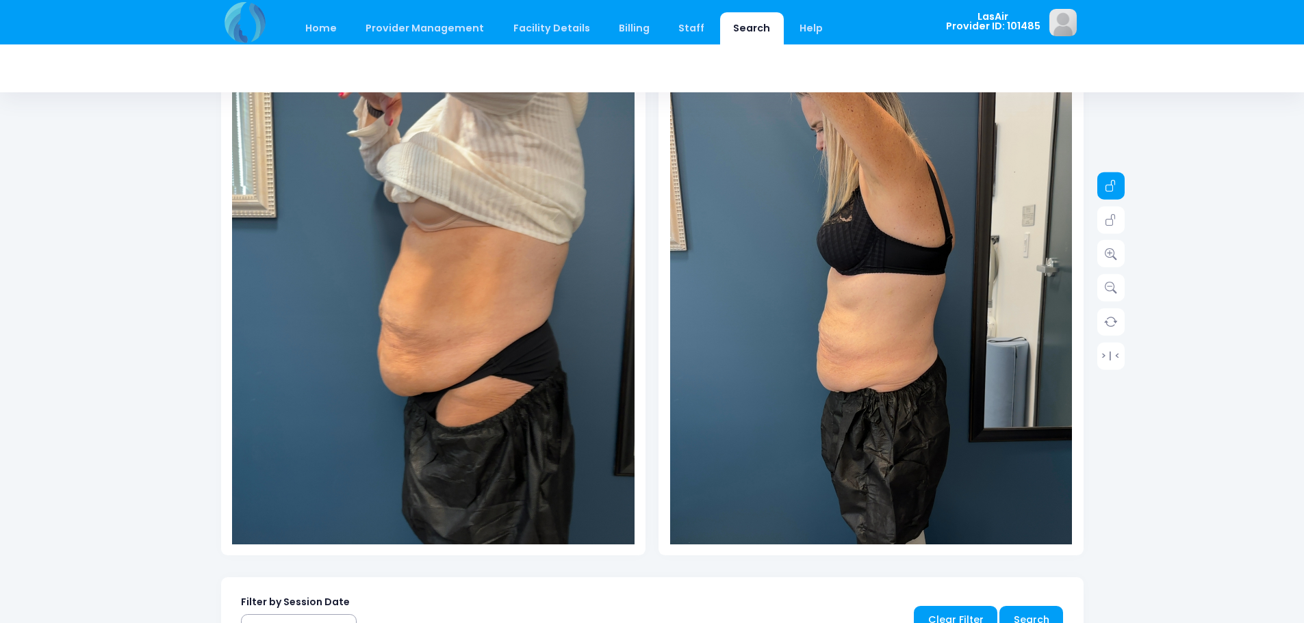
click at [1108, 180] on icon at bounding box center [1111, 186] width 12 height 12
click at [1115, 254] on icon at bounding box center [1111, 254] width 12 height 12
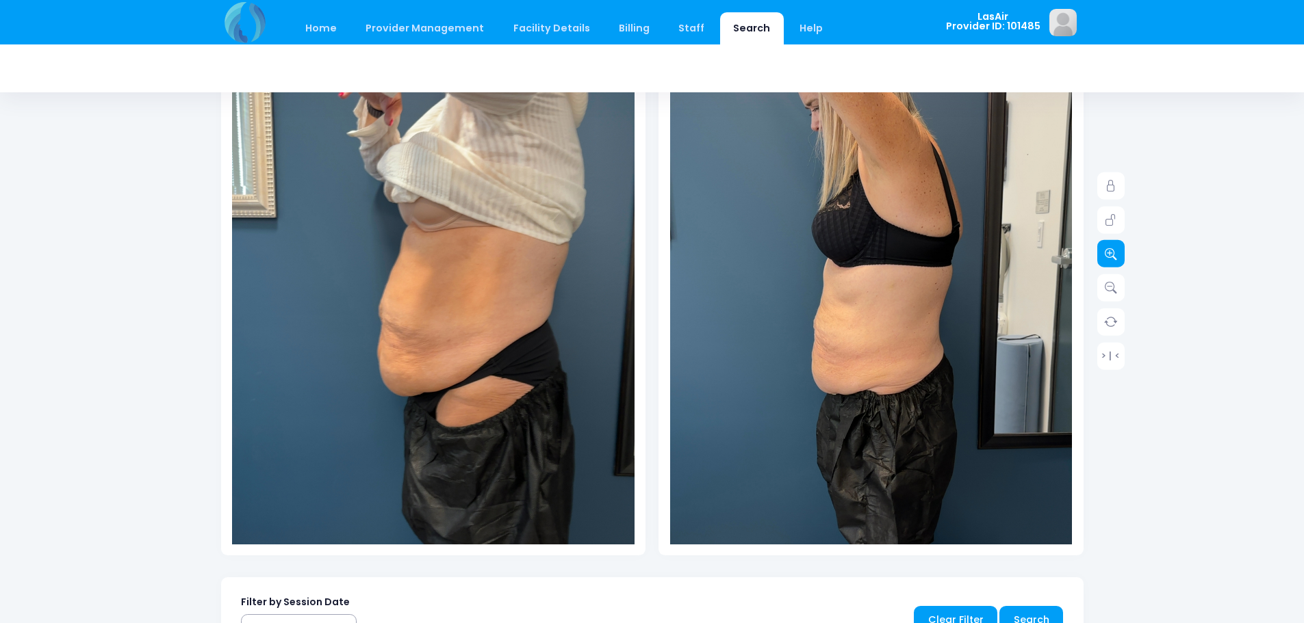
click at [1115, 254] on icon at bounding box center [1111, 254] width 12 height 12
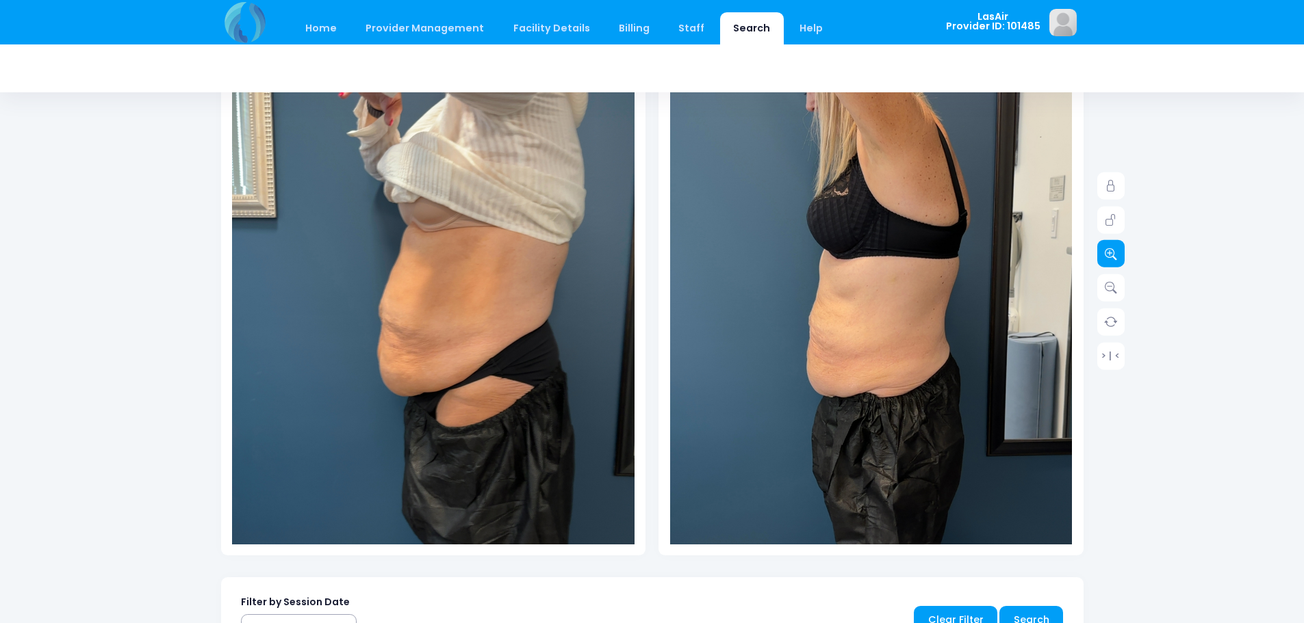
click at [1115, 254] on icon at bounding box center [1111, 254] width 12 height 12
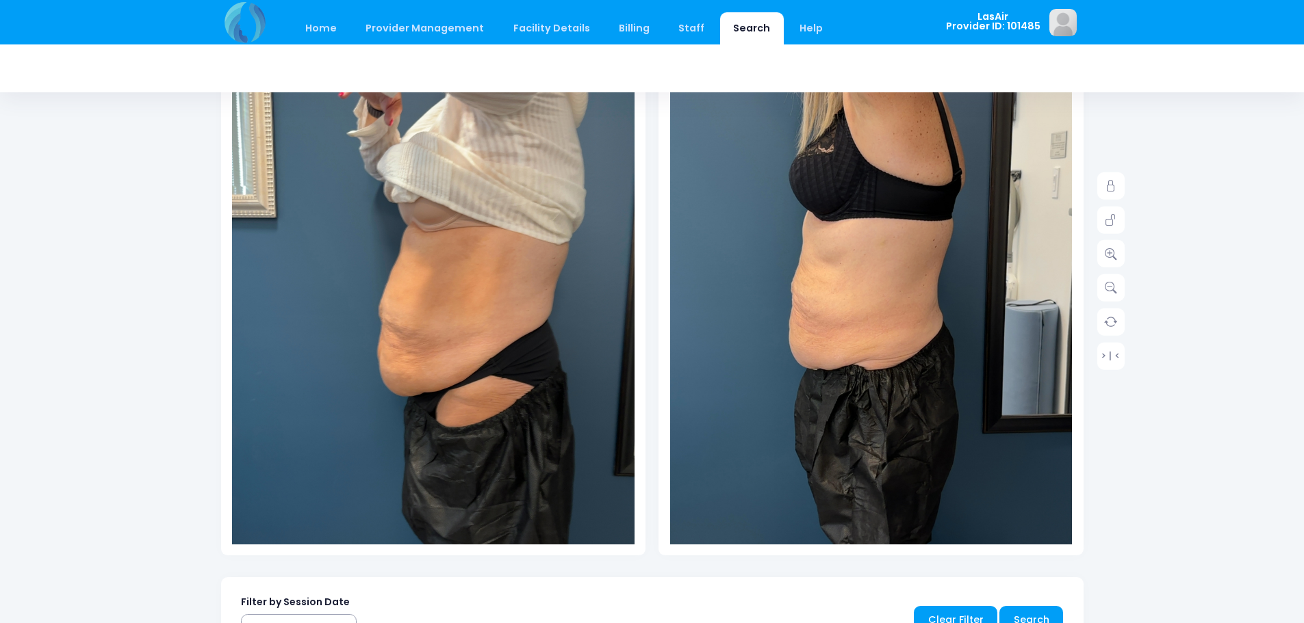
click at [903, 332] on img at bounding box center [857, 334] width 563 height 1001
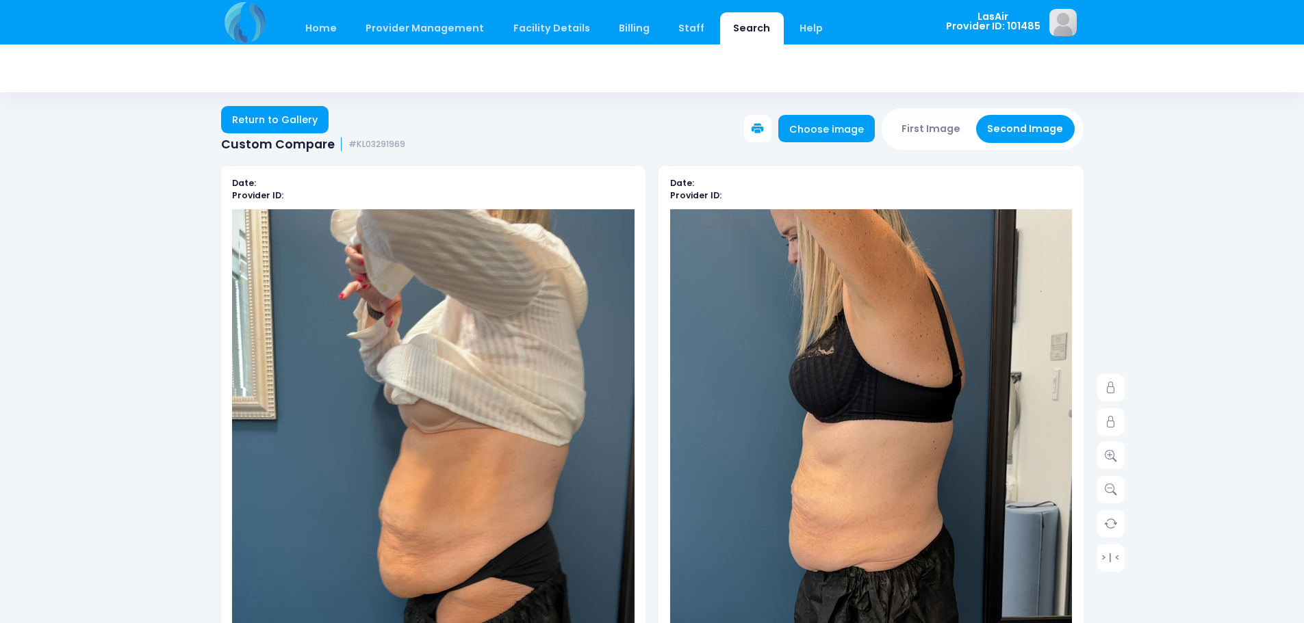
scroll to position [0, 0]
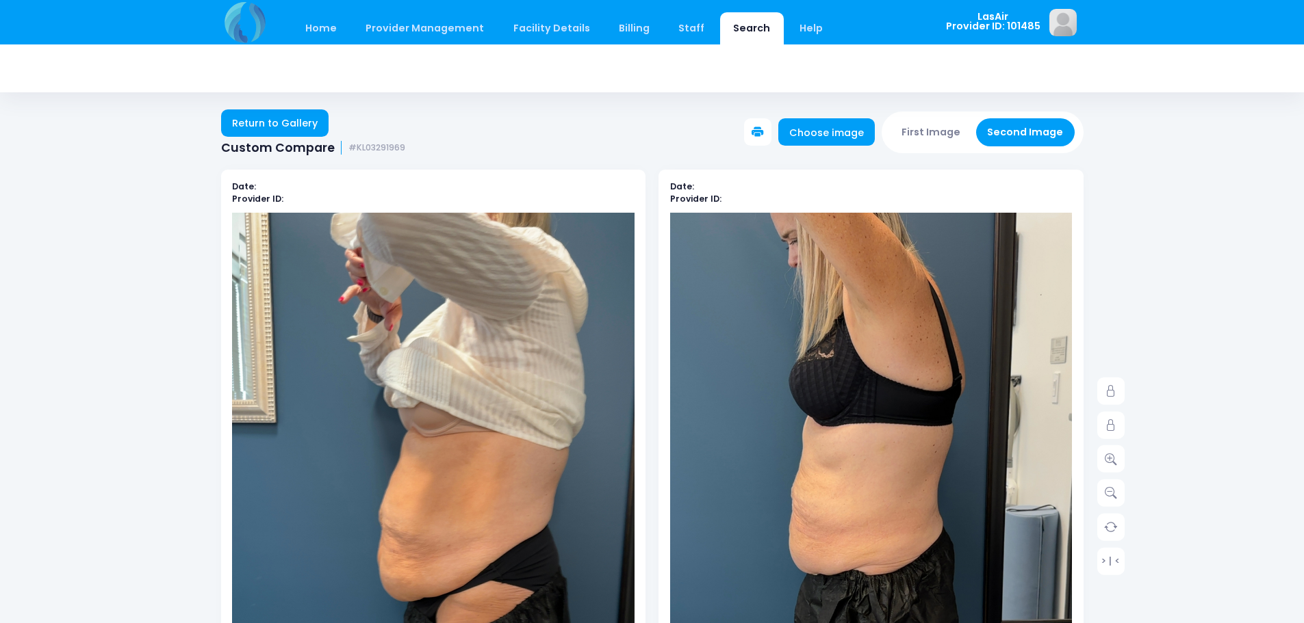
click at [764, 131] on icon at bounding box center [757, 133] width 12 height 12
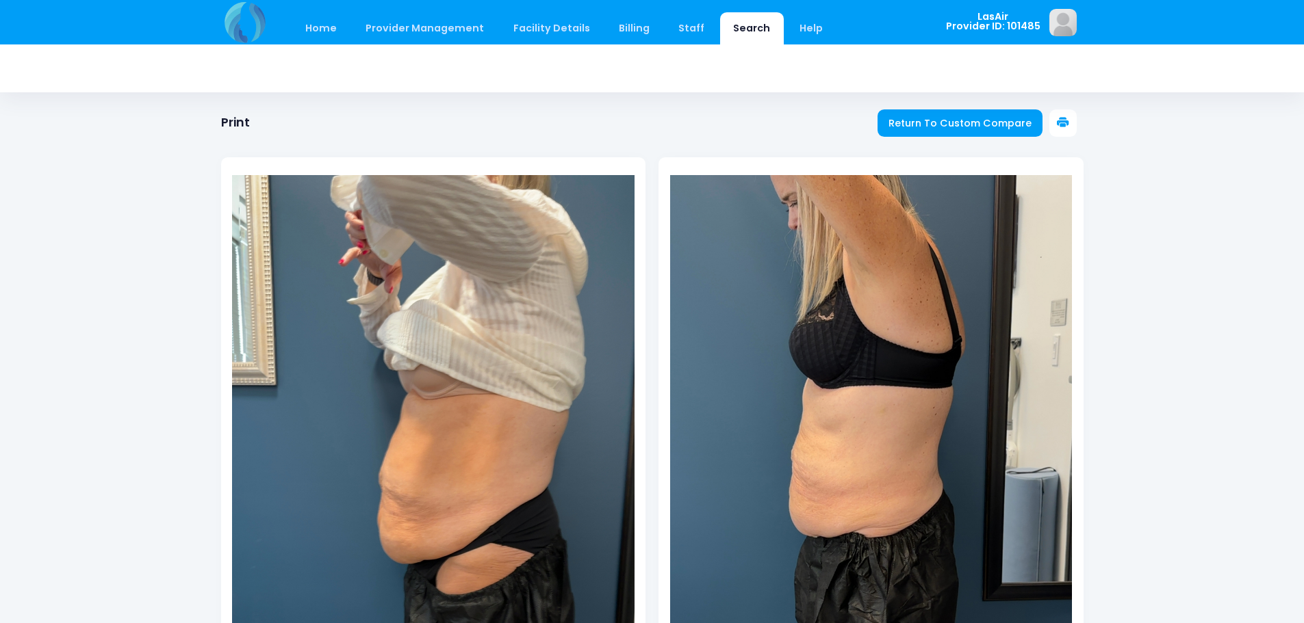
click at [1065, 124] on icon at bounding box center [1063, 123] width 12 height 12
click at [910, 124] on span "Return To Custom Compare" at bounding box center [959, 123] width 143 height 14
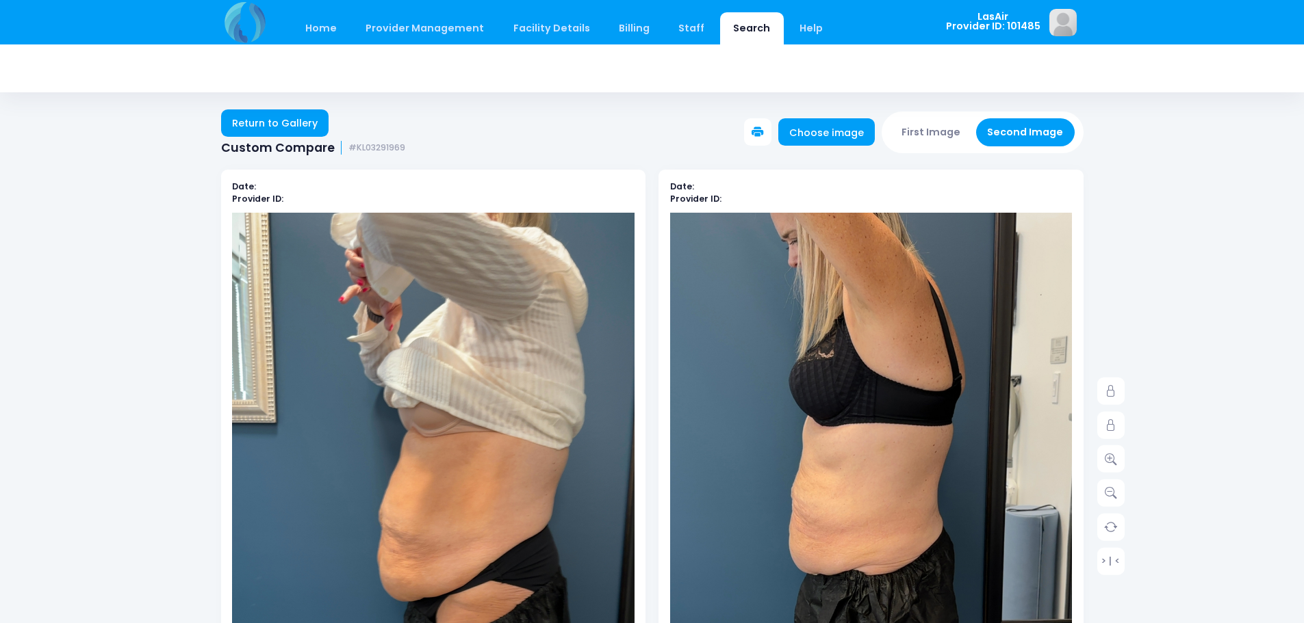
click at [301, 104] on div "Return to Gallery Custom Compare #KL03291969 Choose image First Image Second Im…" at bounding box center [652, 126] width 1304 height 60
click at [298, 126] on link "Return to Gallery" at bounding box center [275, 123] width 108 height 27
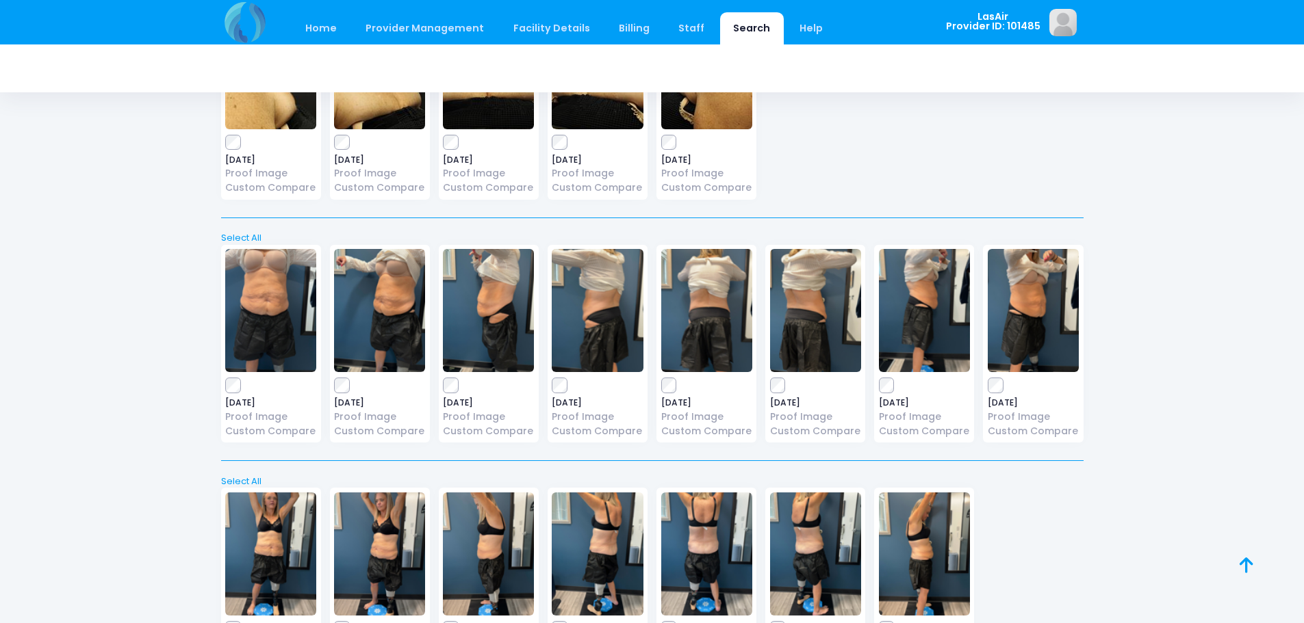
scroll to position [805, 0]
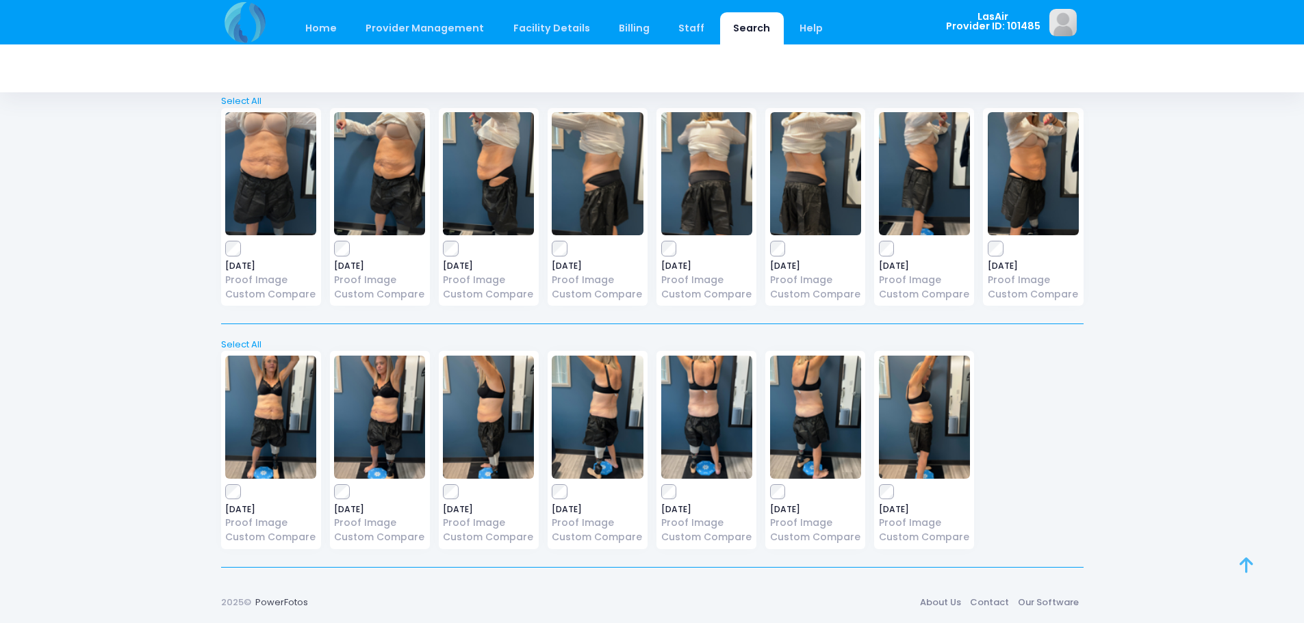
click at [1251, 566] on icon at bounding box center [1246, 565] width 14 height 1
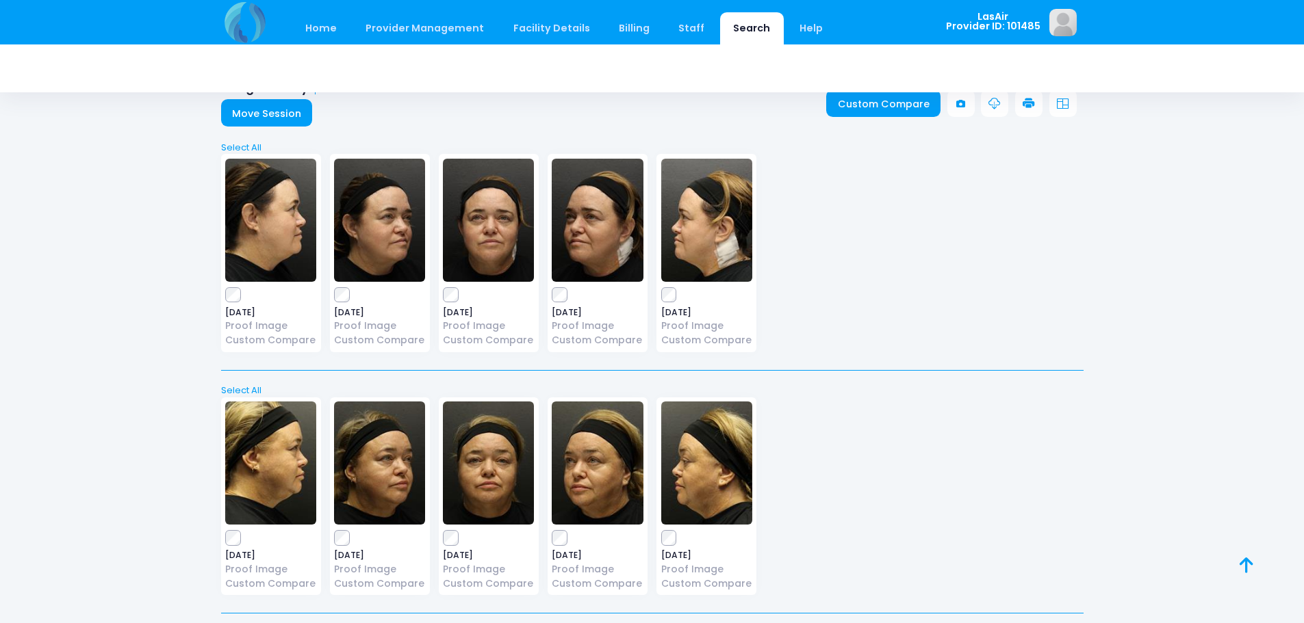
scroll to position [0, 0]
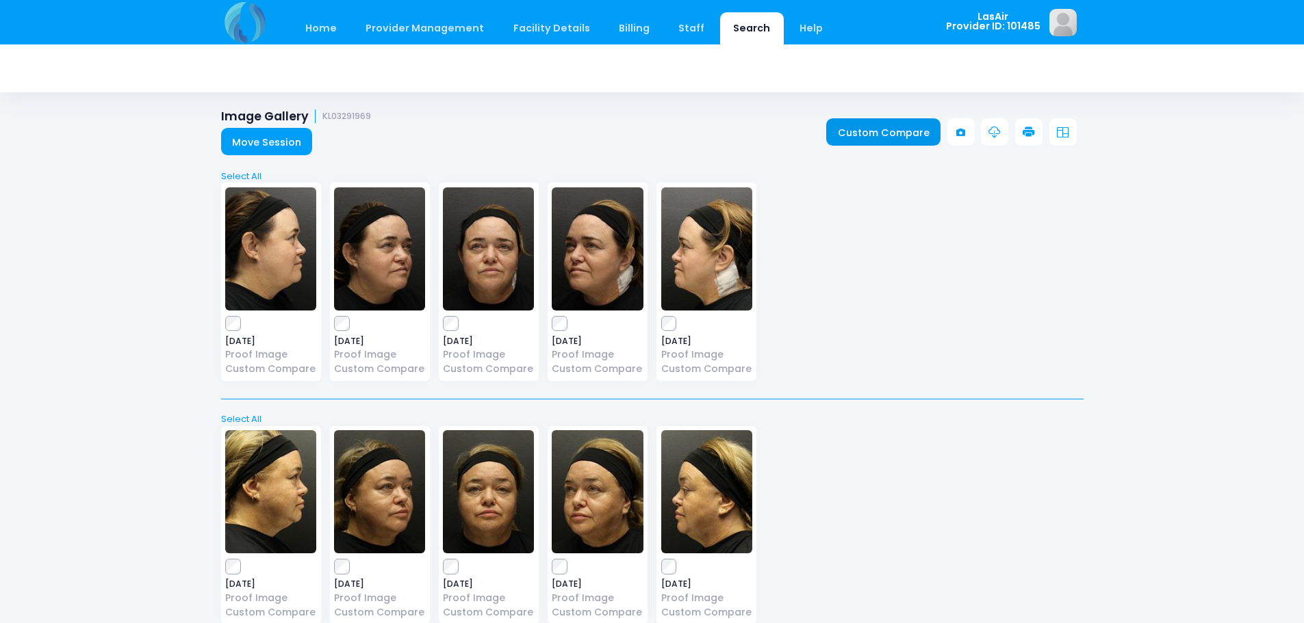
click at [904, 135] on link "Custom Compare" at bounding box center [883, 131] width 114 height 27
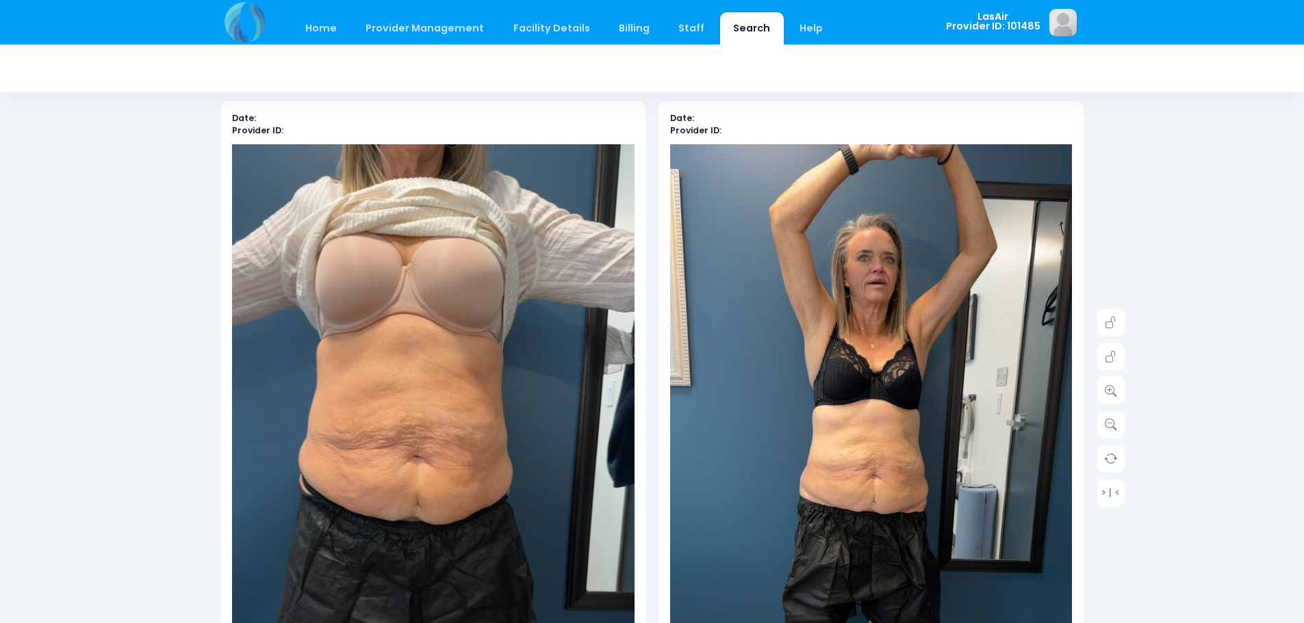
scroll to position [137, 0]
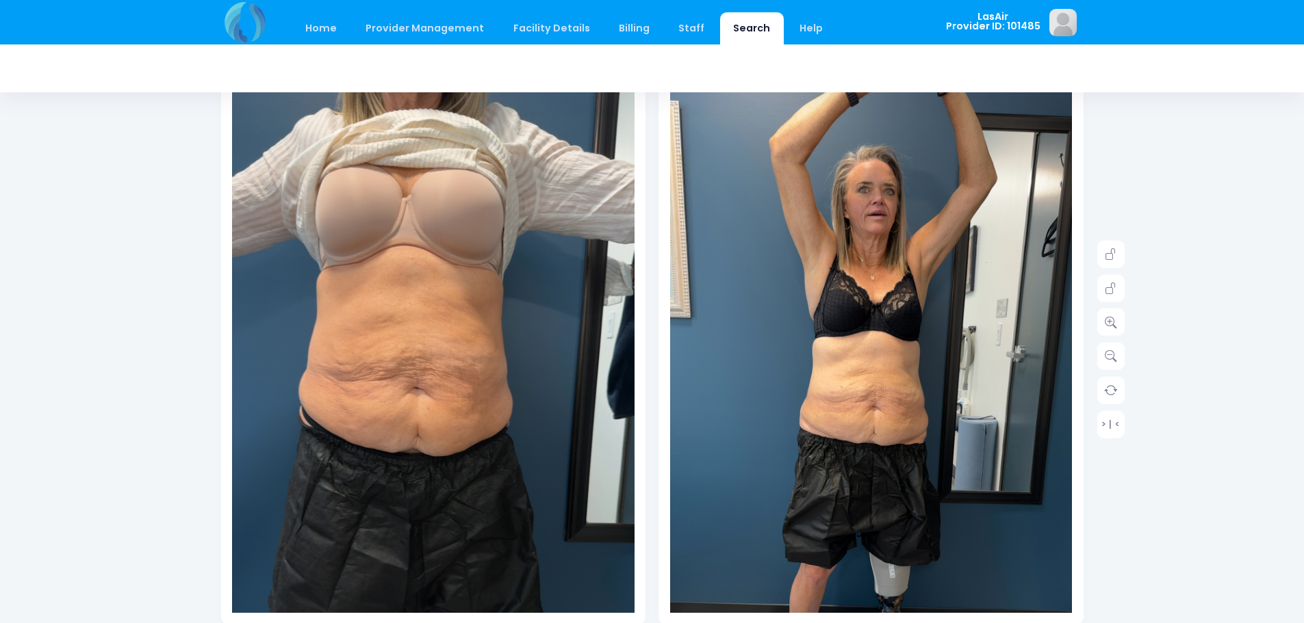
click at [910, 364] on img at bounding box center [871, 433] width 402 height 715
click at [1110, 279] on link at bounding box center [1110, 287] width 27 height 27
click at [1116, 258] on icon at bounding box center [1111, 254] width 12 height 12
click at [1113, 326] on icon at bounding box center [1111, 322] width 12 height 12
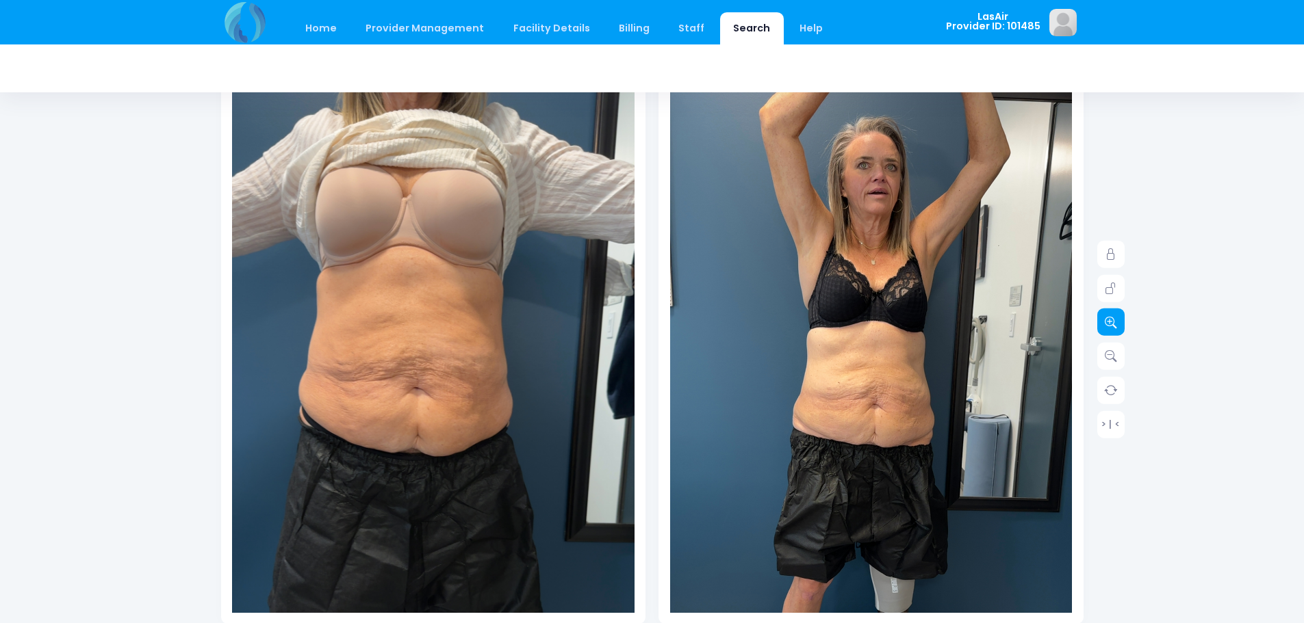
click at [1113, 326] on icon at bounding box center [1111, 322] width 12 height 12
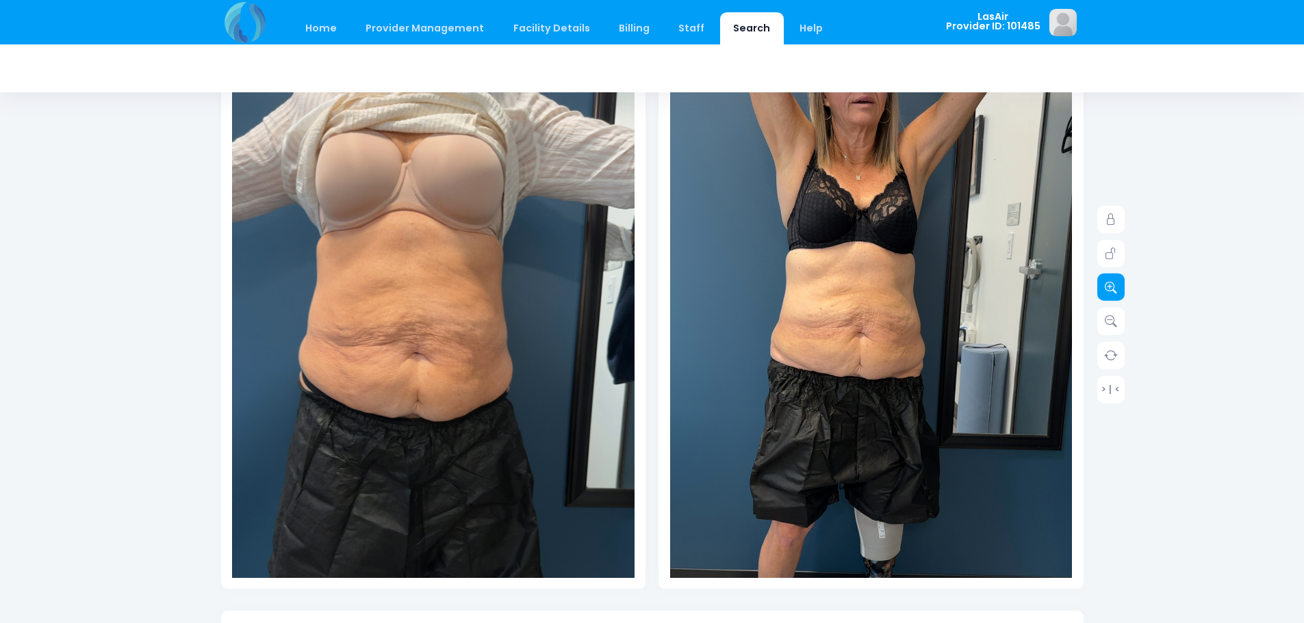
scroll to position [205, 0]
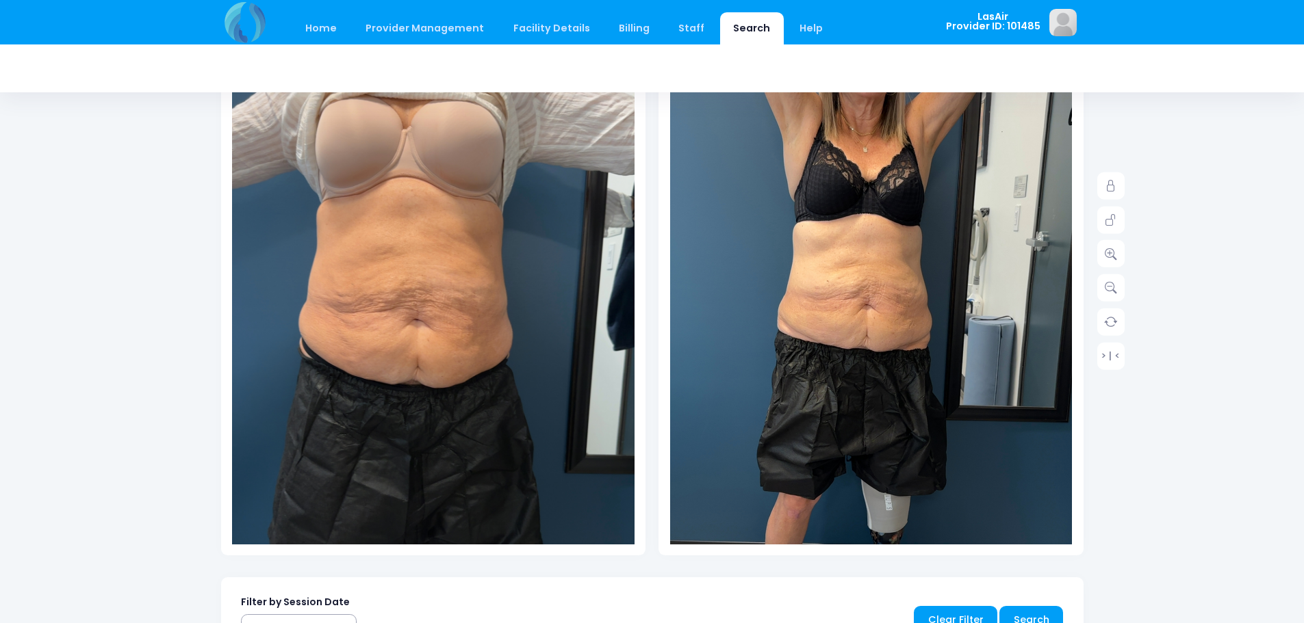
click at [908, 382] on img at bounding box center [862, 336] width 482 height 858
click at [1109, 252] on icon at bounding box center [1111, 254] width 12 height 12
click at [1107, 218] on icon at bounding box center [1111, 220] width 12 height 12
click at [1105, 257] on icon at bounding box center [1111, 254] width 12 height 12
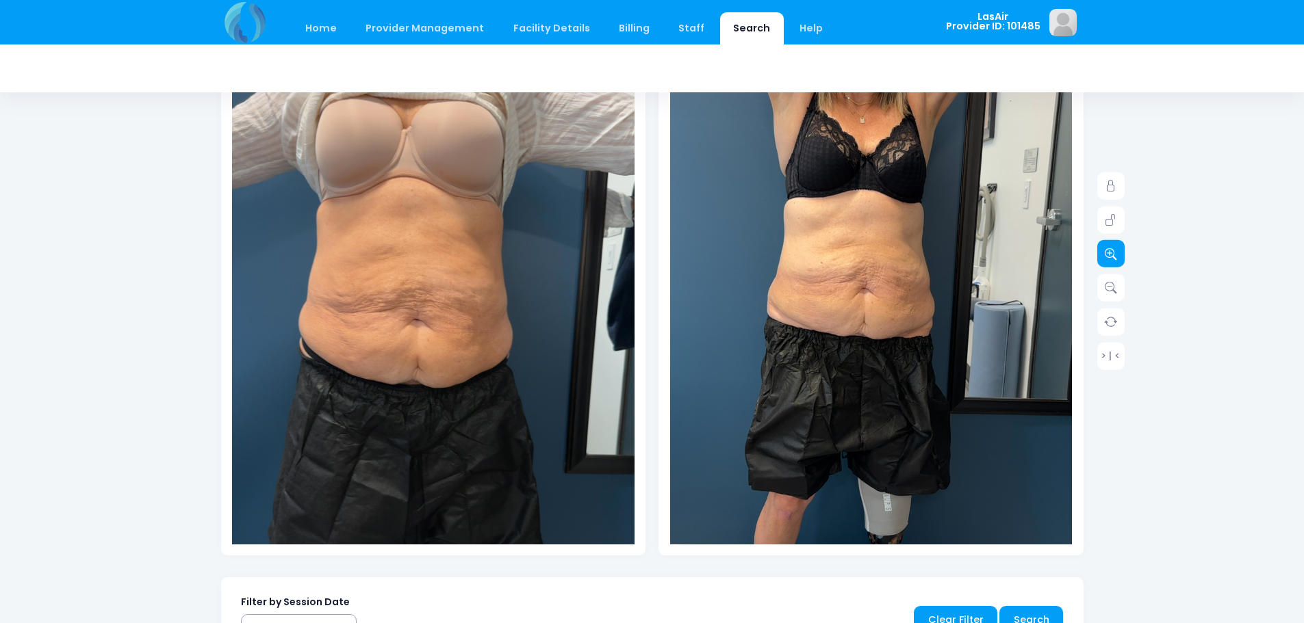
click at [1105, 257] on icon at bounding box center [1111, 254] width 12 height 12
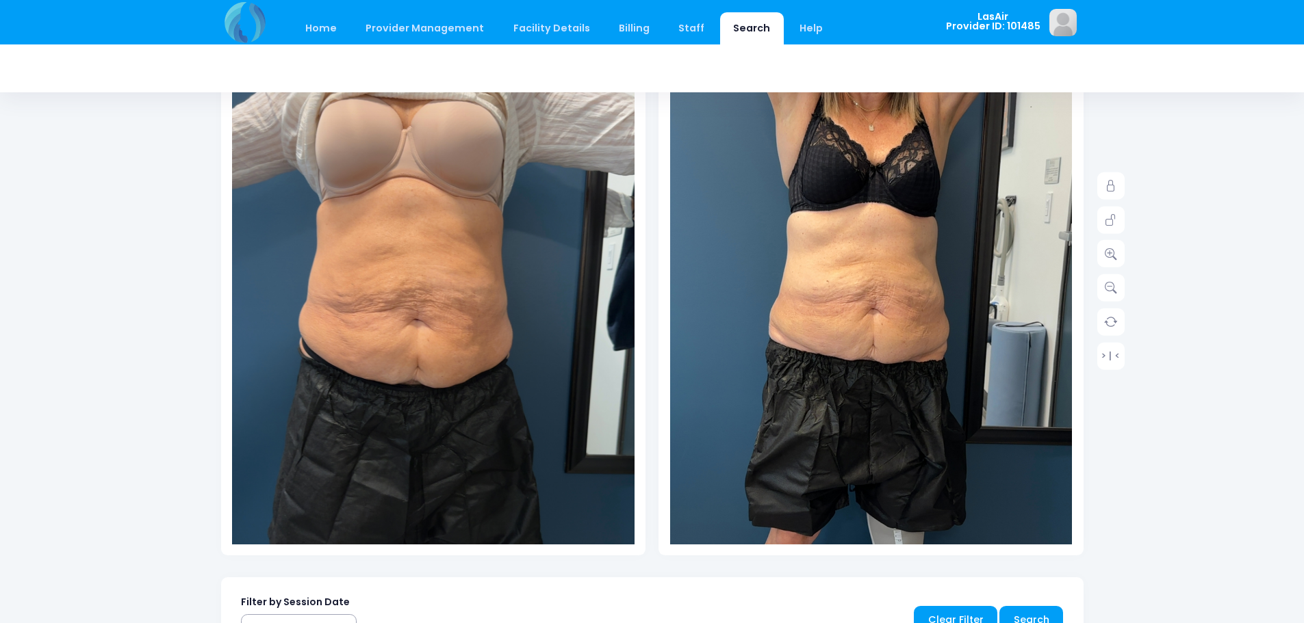
click at [877, 312] on img at bounding box center [868, 345] width 563 height 1001
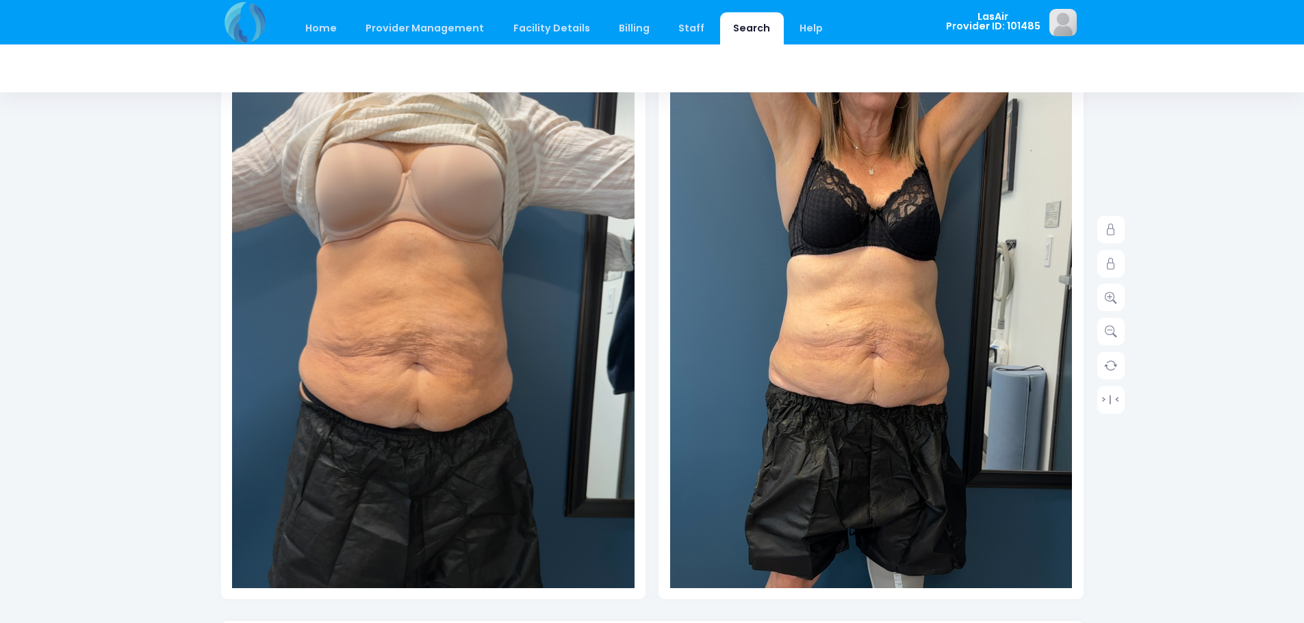
scroll to position [137, 0]
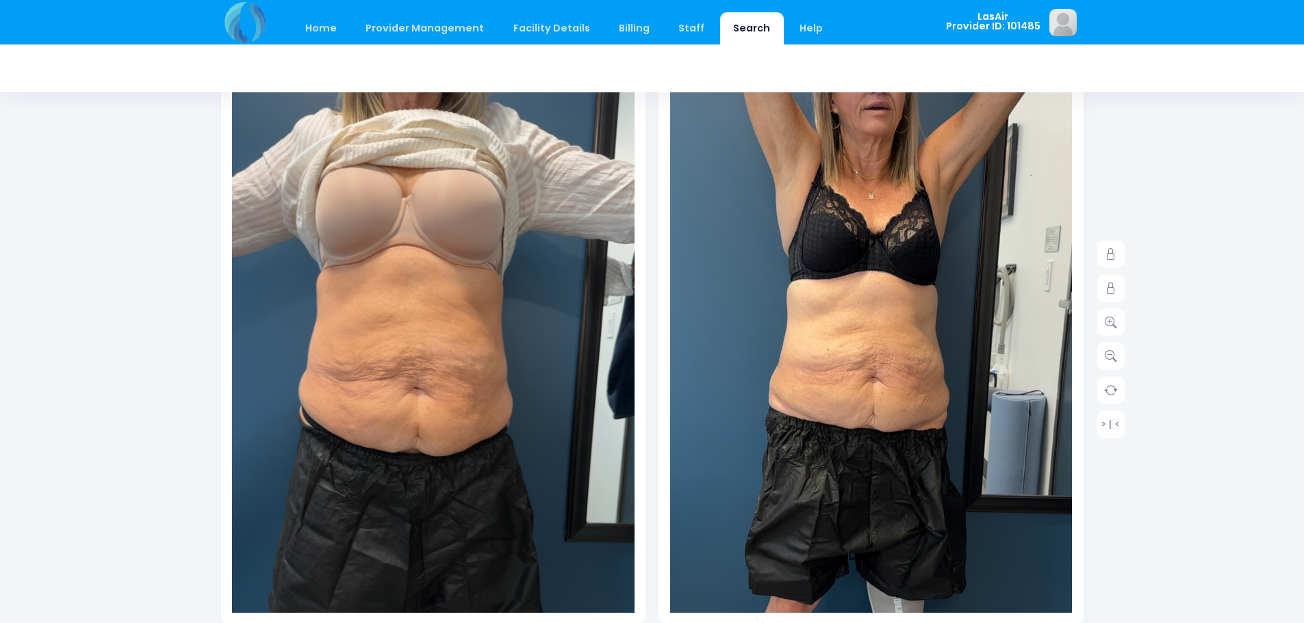
click at [370, 350] on div at bounding box center [433, 344] width 402 height 537
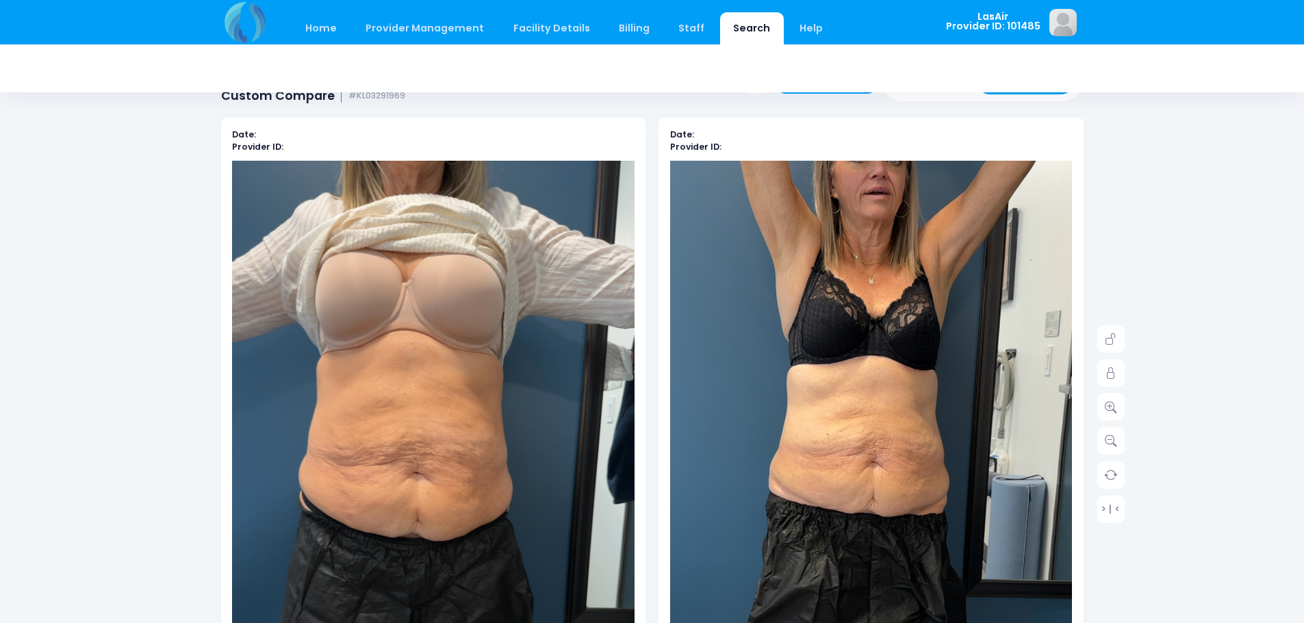
scroll to position [0, 0]
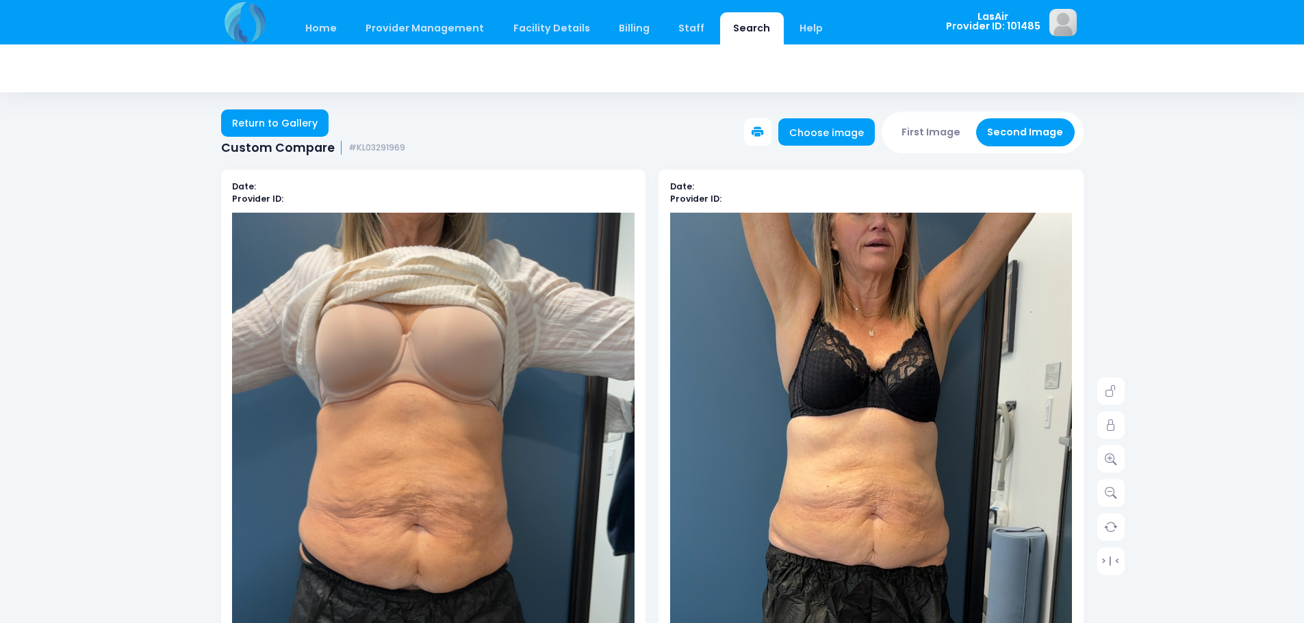
click at [754, 128] on button at bounding box center [757, 131] width 27 height 27
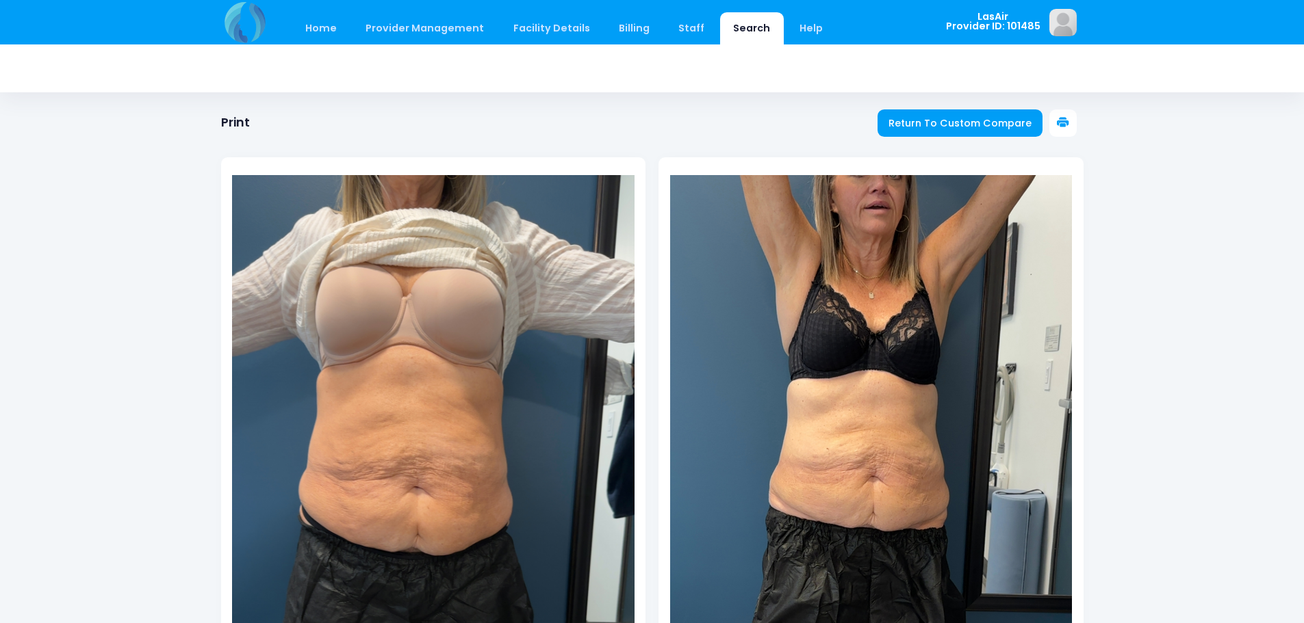
click at [1057, 125] on icon at bounding box center [1063, 123] width 12 height 12
